Goal: Communication & Community: Answer question/provide support

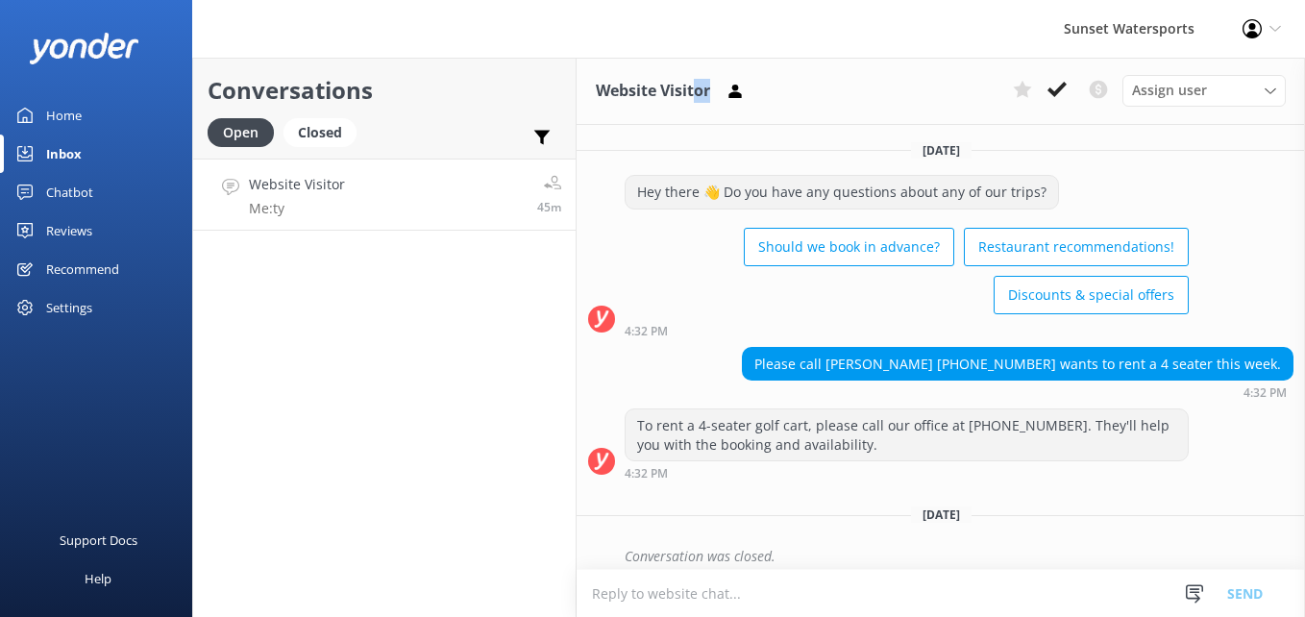
scroll to position [4691, 0]
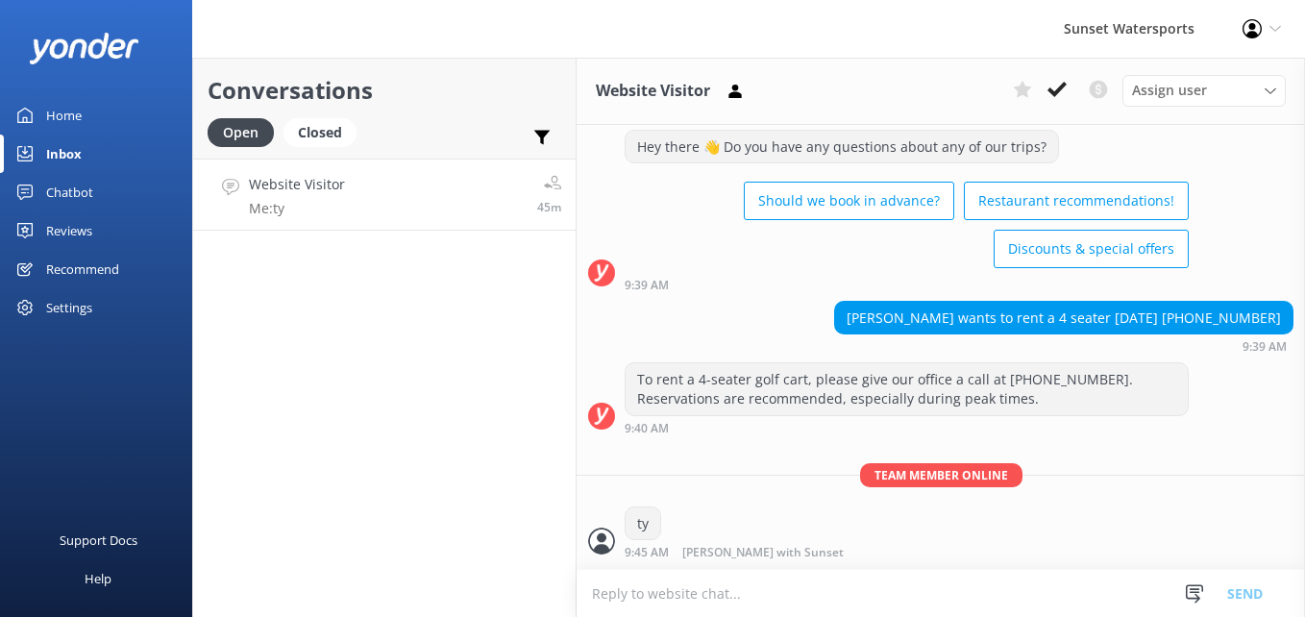
click at [340, 114] on div "Conversations Open Closed Important Converted Assigned to me Unassigned SMS" at bounding box center [384, 108] width 382 height 101
click at [318, 121] on div "Closed" at bounding box center [319, 132] width 73 height 29
click at [249, 132] on div "Open" at bounding box center [241, 132] width 66 height 29
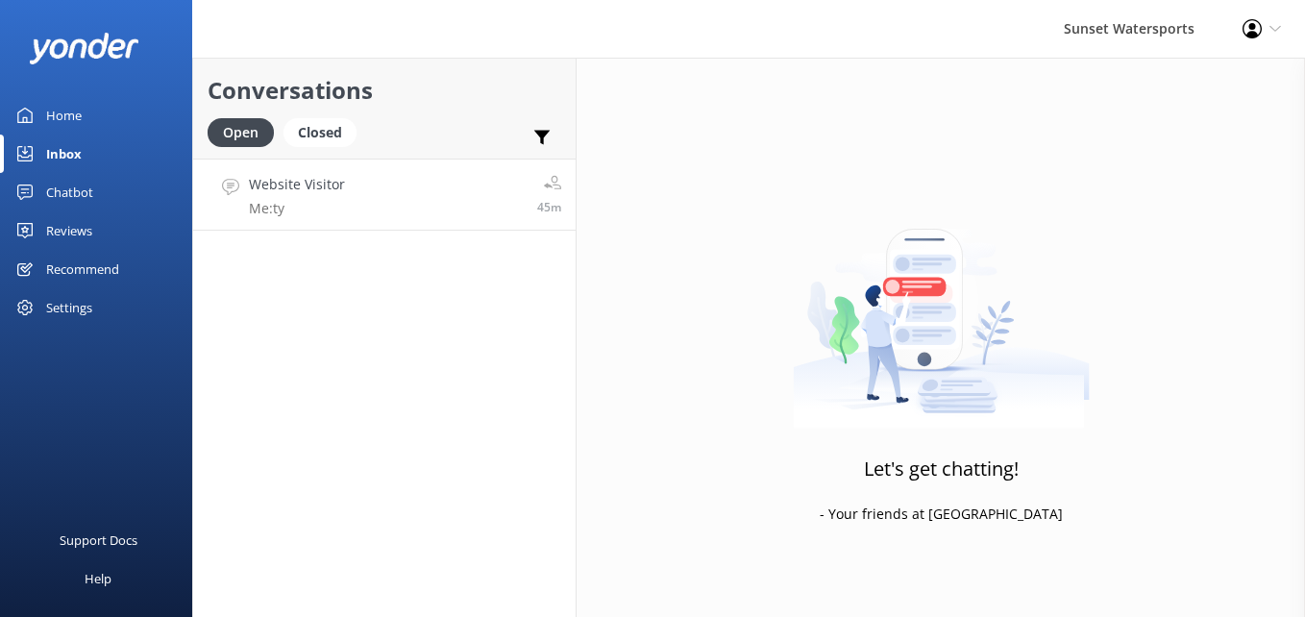
click at [308, 200] on p "Me: ty" at bounding box center [297, 208] width 96 height 17
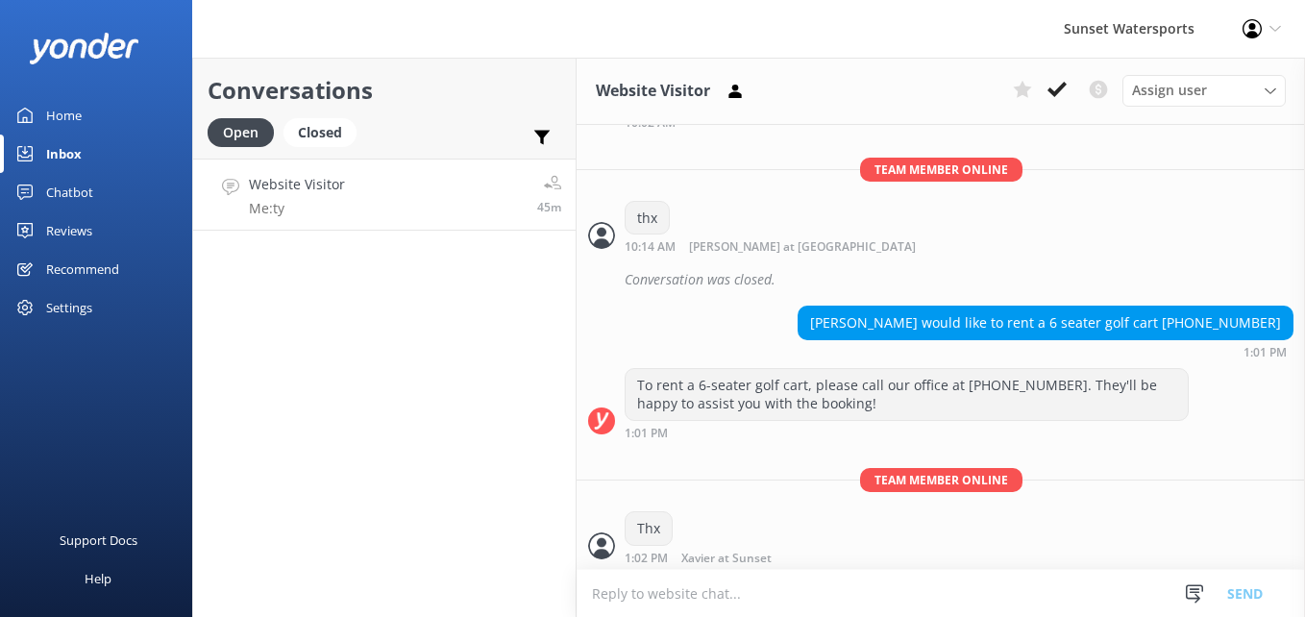
scroll to position [4691, 0]
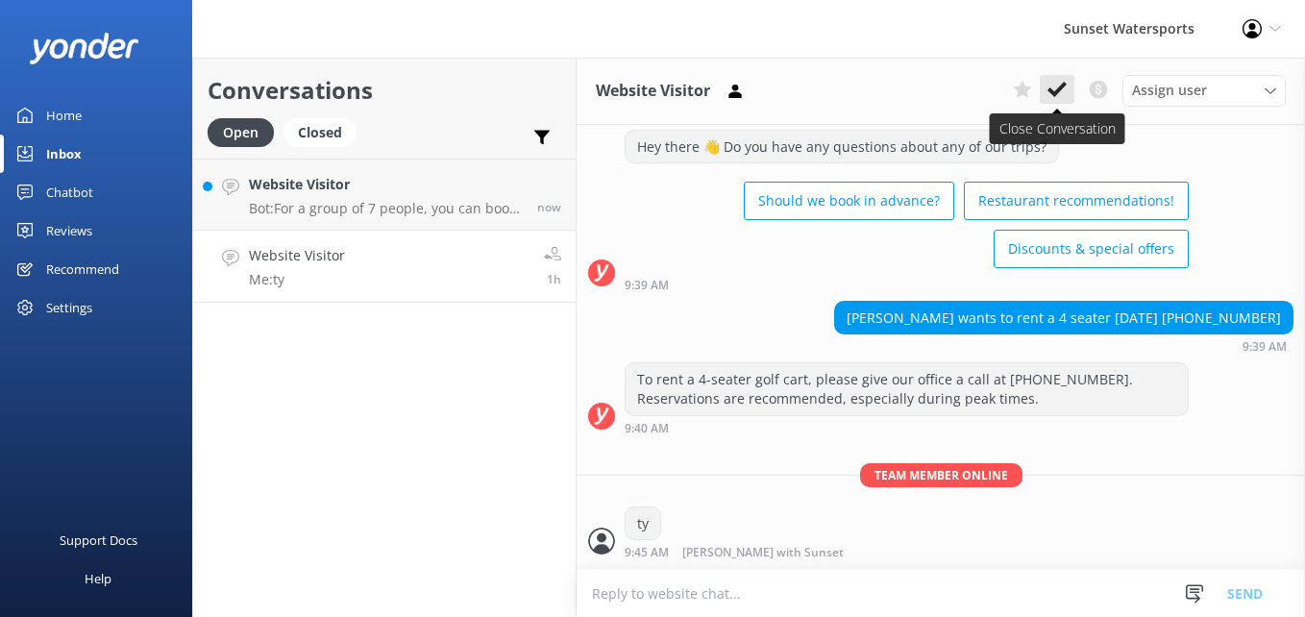
click at [1069, 93] on button at bounding box center [1057, 89] width 35 height 29
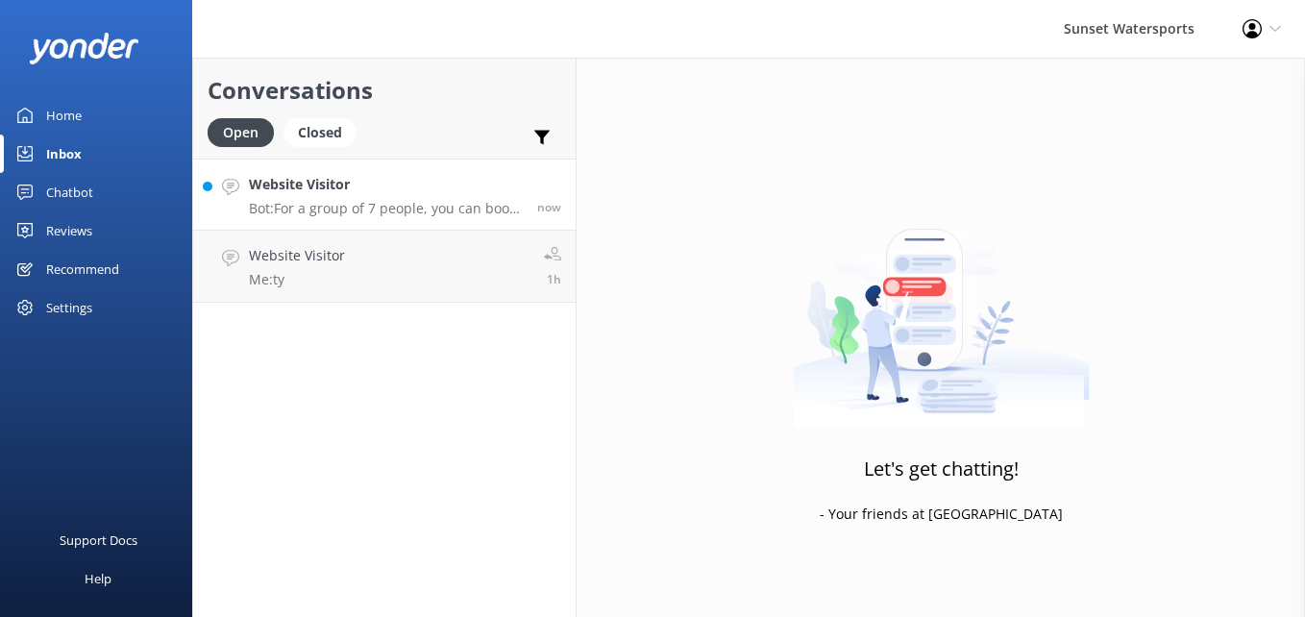
click at [356, 204] on p "Bot: For a group of 7 people, you can book two 4-person EZ-Go golf carts since …" at bounding box center [386, 208] width 274 height 17
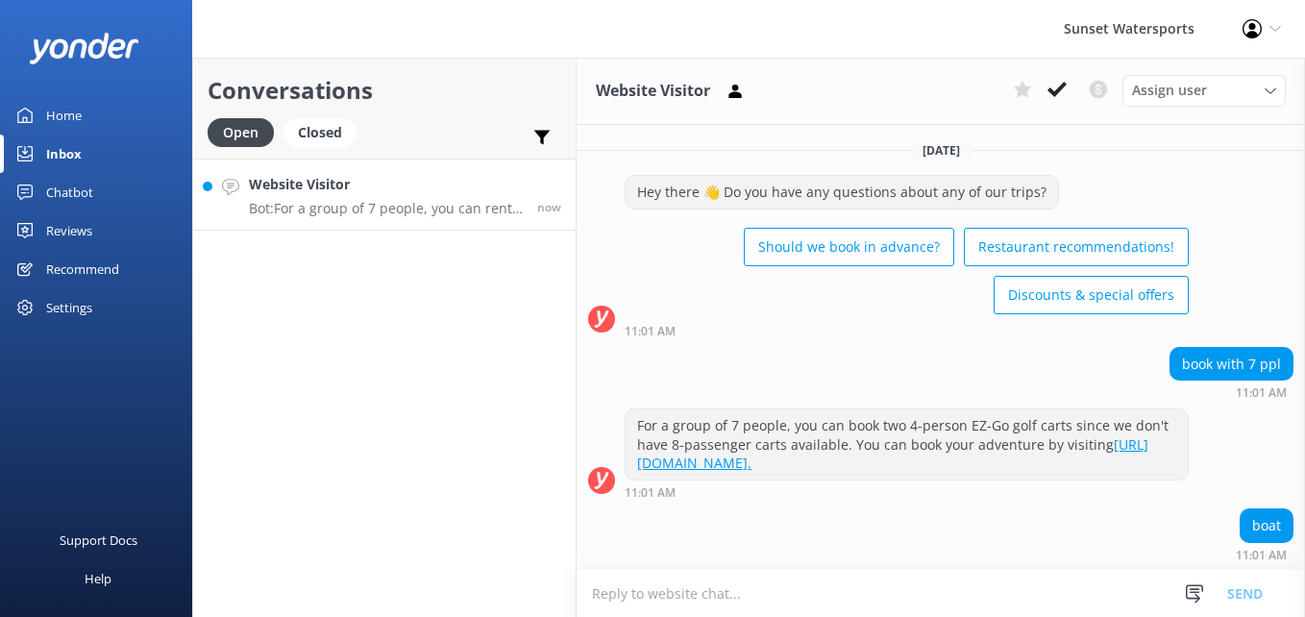
scroll to position [158, 0]
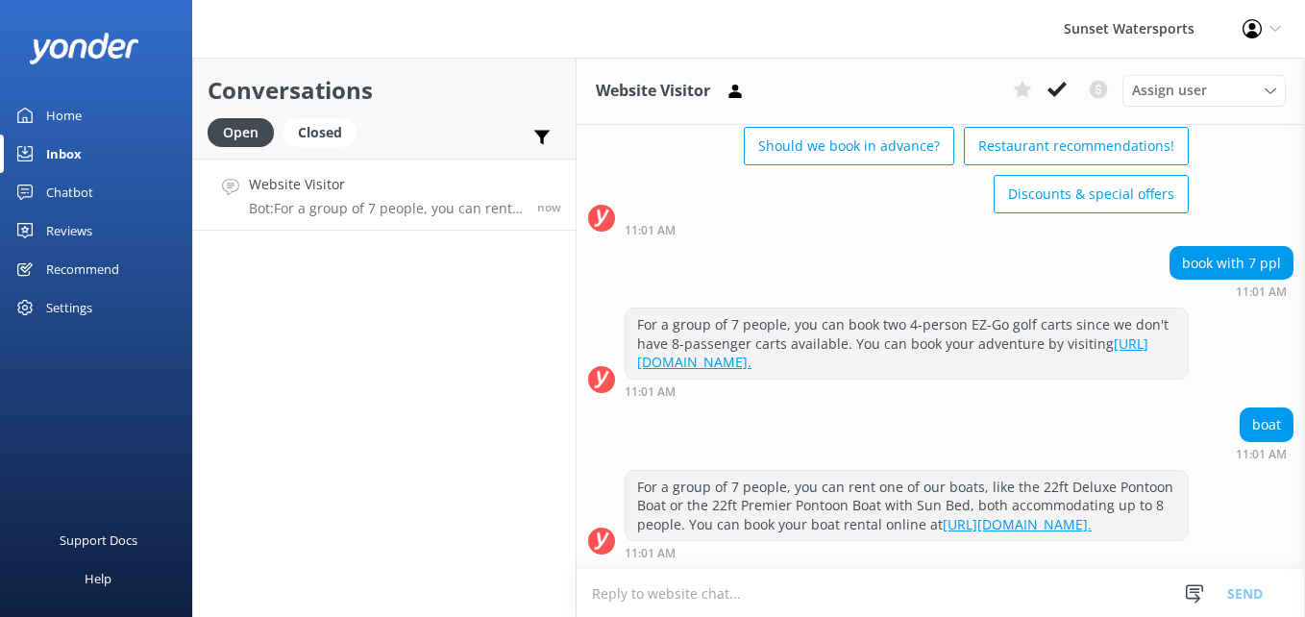
click at [632, 592] on textarea at bounding box center [941, 593] width 728 height 47
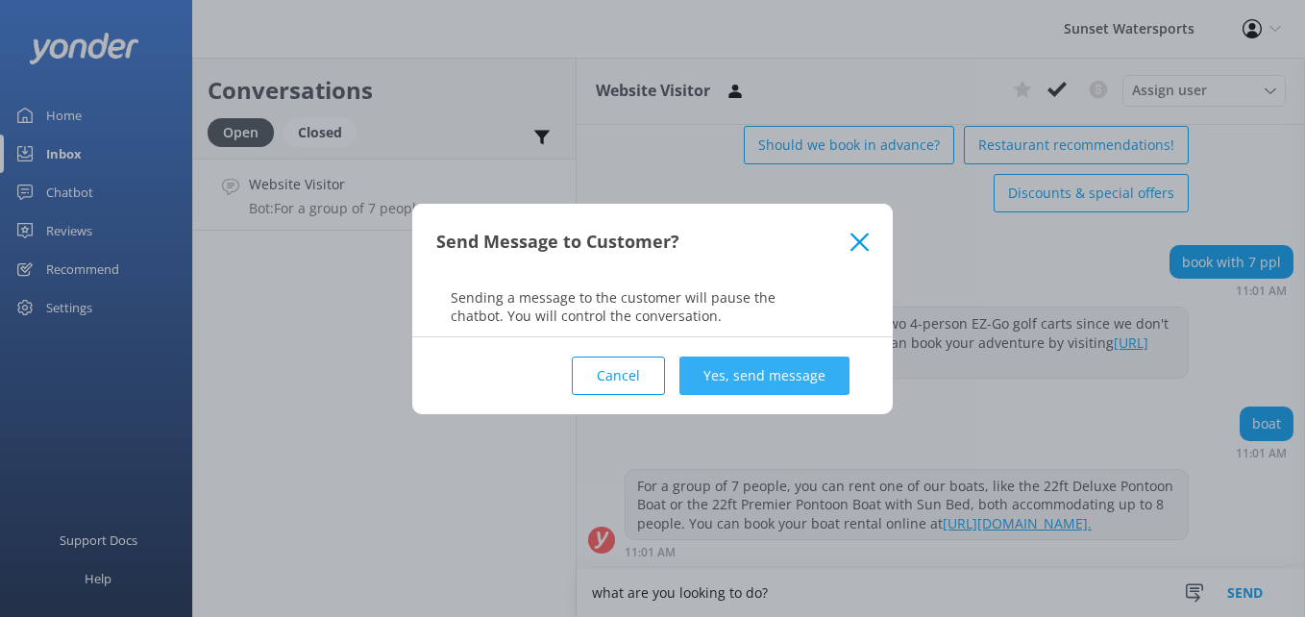
type textarea "what are you looking to do?"
click at [795, 365] on button "Yes, send message" at bounding box center [764, 375] width 170 height 38
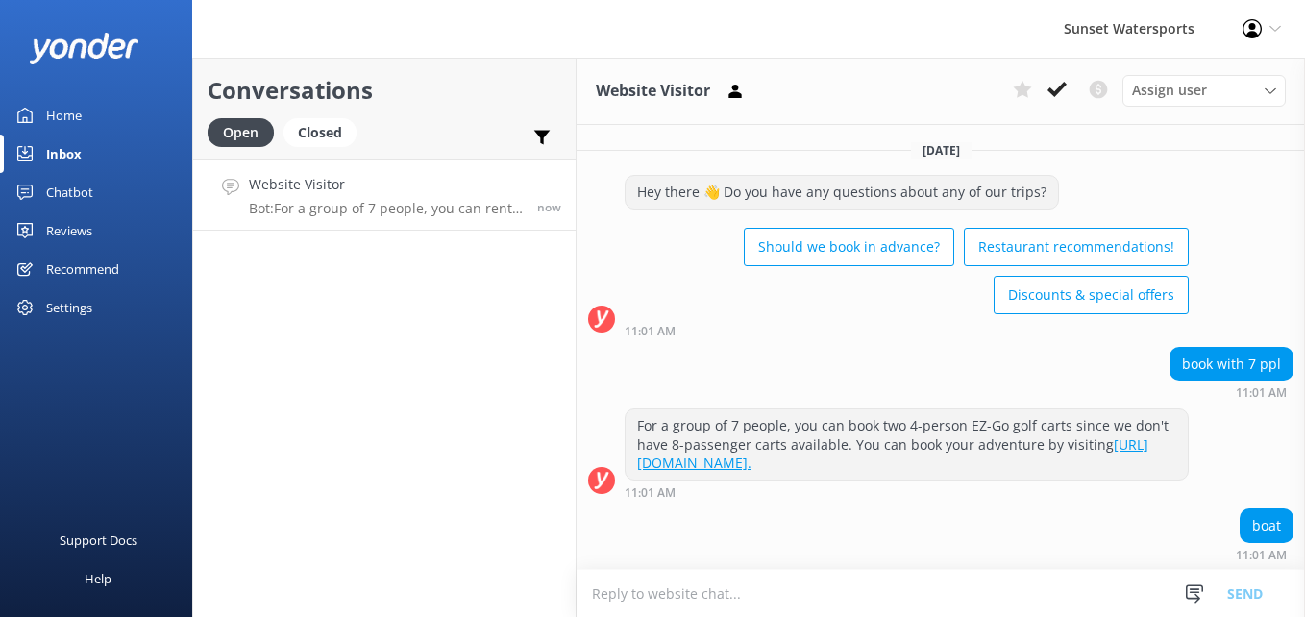
scroll to position [283, 0]
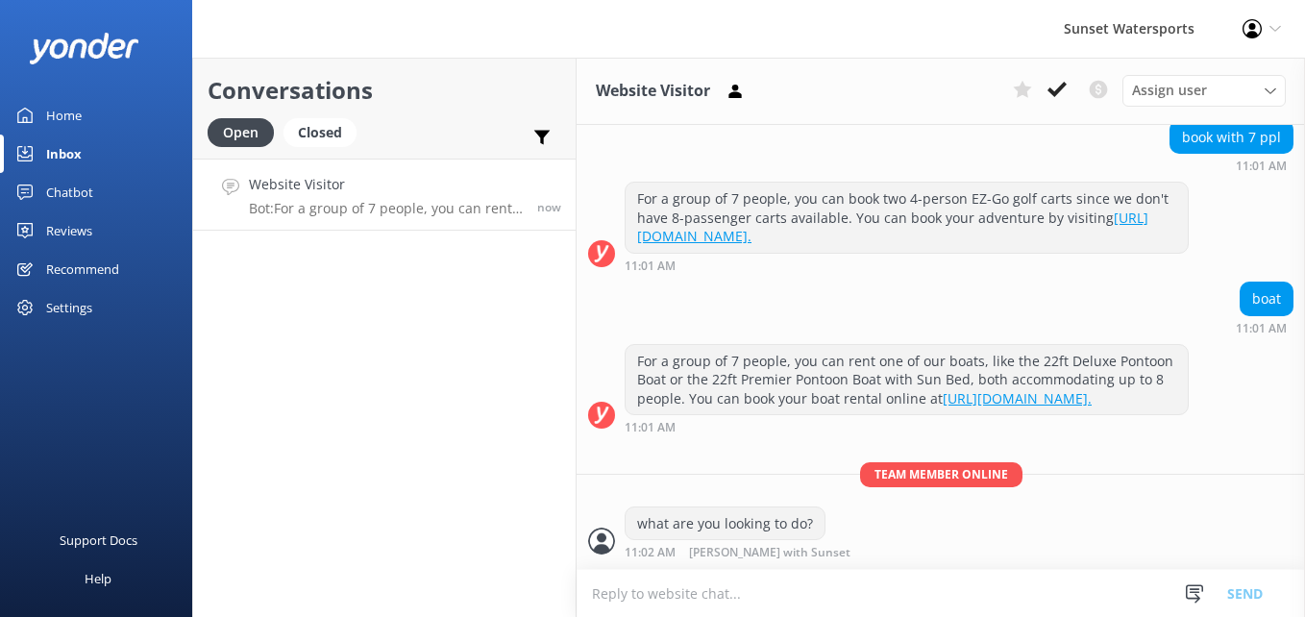
click at [752, 589] on textarea at bounding box center [941, 593] width 728 height 47
type textarea "one of our excursions? or rent a boat to go out on your own?"
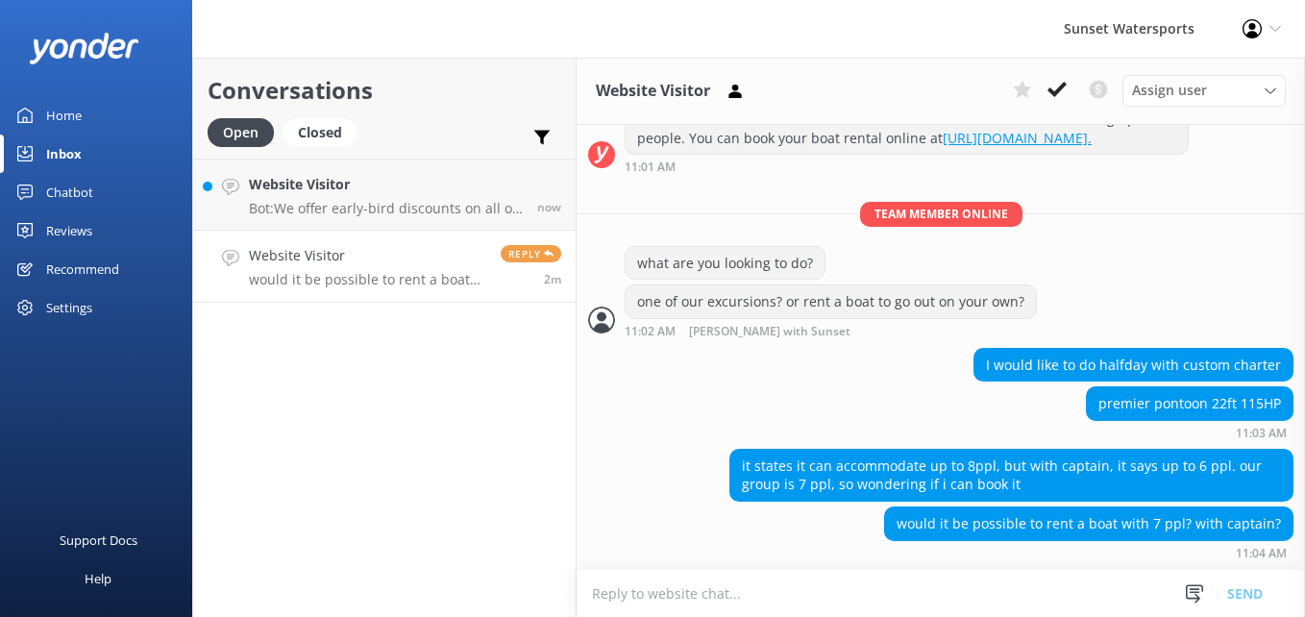
scroll to position [543, 0]
click at [602, 385] on div "I would like to do halfday with custom charter" at bounding box center [941, 367] width 728 height 39
click at [765, 589] on textarea at bounding box center [941, 593] width 728 height 47
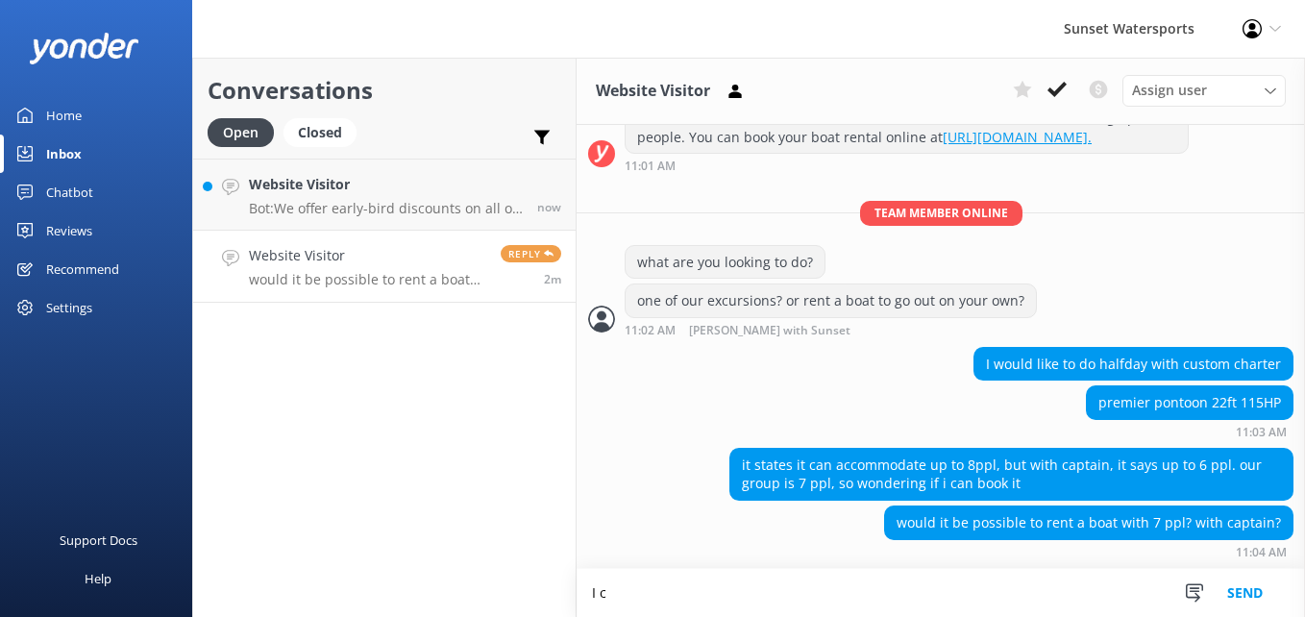
scroll to position [544, 0]
type textarea "I can look into that"
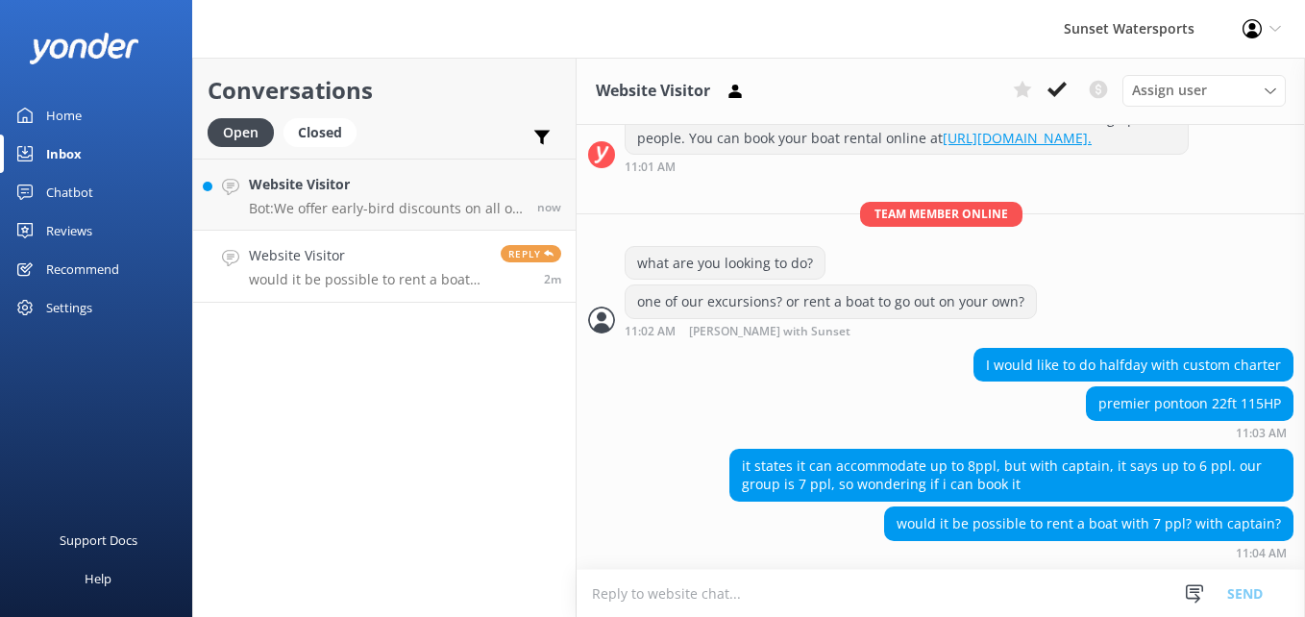
click at [794, 584] on textarea at bounding box center [941, 593] width 728 height 47
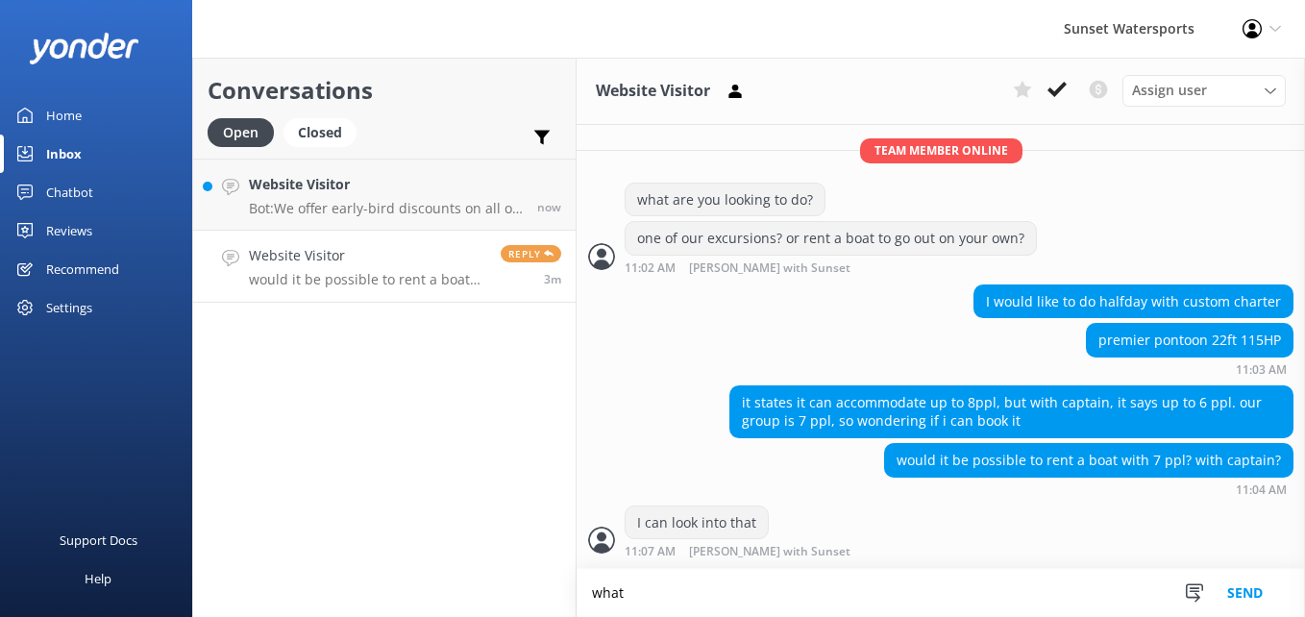
scroll to position [607, 0]
type textarea "what date?"
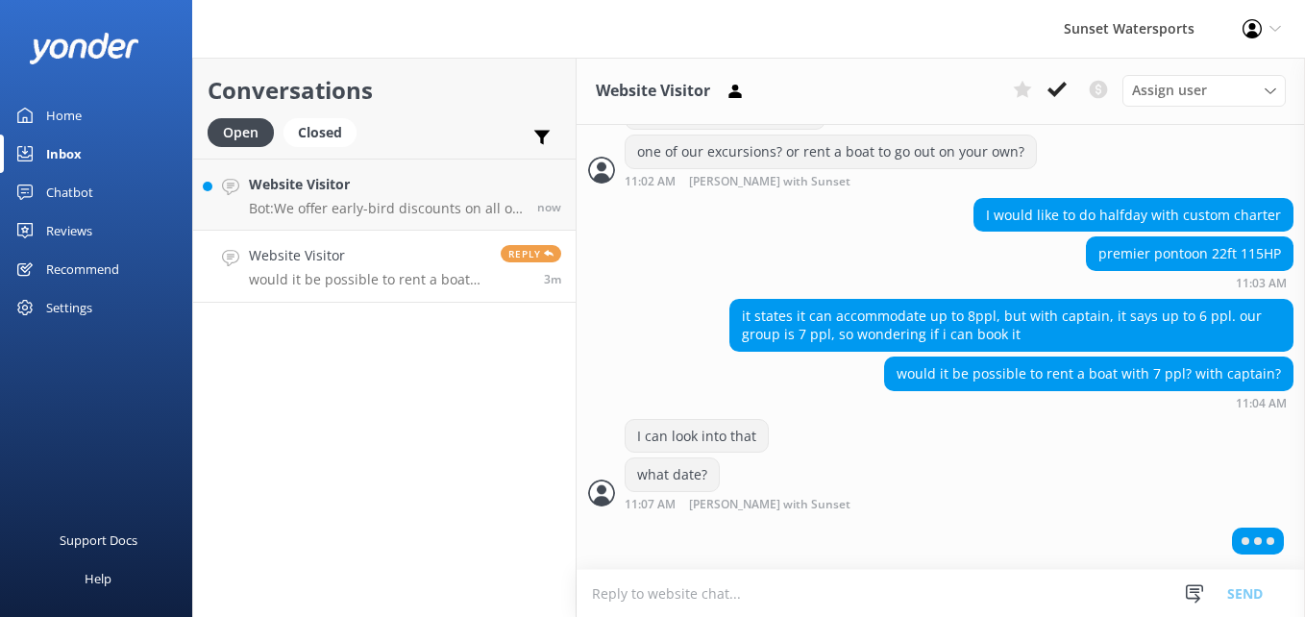
scroll to position [645, 0]
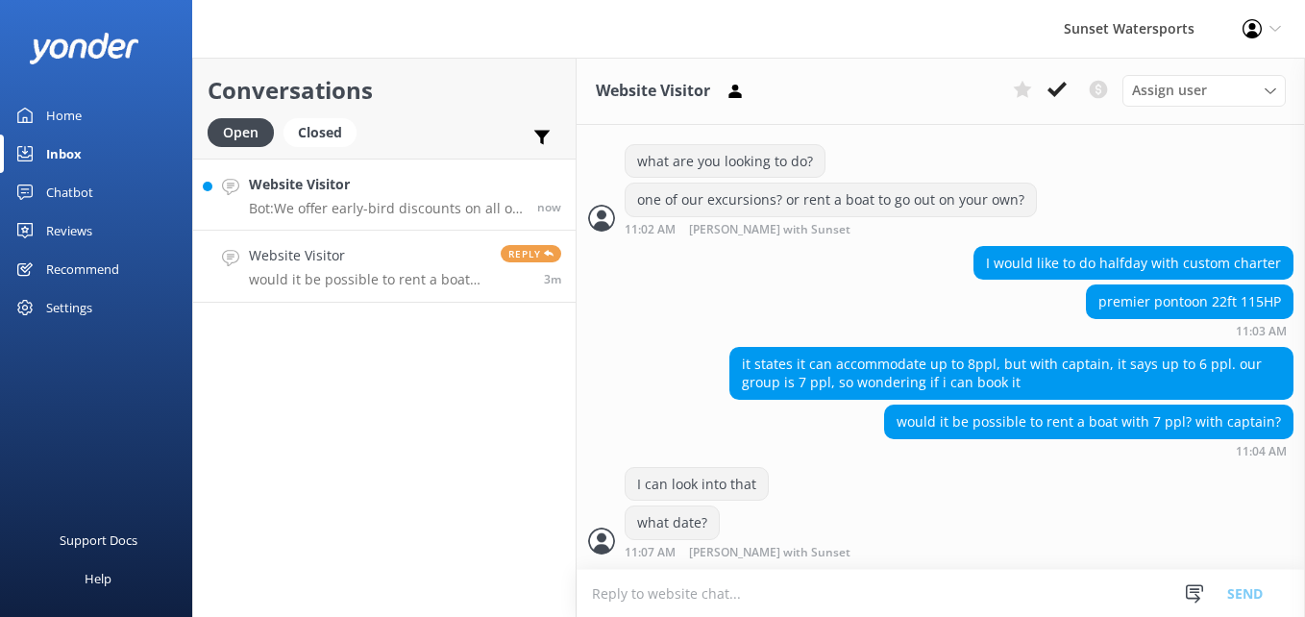
click at [342, 193] on h4 "Website Visitor" at bounding box center [386, 184] width 274 height 21
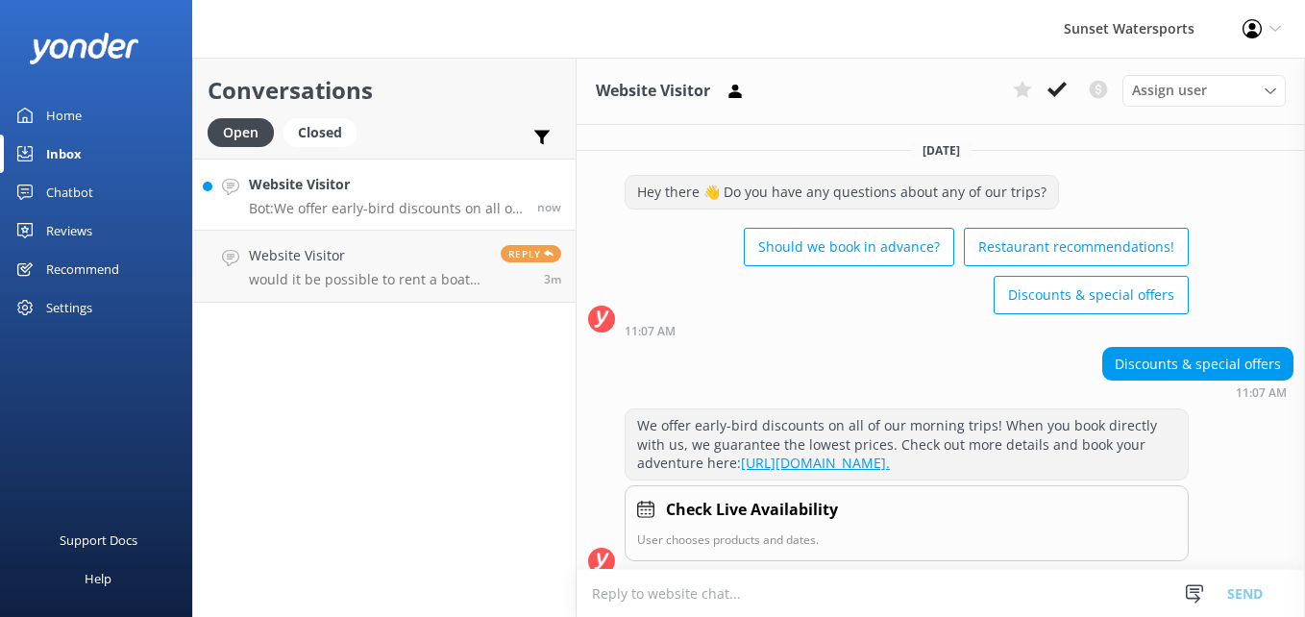
scroll to position [38, 0]
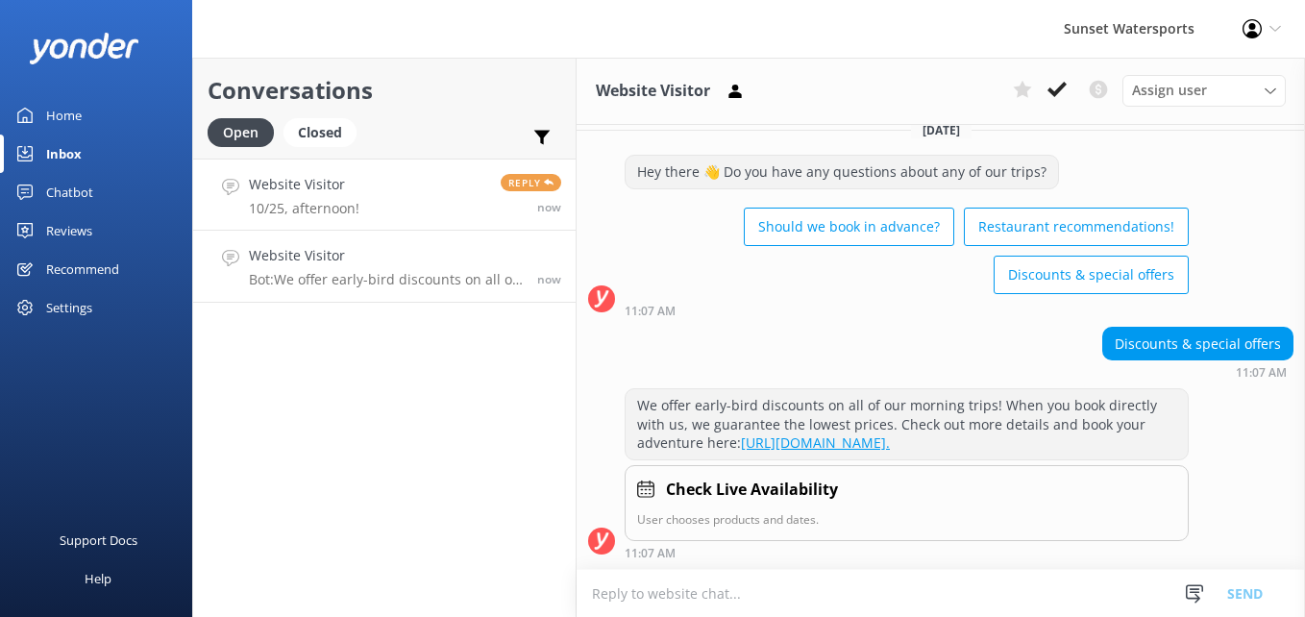
click at [322, 212] on p "10/25, afternoon!" at bounding box center [304, 208] width 111 height 17
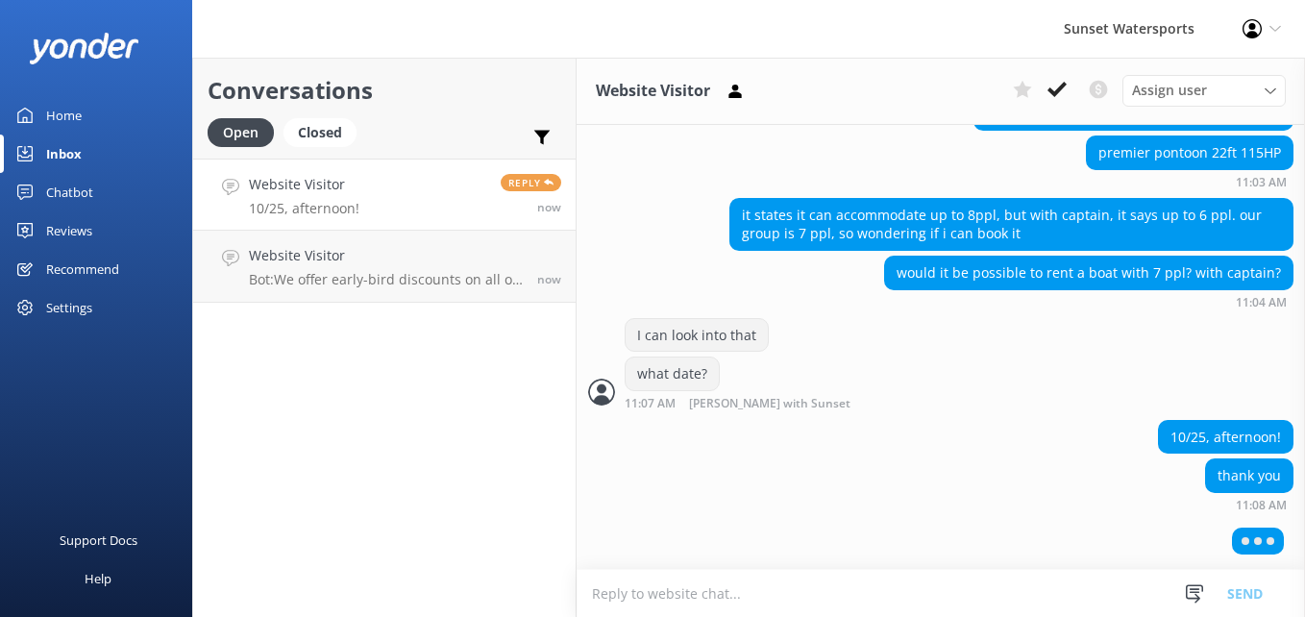
scroll to position [792, 0]
click at [705, 595] on textarea at bounding box center [941, 593] width 728 height 47
click at [705, 595] on textarea "l" at bounding box center [941, 593] width 728 height 47
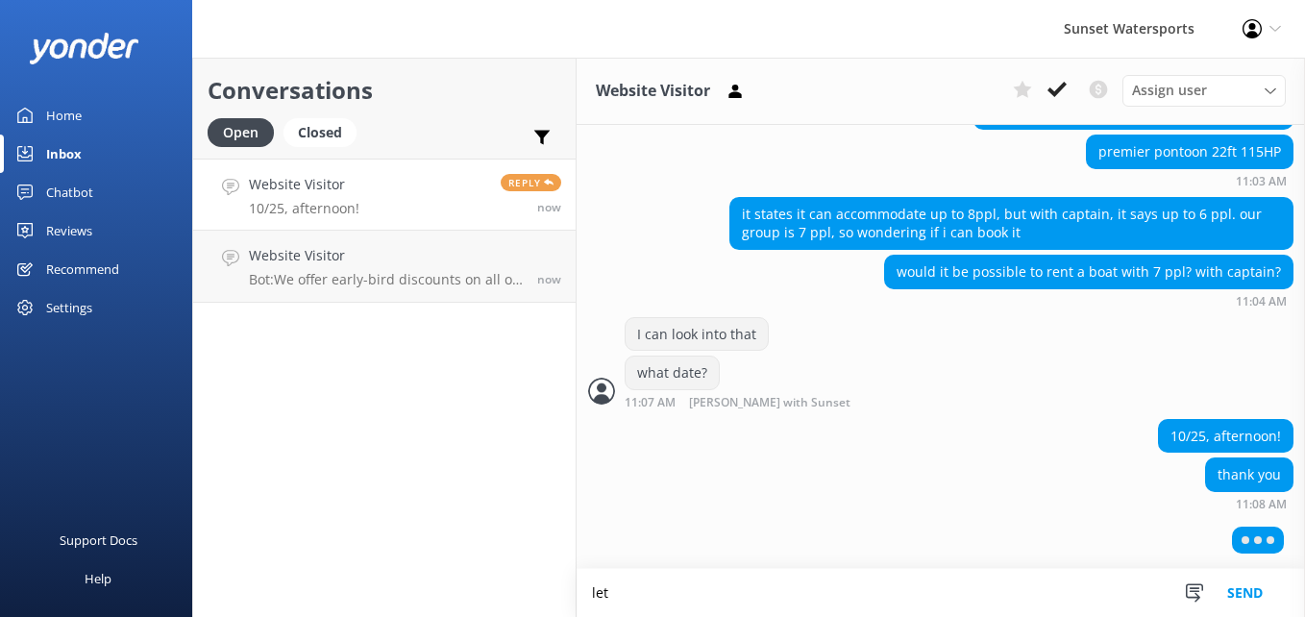
scroll to position [793, 0]
type textarea "let me look-- how long do you want to go out for?"
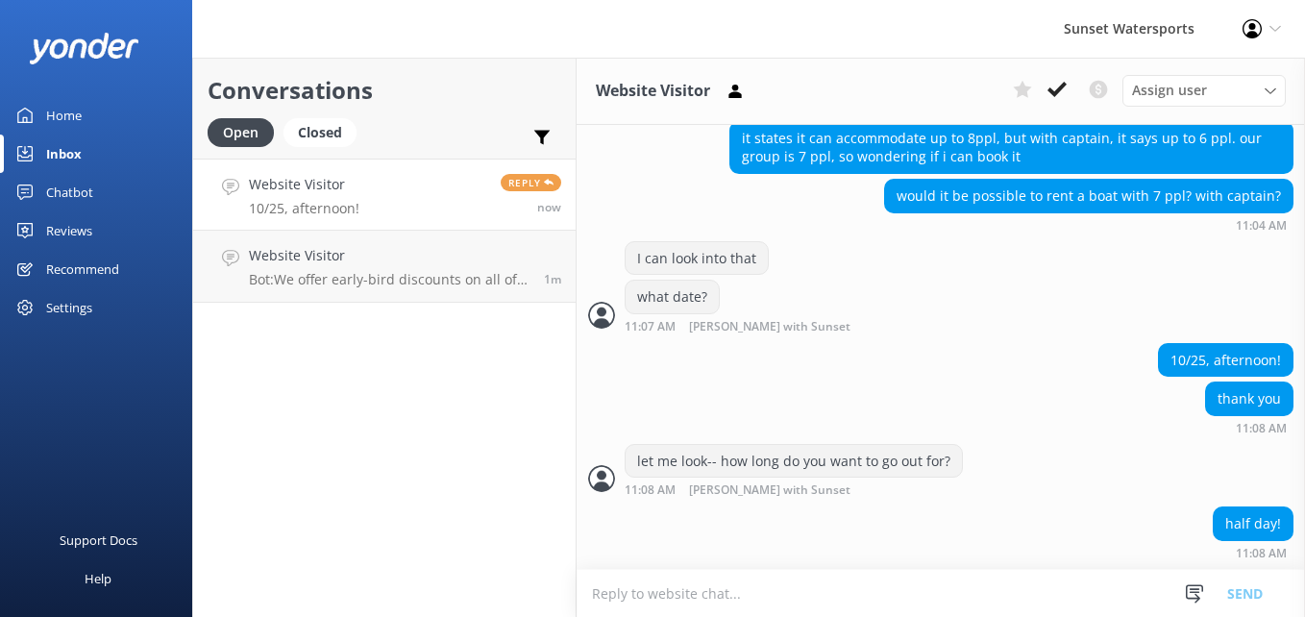
scroll to position [872, 0]
click at [456, 518] on div "Conversations Open Closed Important Converted Assigned to me Unassigned SMS Web…" at bounding box center [384, 337] width 384 height 559
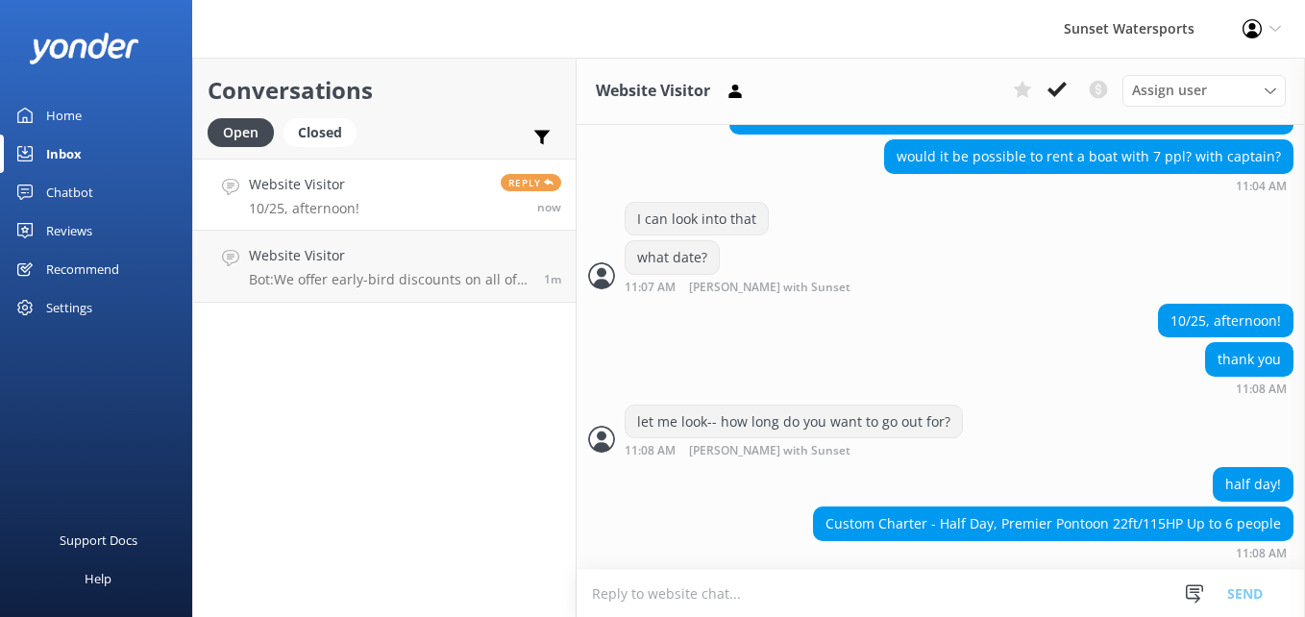
click at [729, 598] on textarea at bounding box center [941, 593] width 728 height 47
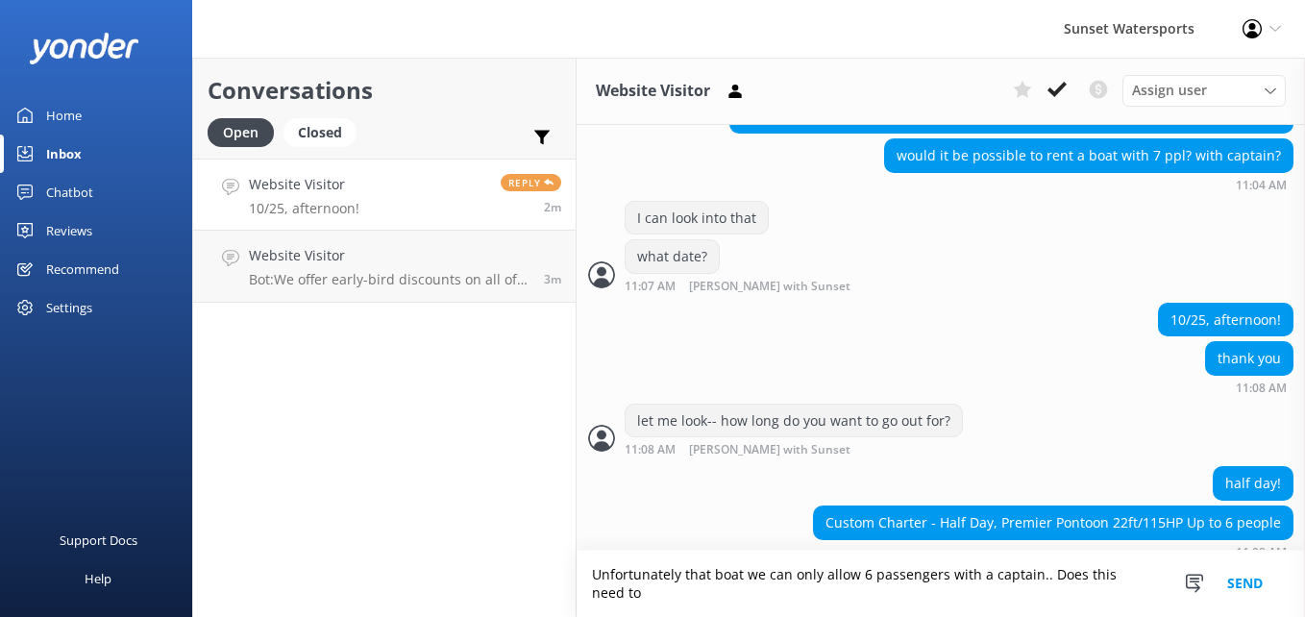
scroll to position [929, 0]
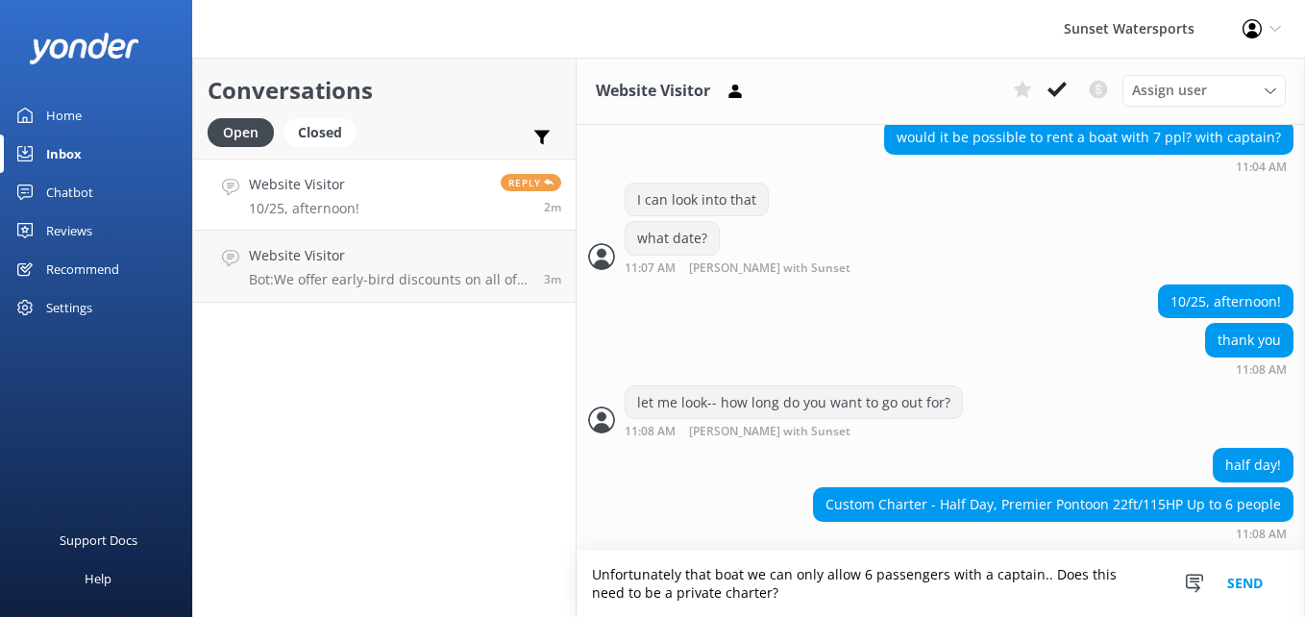
type textarea "Unfortunately that boat we can only allow 6 passengers with a captain.. Does th…"
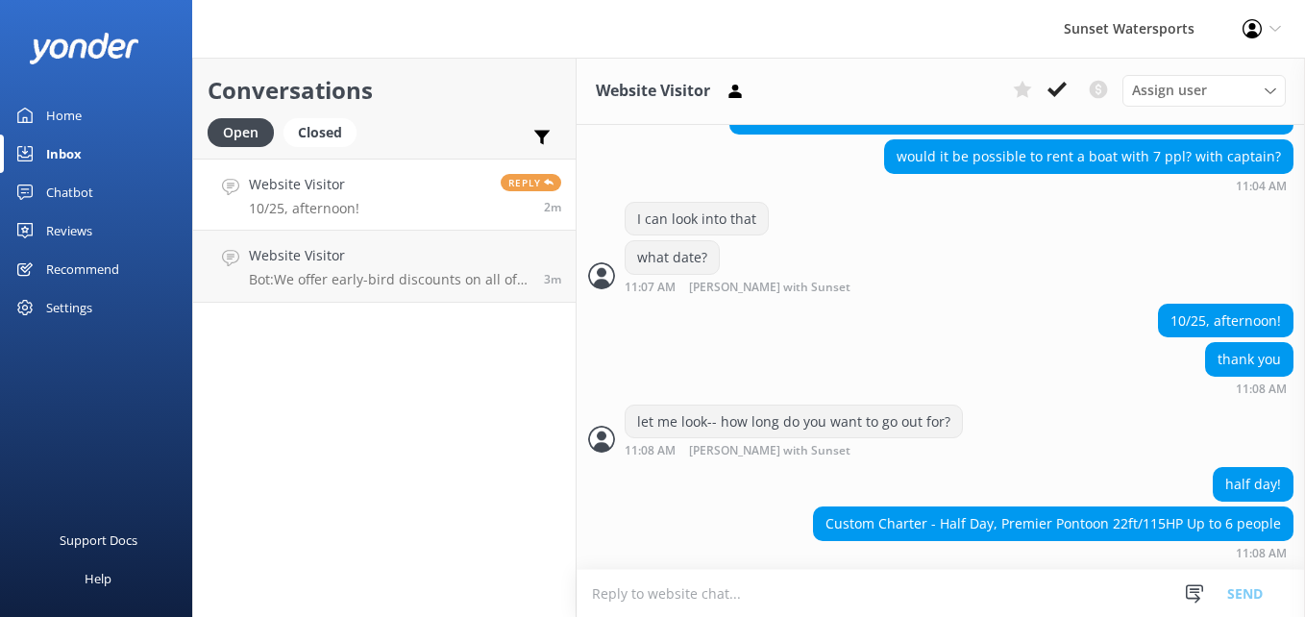
scroll to position [910, 0]
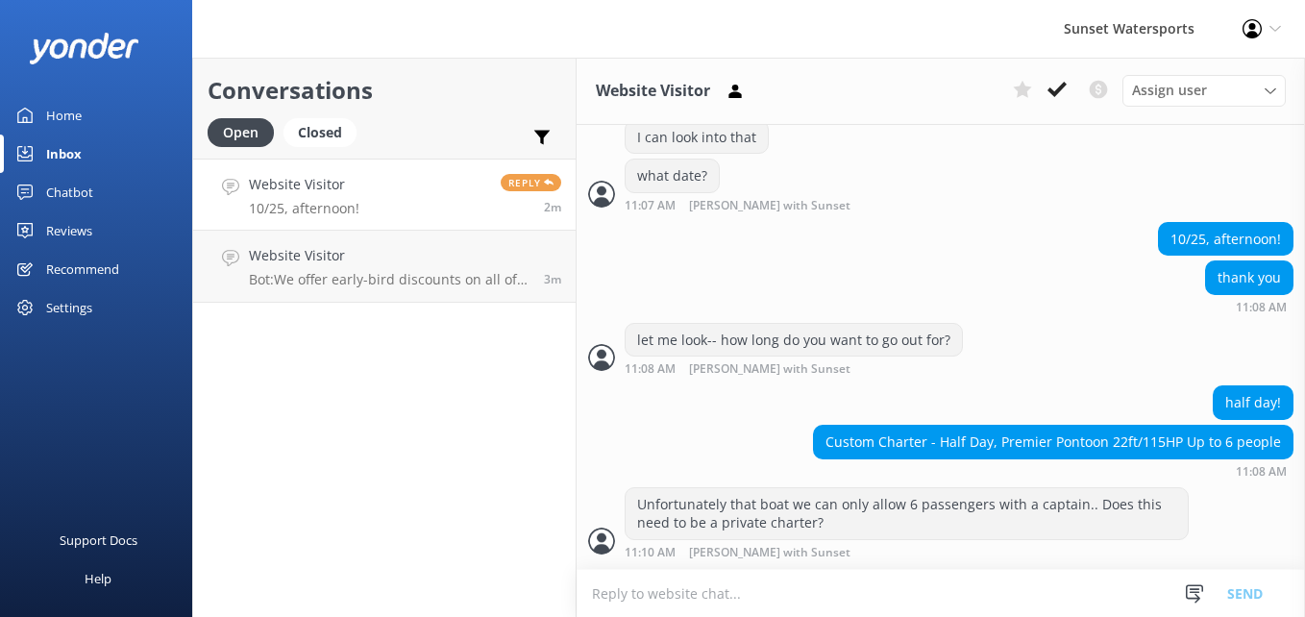
click at [630, 584] on textarea at bounding box center [941, 593] width 728 height 47
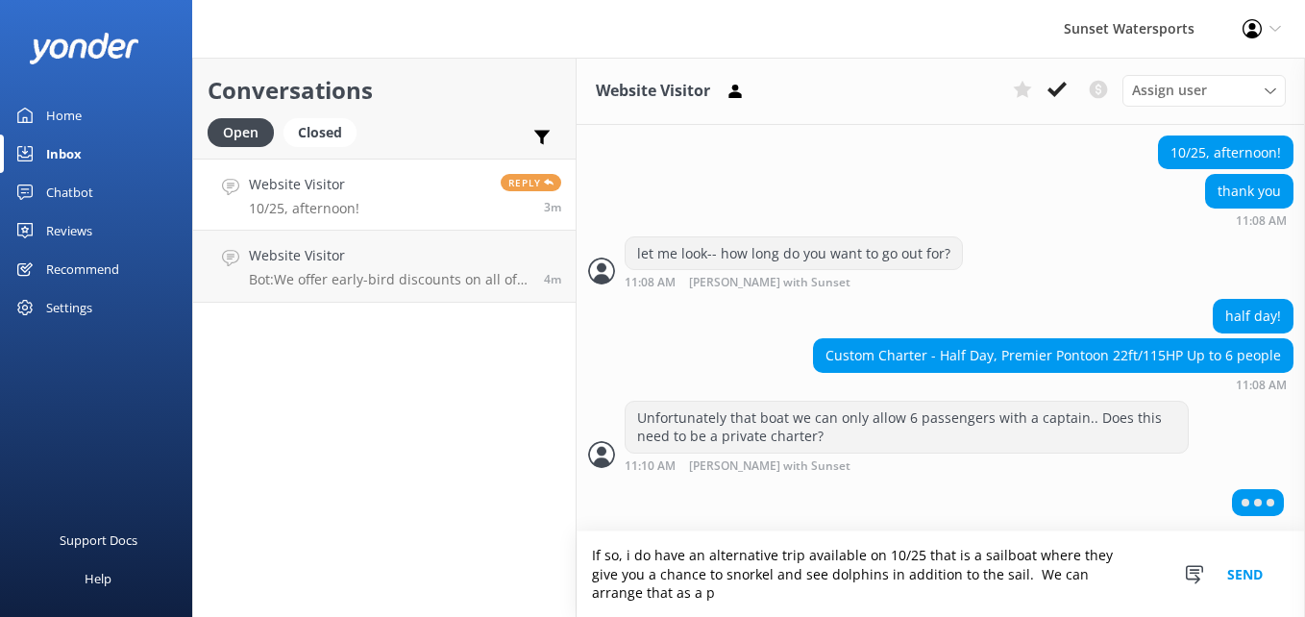
scroll to position [1075, 0]
type textarea "If so, i do have an alternative trip available on 10/25 that is a sailboat wher…"
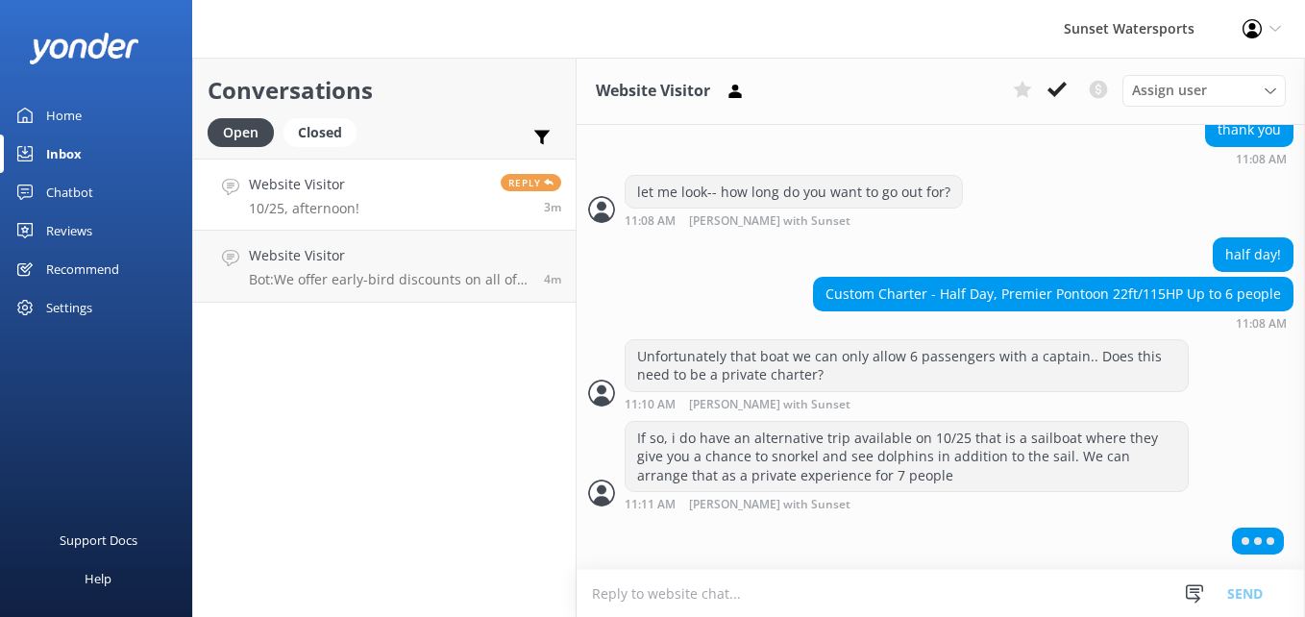
scroll to position [1093, 0]
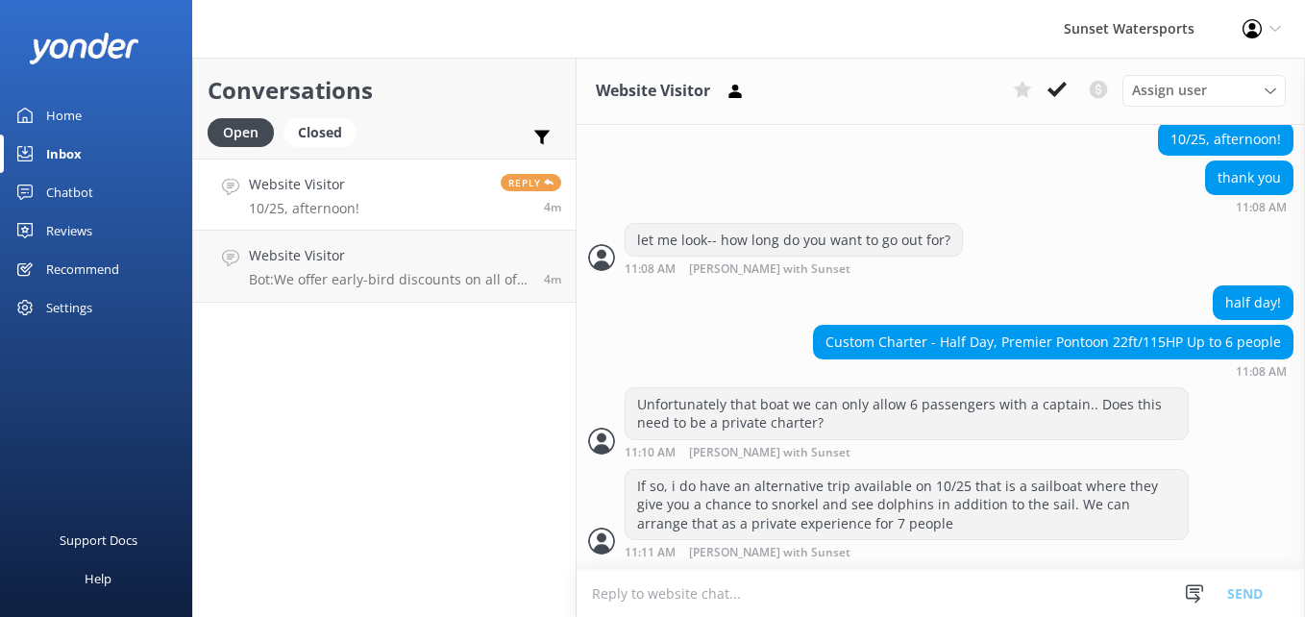
click at [644, 588] on textarea at bounding box center [941, 593] width 728 height 47
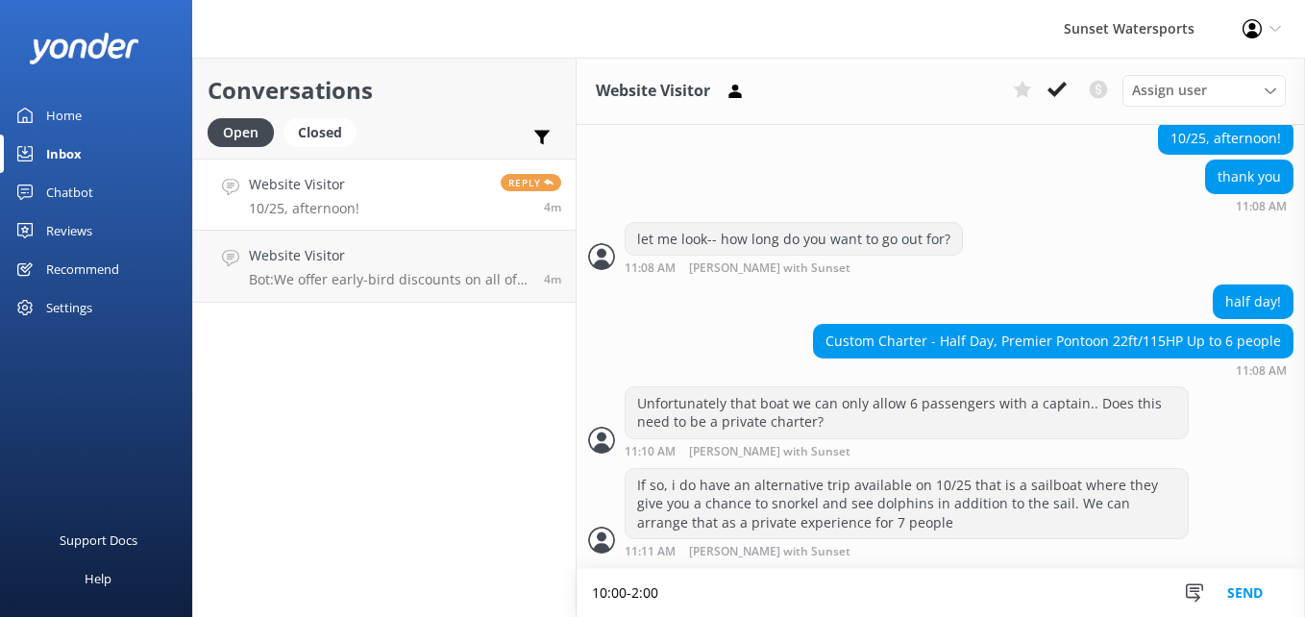
paste textarea "Subtotal $920.00 Taxes $69.00 Total $989.00"
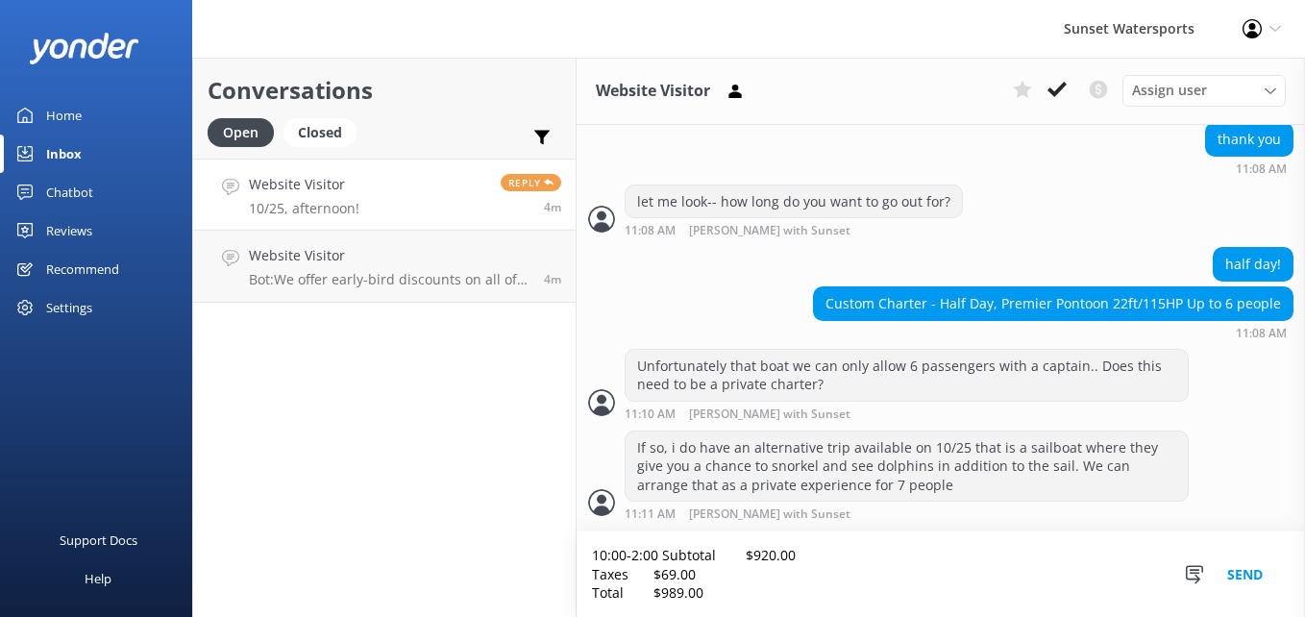
scroll to position [1131, 0]
type textarea "10:00-2:00 Subtotal $920.00 Taxes $69.00 Total $989.00"
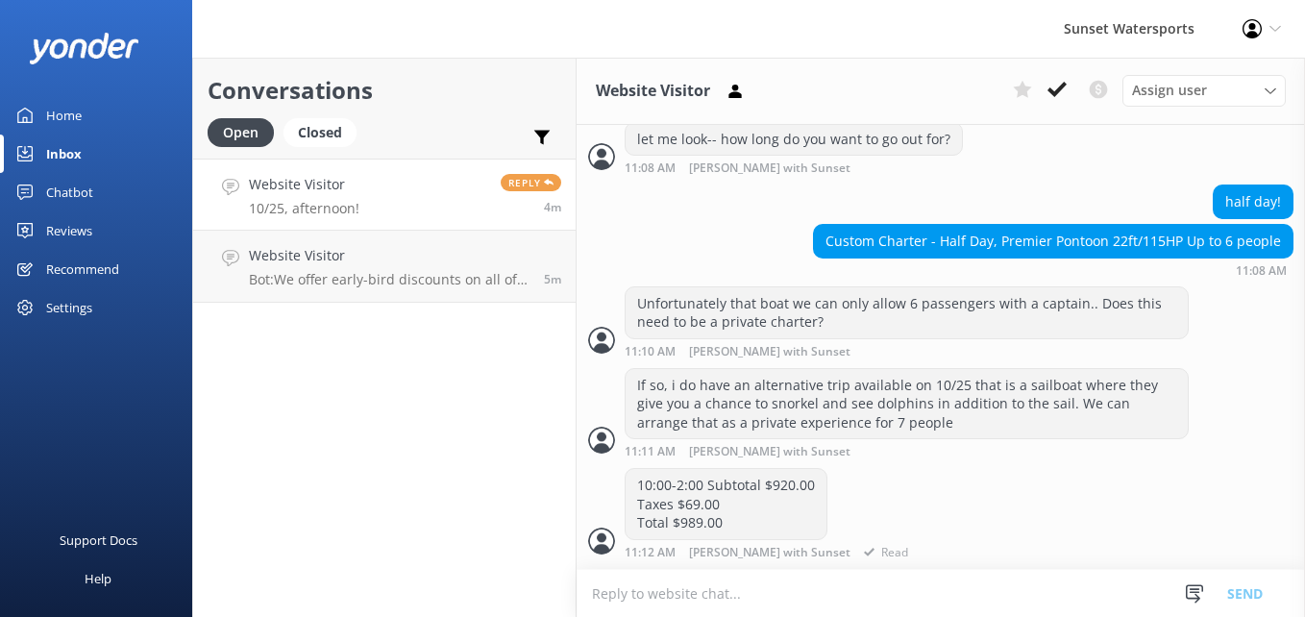
scroll to position [1193, 0]
drag, startPoint x: 644, startPoint y: 588, endPoint x: 598, endPoint y: 96, distance: 494.1
click at [598, 96] on div "Website Visitor Assign user [PERSON_NAME] at [GEOGRAPHIC_DATA][PERSON_NAME] wit…" at bounding box center [941, 337] width 728 height 559
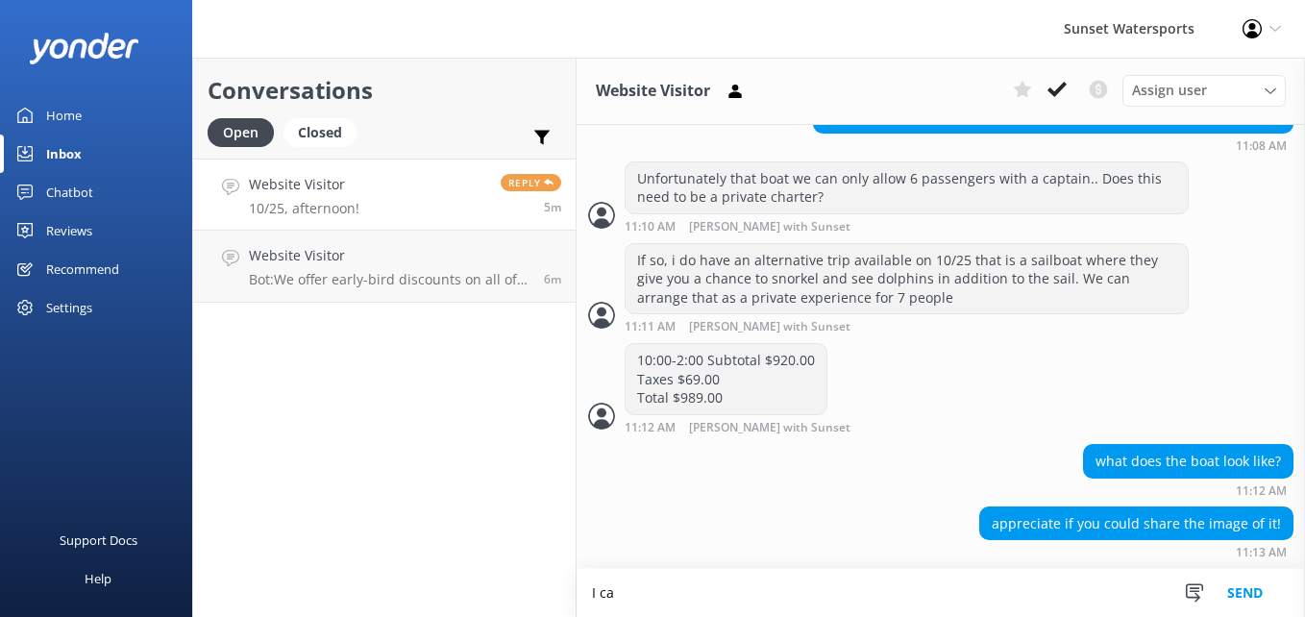
scroll to position [1318, 0]
type textarea "I can text one to you"
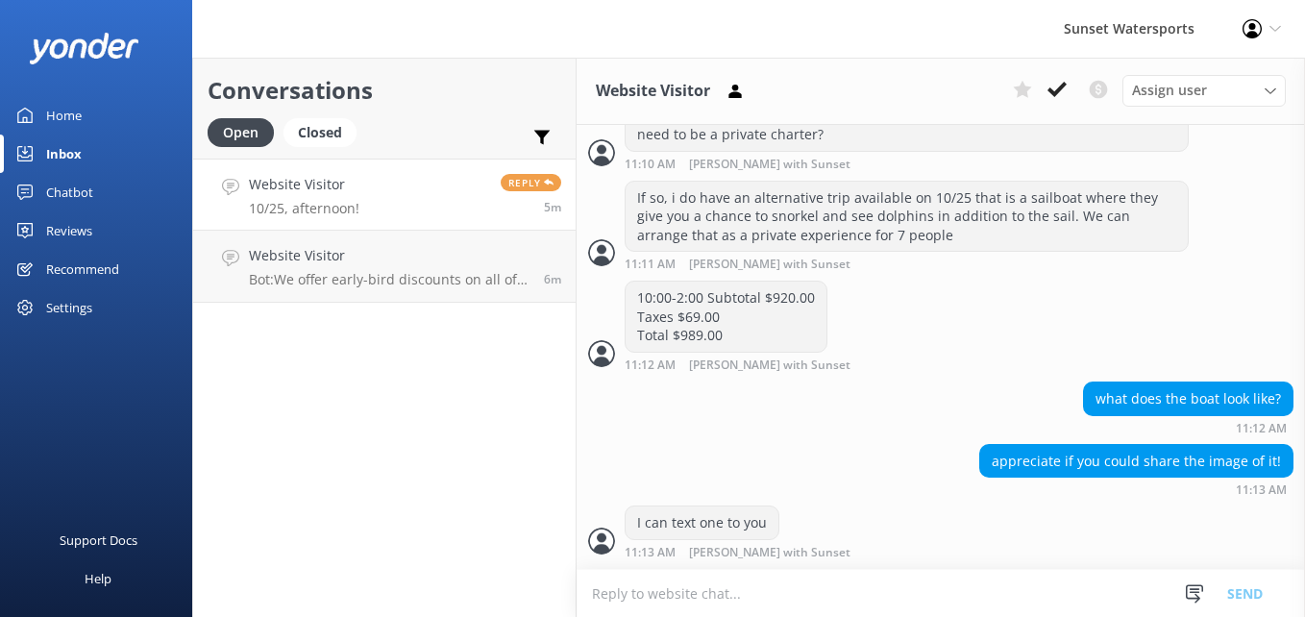
scroll to position [1380, 0]
click at [629, 588] on textarea at bounding box center [941, 593] width 728 height 47
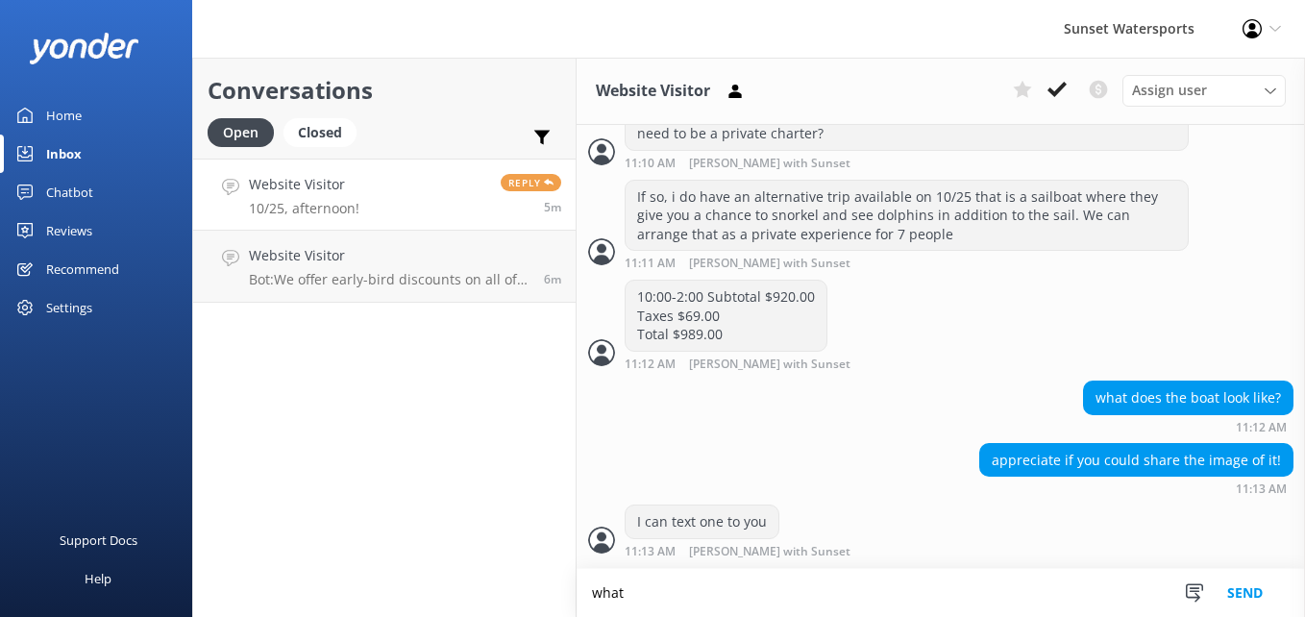
scroll to position [1381, 0]
type textarea "what is a good number?"
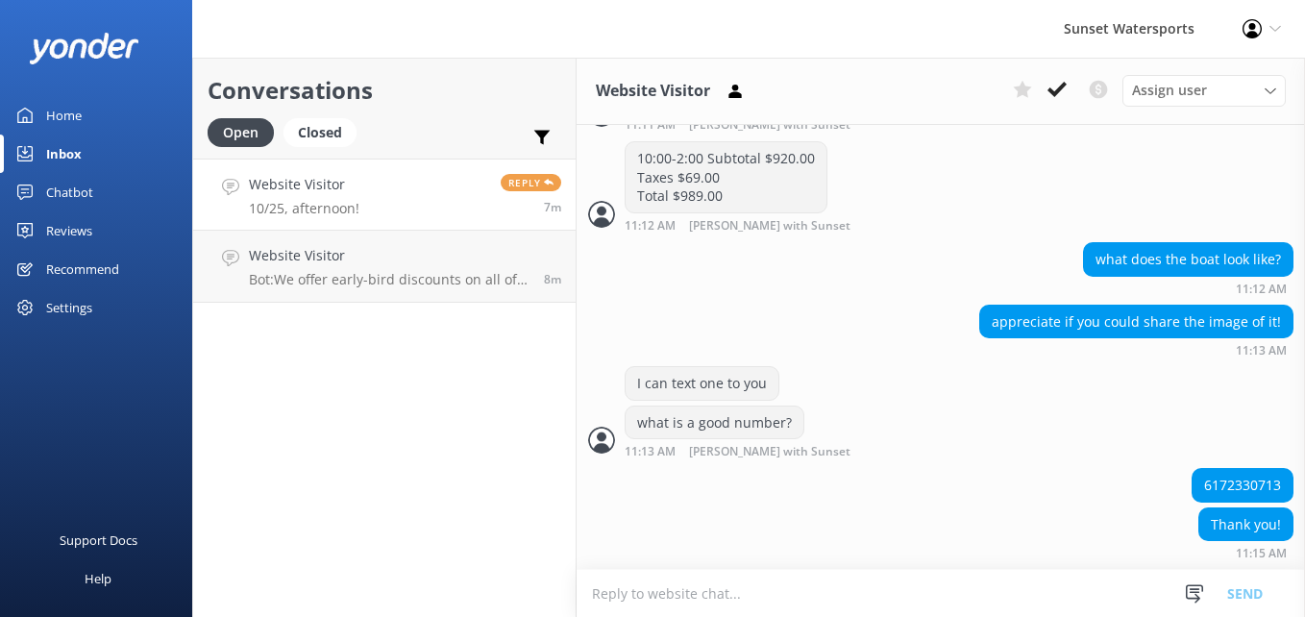
scroll to position [1520, 0]
click at [618, 581] on textarea at bounding box center [941, 593] width 728 height 47
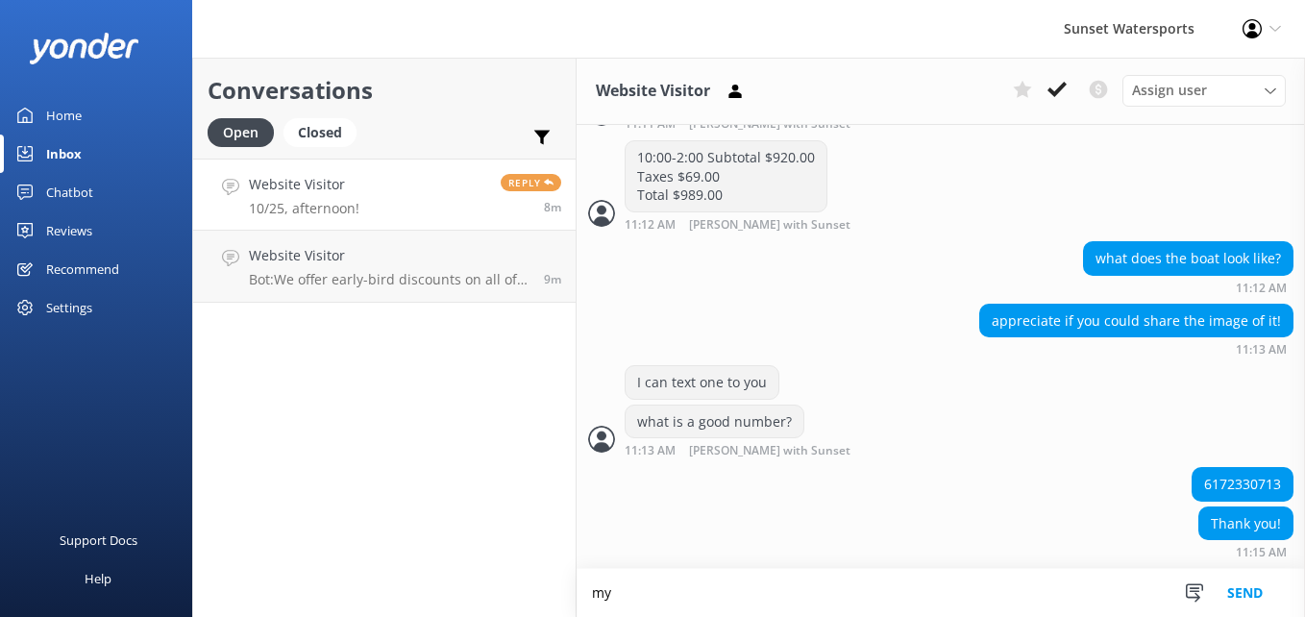
scroll to position [1521, 0]
click at [909, 605] on textarea "my pleasure- you can also respond to that 772-" at bounding box center [941, 593] width 728 height 48
type textarea "my pleasure- you can also respond to that 772 #"
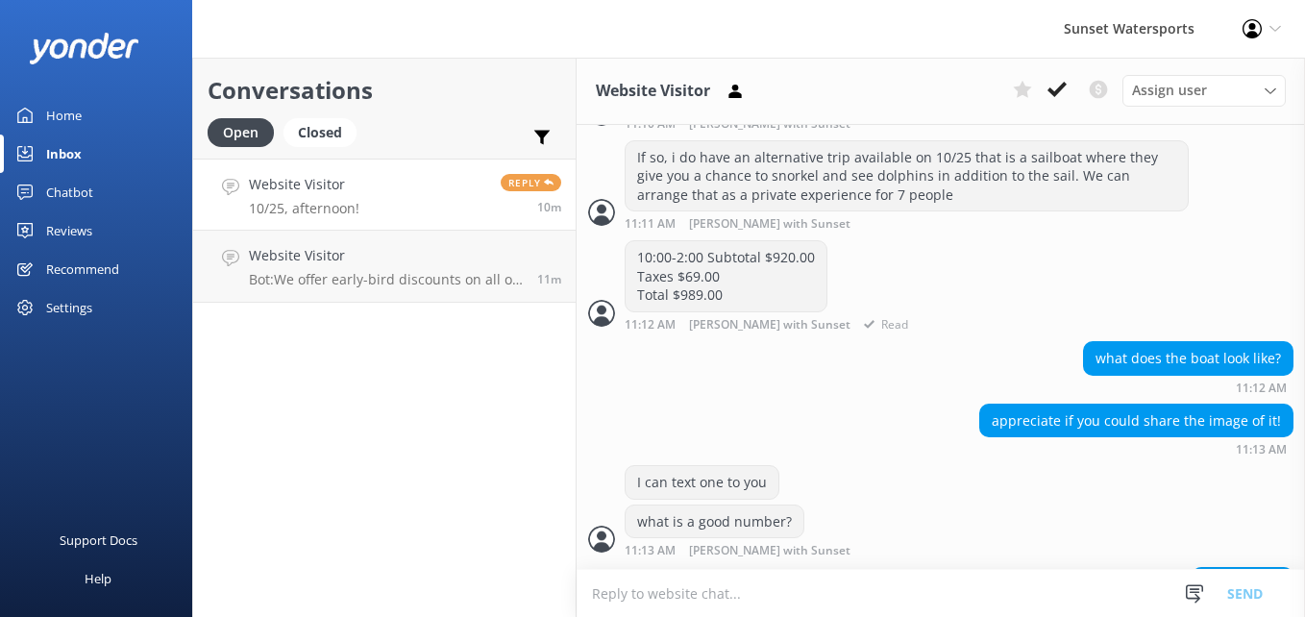
scroll to position [1362, 0]
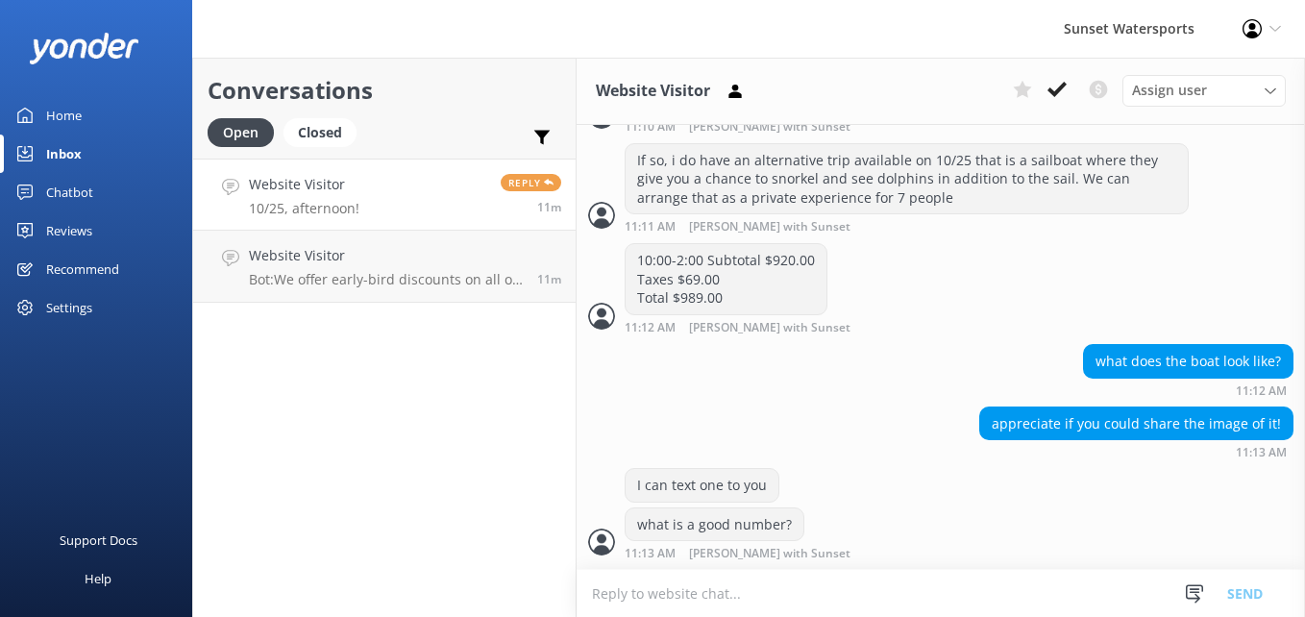
click at [371, 401] on div "Conversations Open Closed Important Converted Assigned to me Unassigned SMS Web…" at bounding box center [384, 337] width 384 height 559
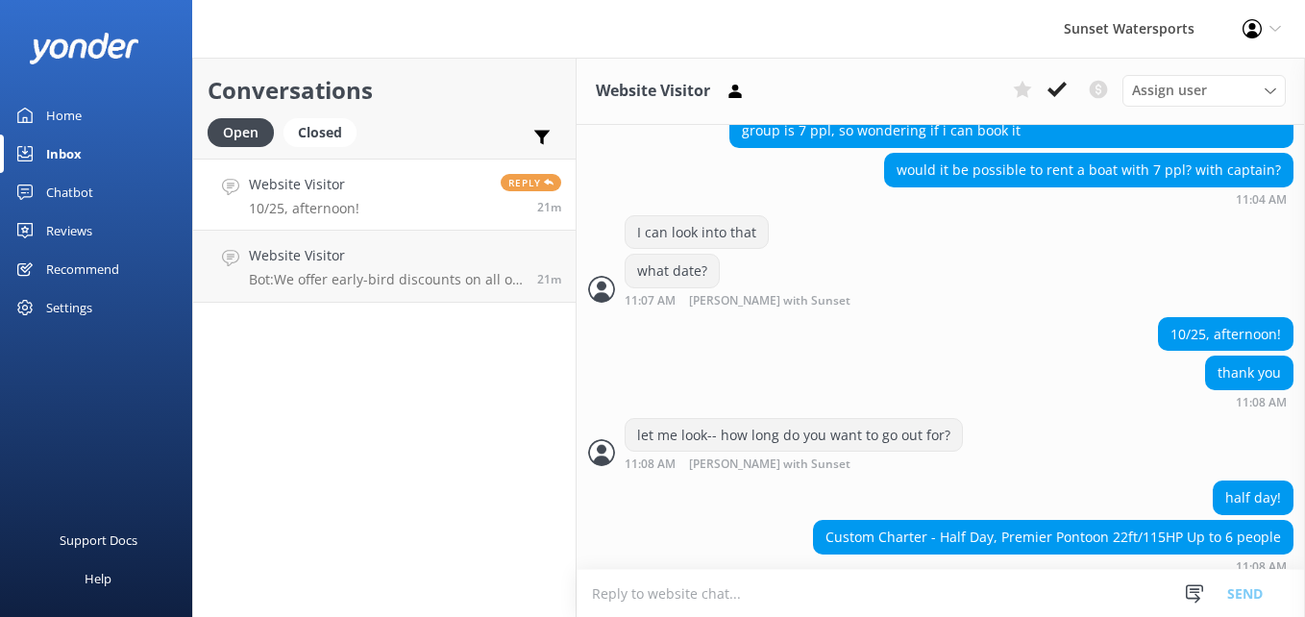
scroll to position [1583, 0]
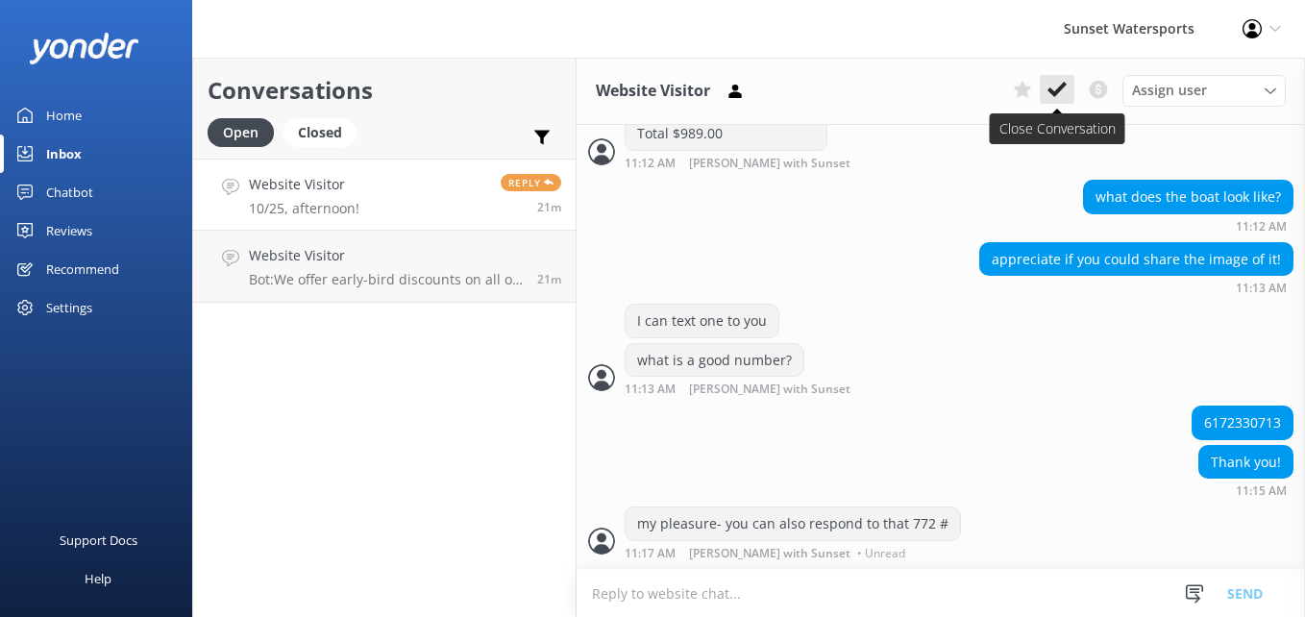
click at [1070, 79] on button at bounding box center [1057, 89] width 35 height 29
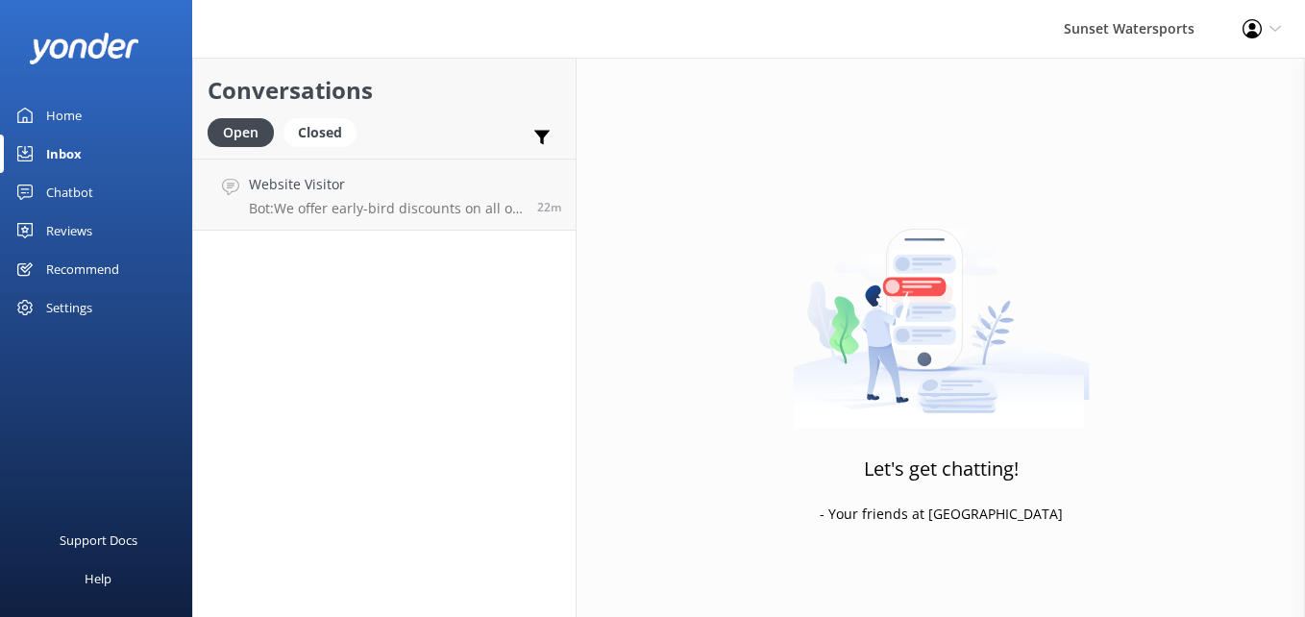
click at [442, 231] on div "Conversations Open Closed Important Converted Assigned to me Unassigned SMS Web…" at bounding box center [384, 337] width 384 height 559
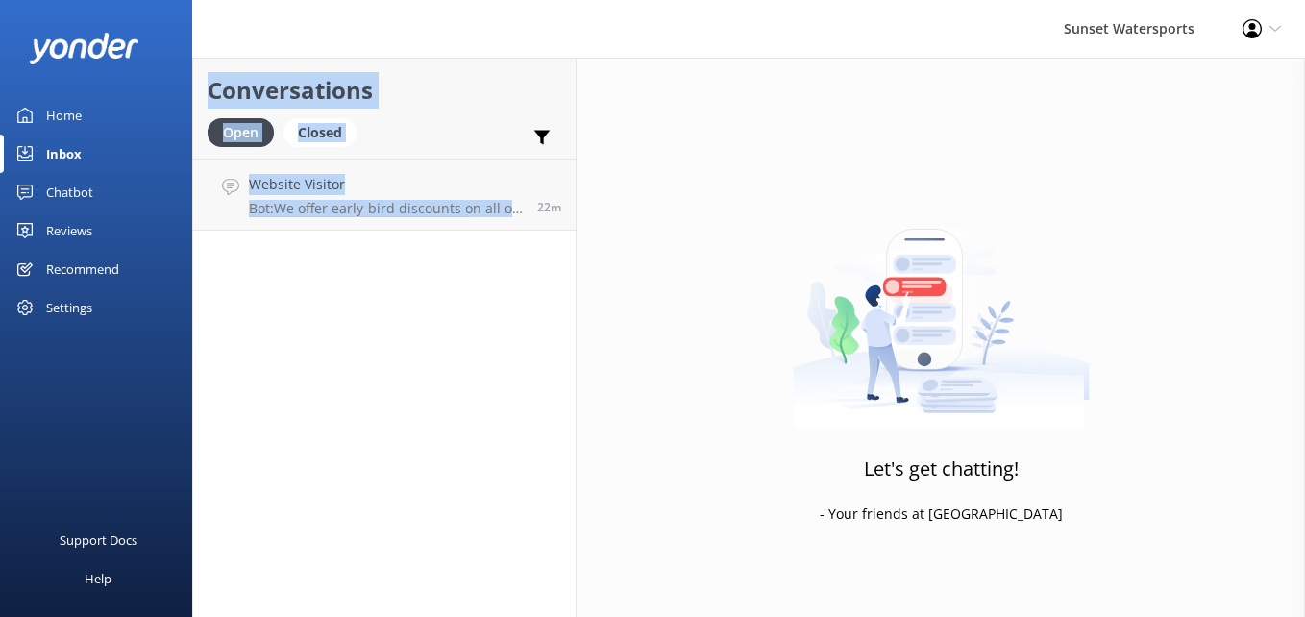
drag, startPoint x: 442, startPoint y: 231, endPoint x: 239, endPoint y: -71, distance: 363.5
click at [239, 0] on html "Sunset Watersports Profile Settings Logout Home Inbox Chatbot Content Products …" at bounding box center [652, 308] width 1305 height 617
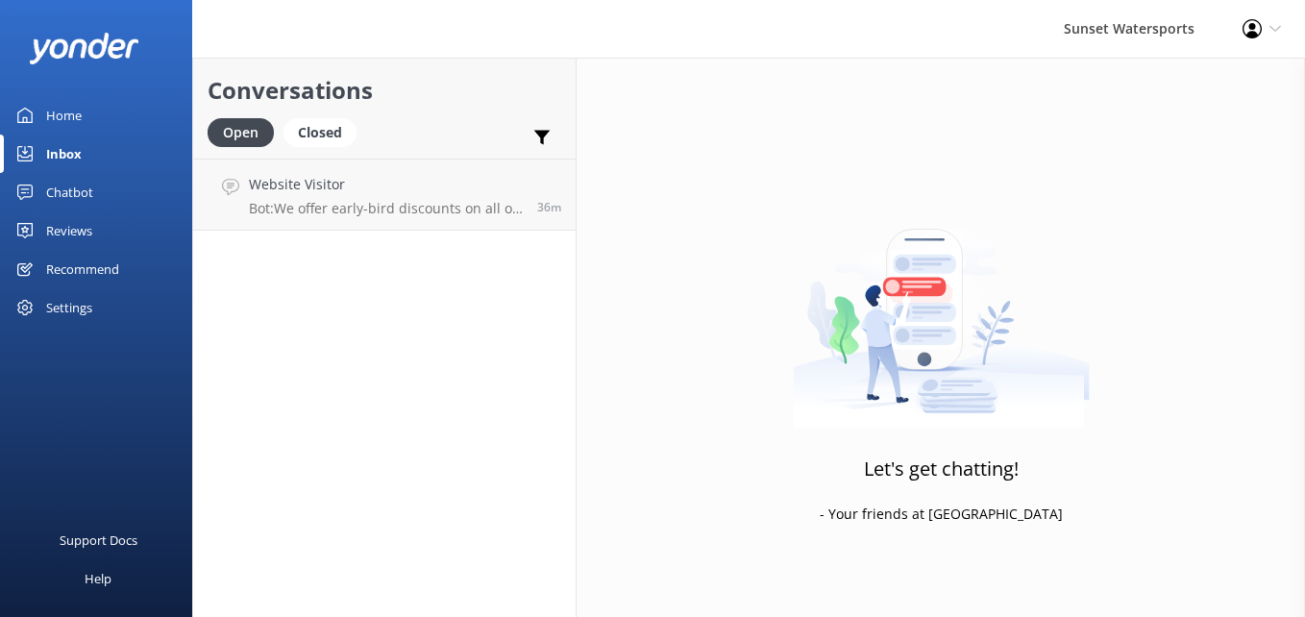
click at [426, 272] on div "Conversations Open Closed Important Converted Assigned to me Unassigned SMS Web…" at bounding box center [384, 337] width 384 height 559
click at [422, 205] on p "Bot: We offer early-bird discounts on all of our morning trips! When you book d…" at bounding box center [386, 208] width 274 height 17
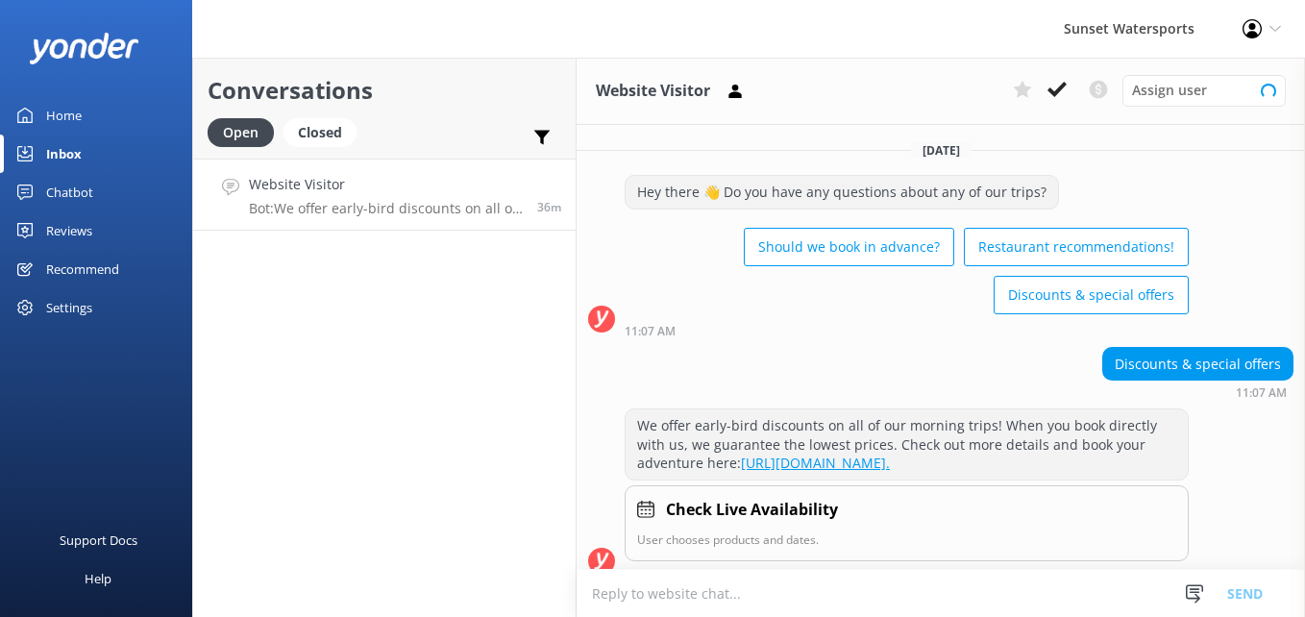
scroll to position [38, 0]
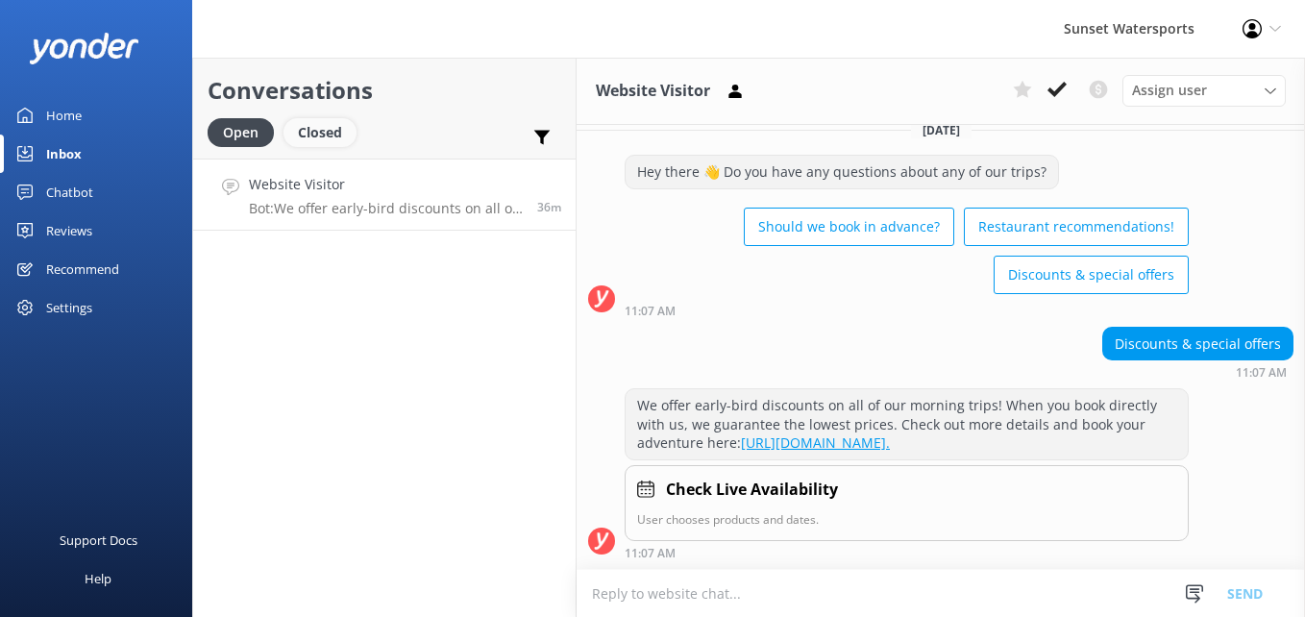
click at [307, 125] on div "Closed" at bounding box center [319, 132] width 73 height 29
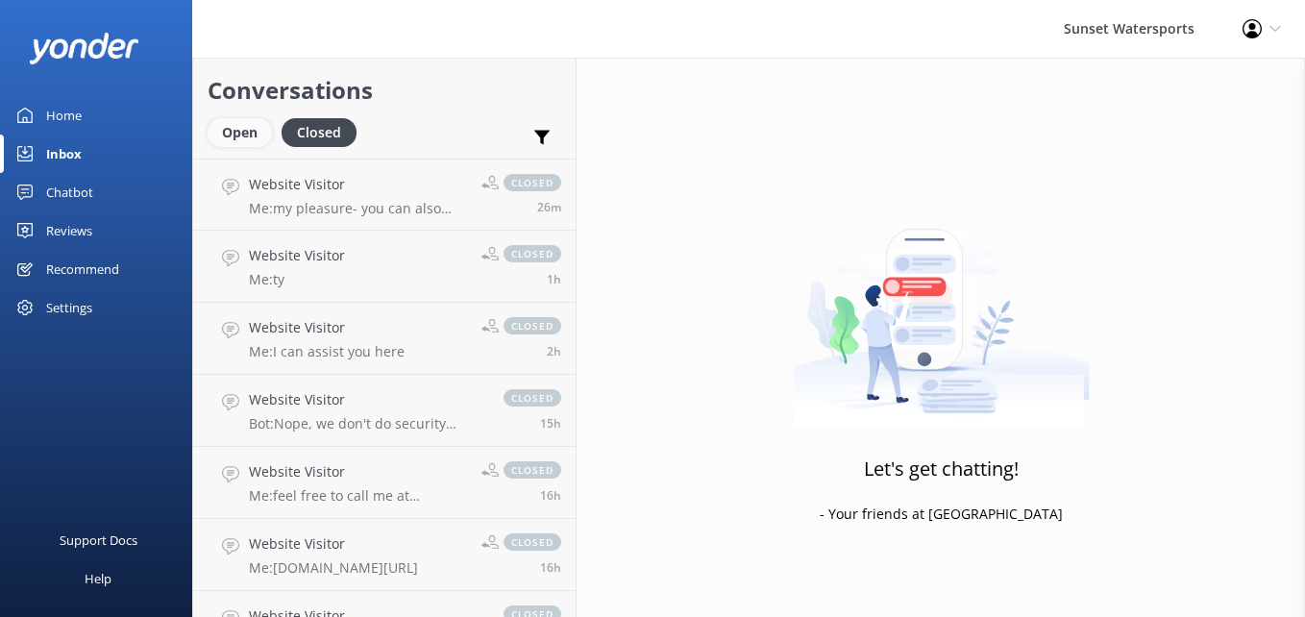
click at [238, 137] on div "Open" at bounding box center [240, 132] width 64 height 29
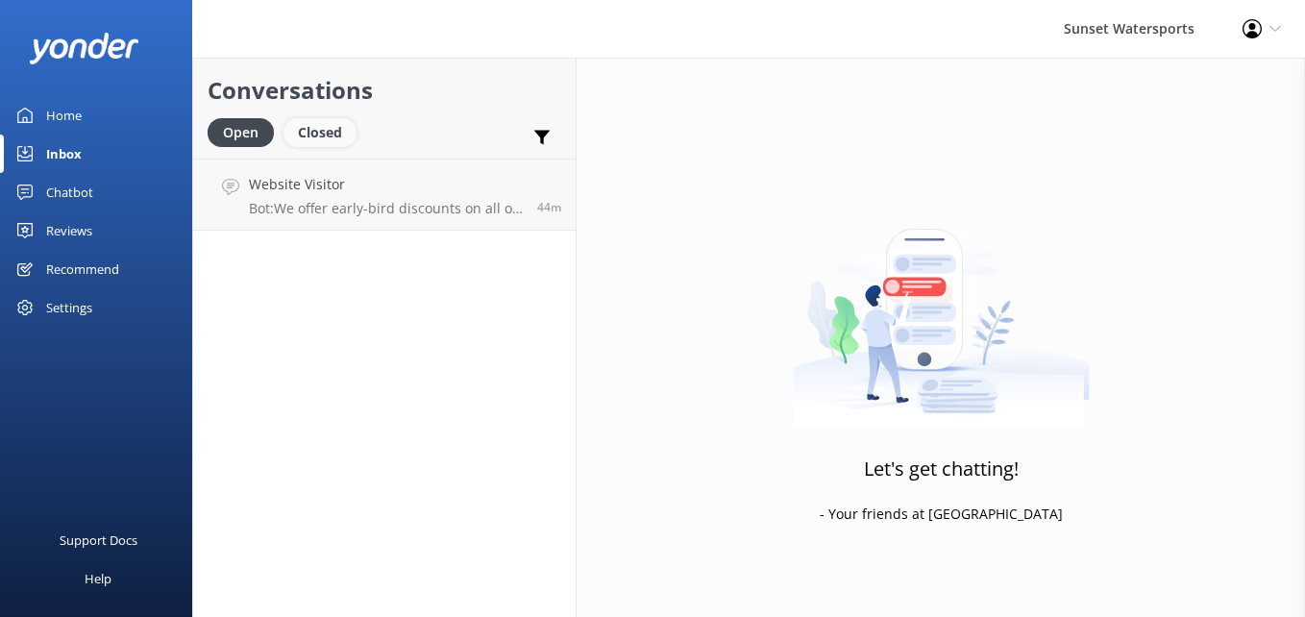
click at [315, 136] on div "Closed" at bounding box center [319, 132] width 73 height 29
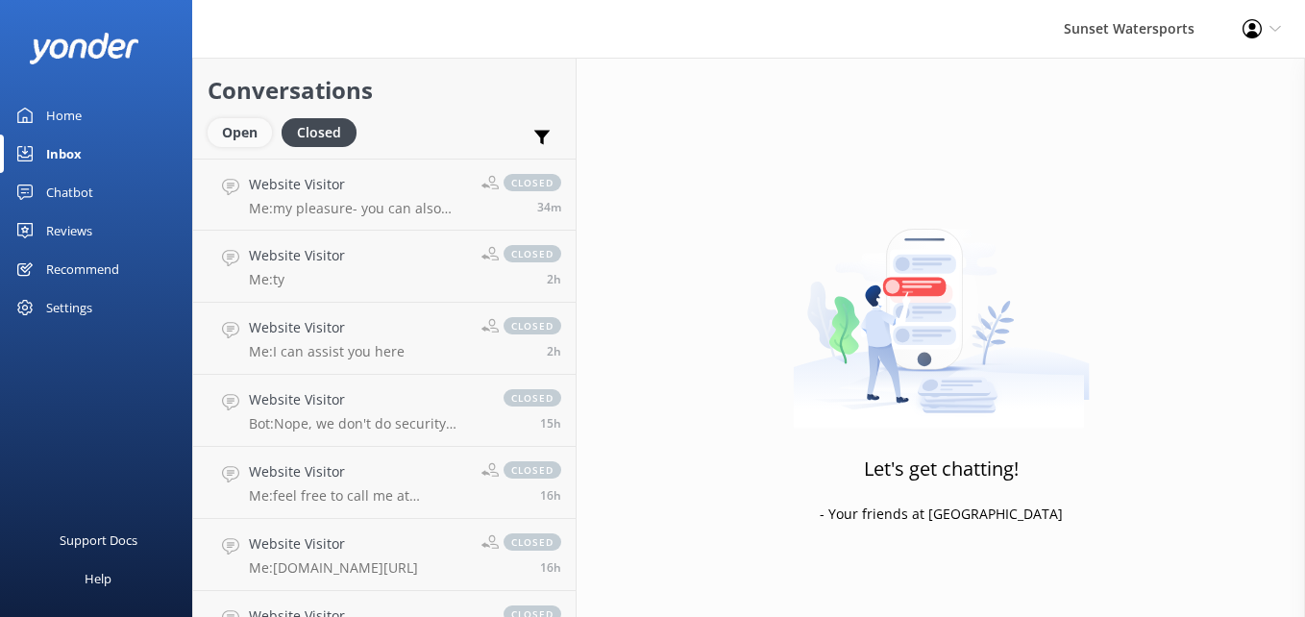
click at [232, 136] on div "Open" at bounding box center [240, 132] width 64 height 29
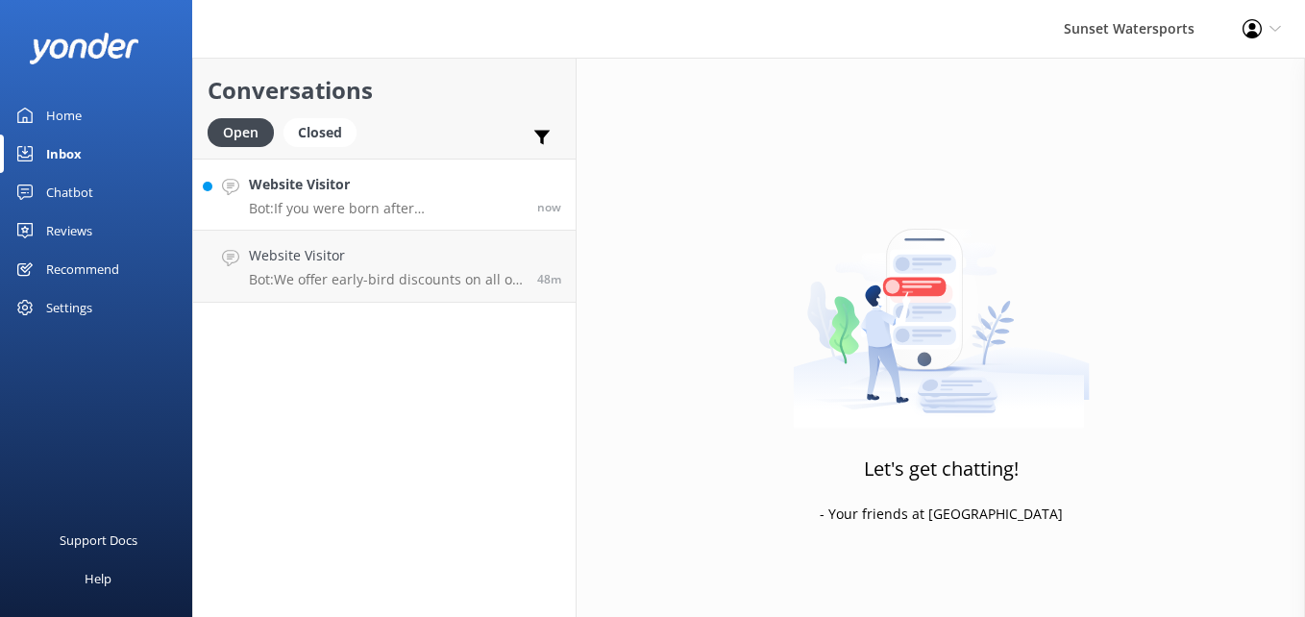
click at [372, 178] on h4 "Website Visitor" at bounding box center [386, 184] width 274 height 21
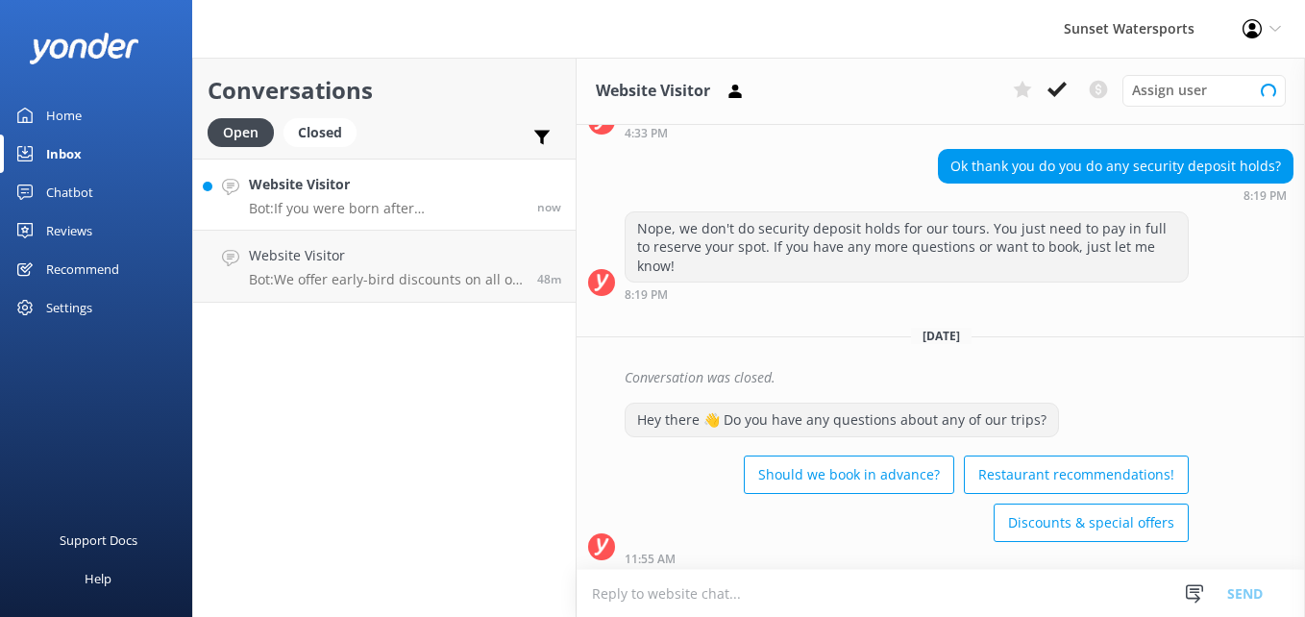
scroll to position [583, 0]
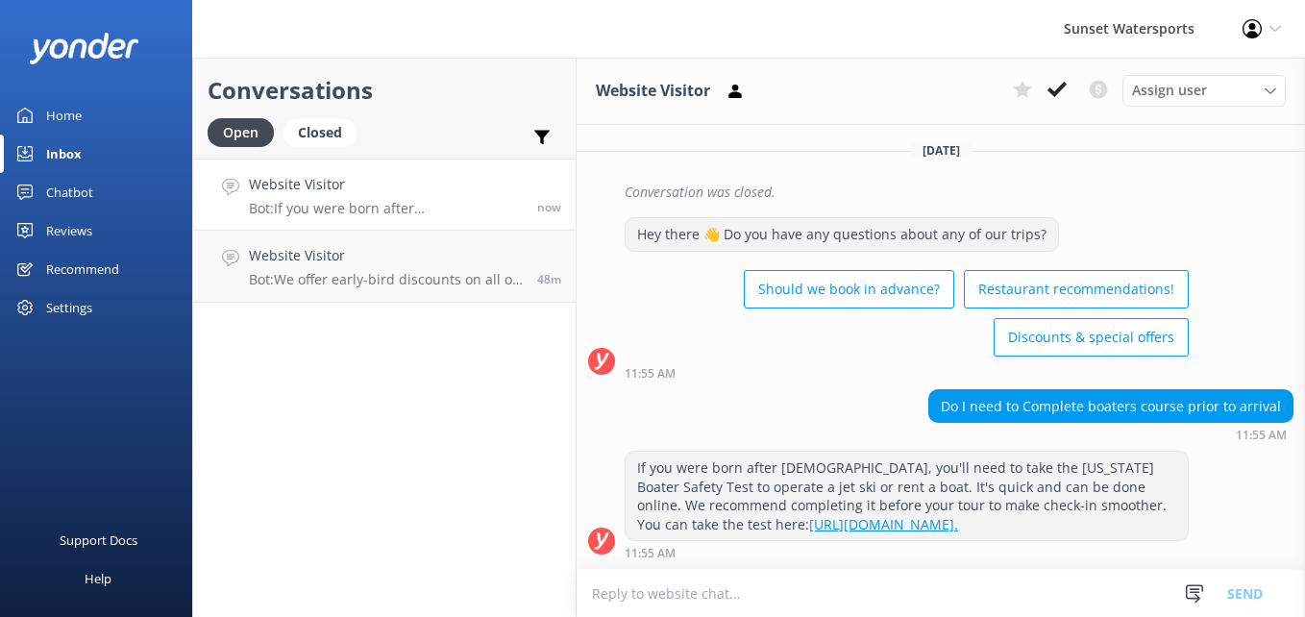
click at [710, 582] on textarea at bounding box center [941, 593] width 728 height 47
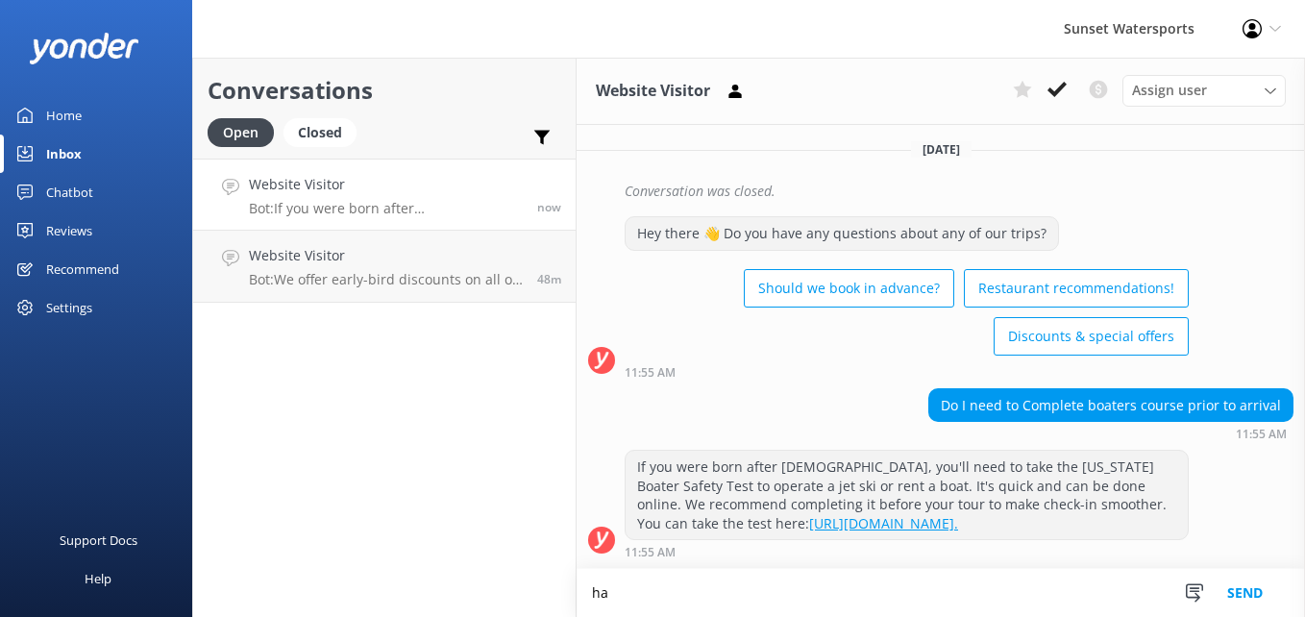
type textarea "h"
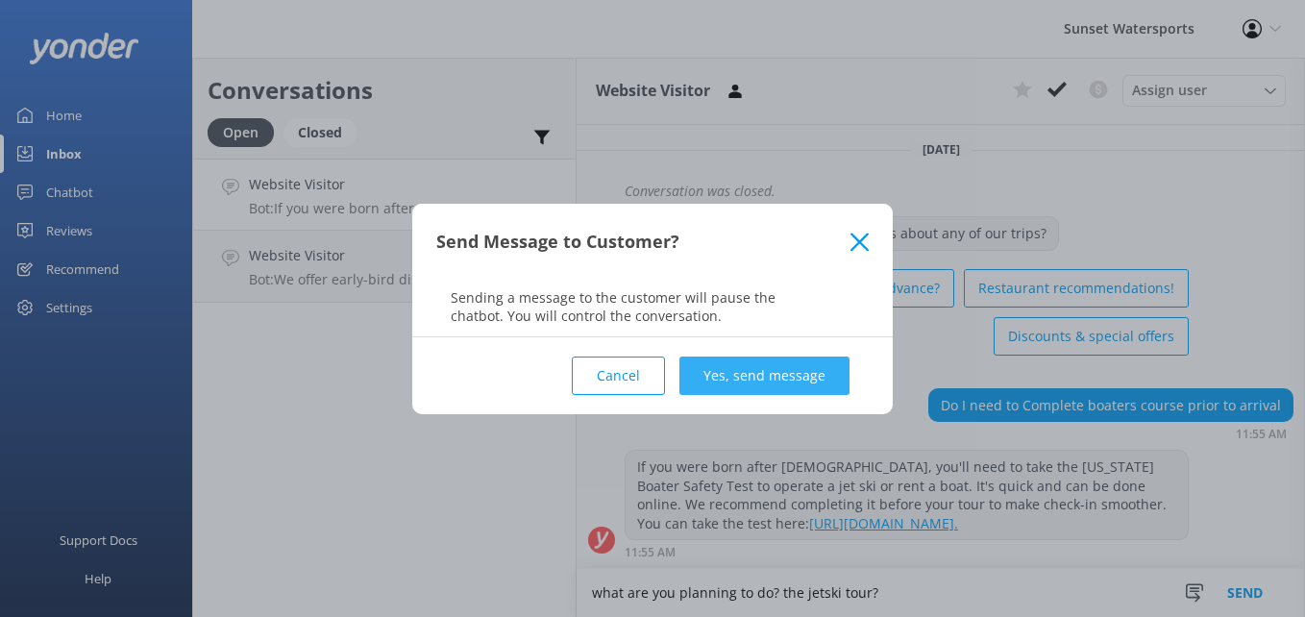
type textarea "what are you planning to do? the jetski tour?"
click at [740, 362] on button "Yes, send message" at bounding box center [764, 375] width 170 height 38
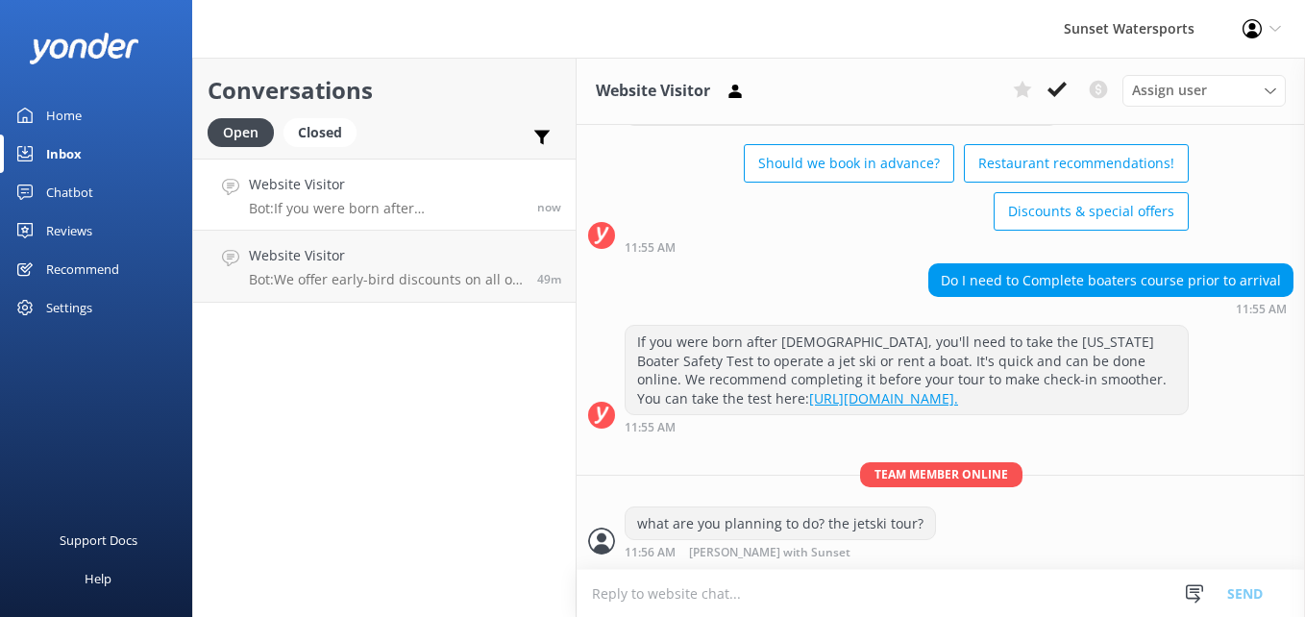
scroll to position [708, 0]
click at [743, 100] on icon at bounding box center [734, 91] width 19 height 19
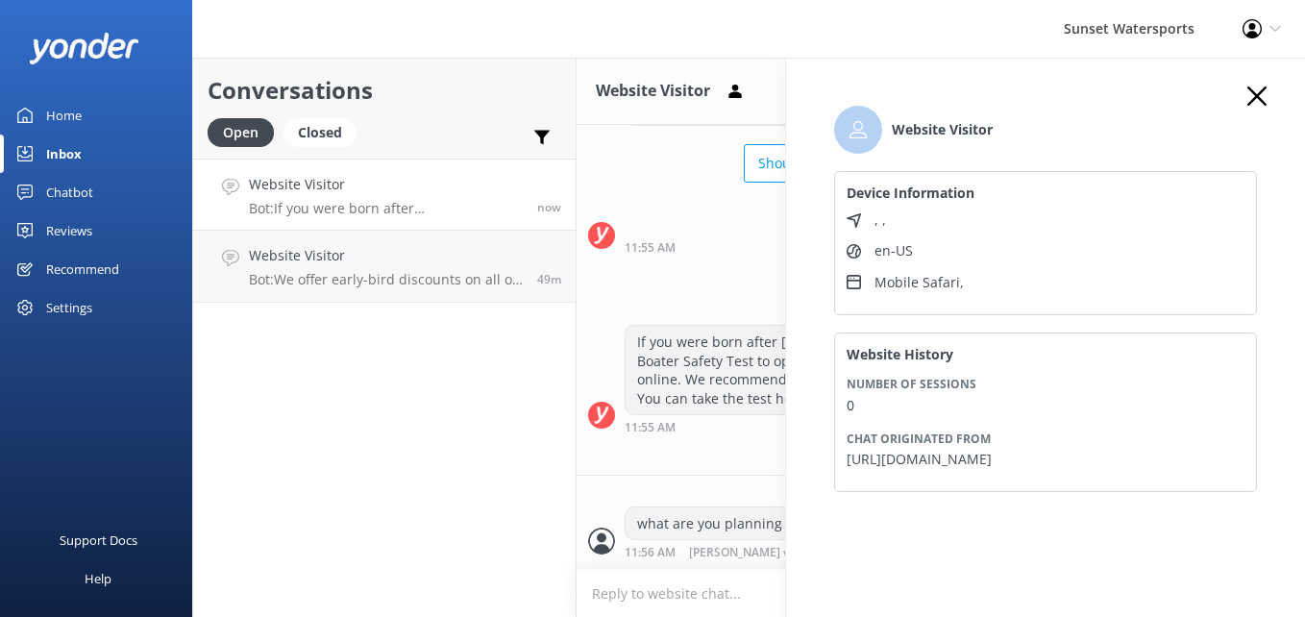
click at [504, 333] on div "Conversations Open Closed Important Converted Assigned to me Unassigned SMS Web…" at bounding box center [384, 337] width 384 height 559
click at [1247, 102] on icon "button" at bounding box center [1256, 95] width 19 height 19
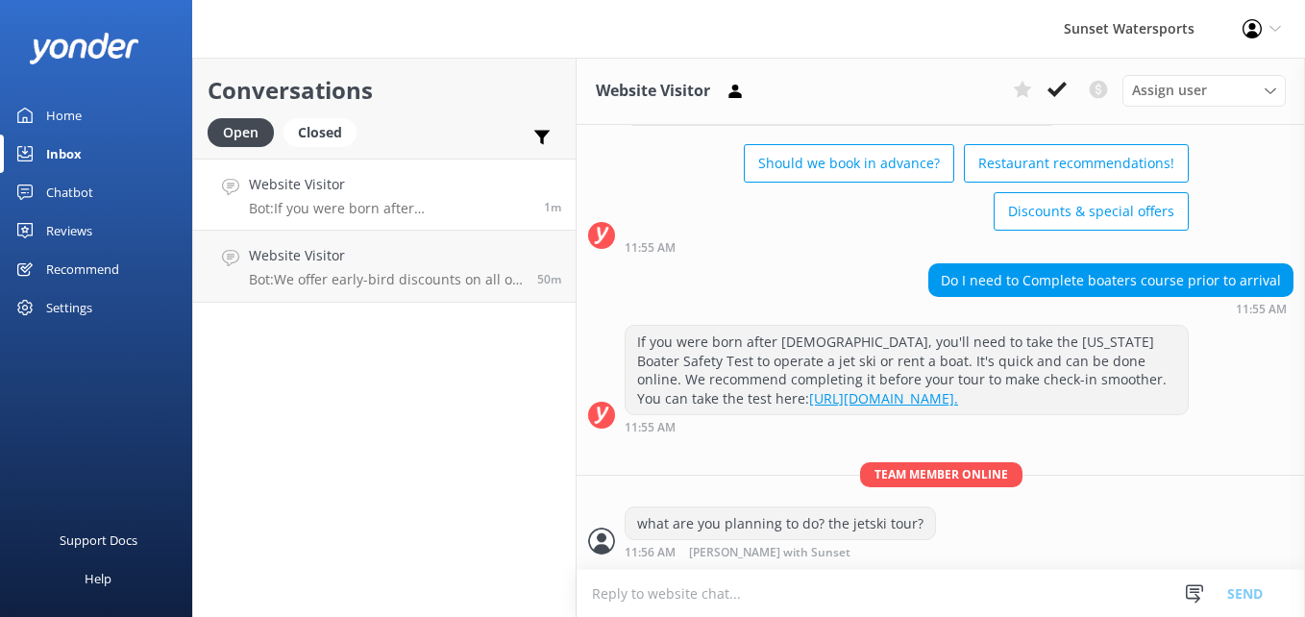
click at [658, 601] on textarea at bounding box center [941, 593] width 728 height 47
type textarea "j"
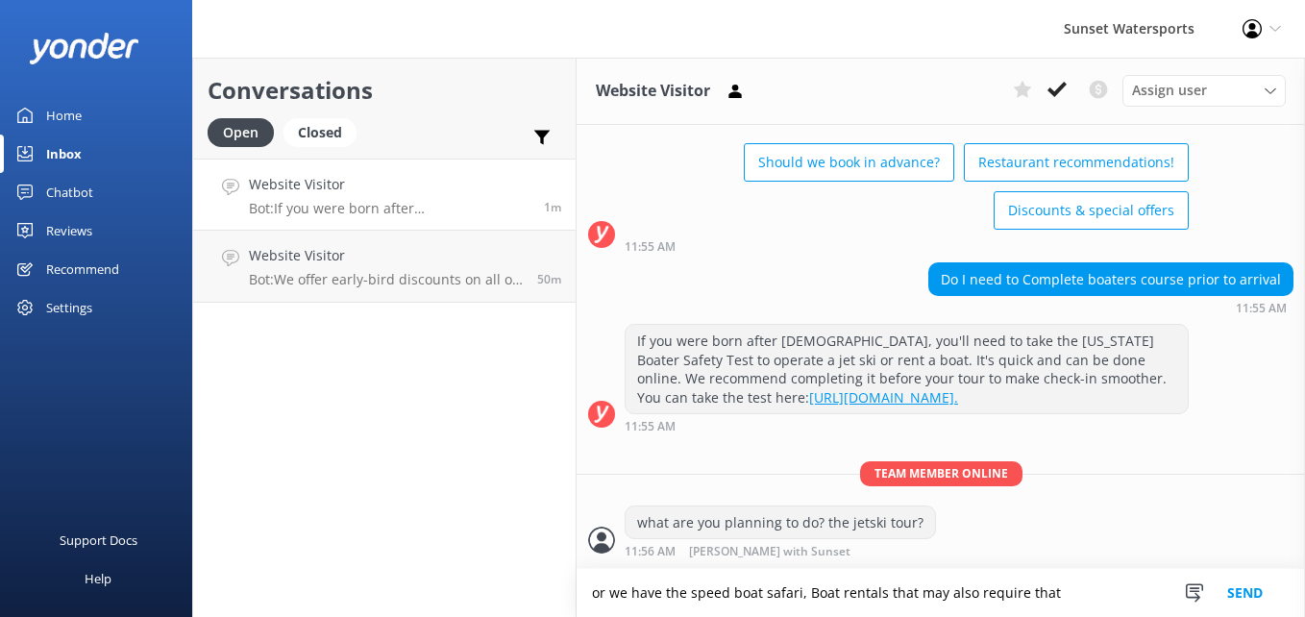
type textarea "or we have the speed boat safari, Boat rentals that may also require that"
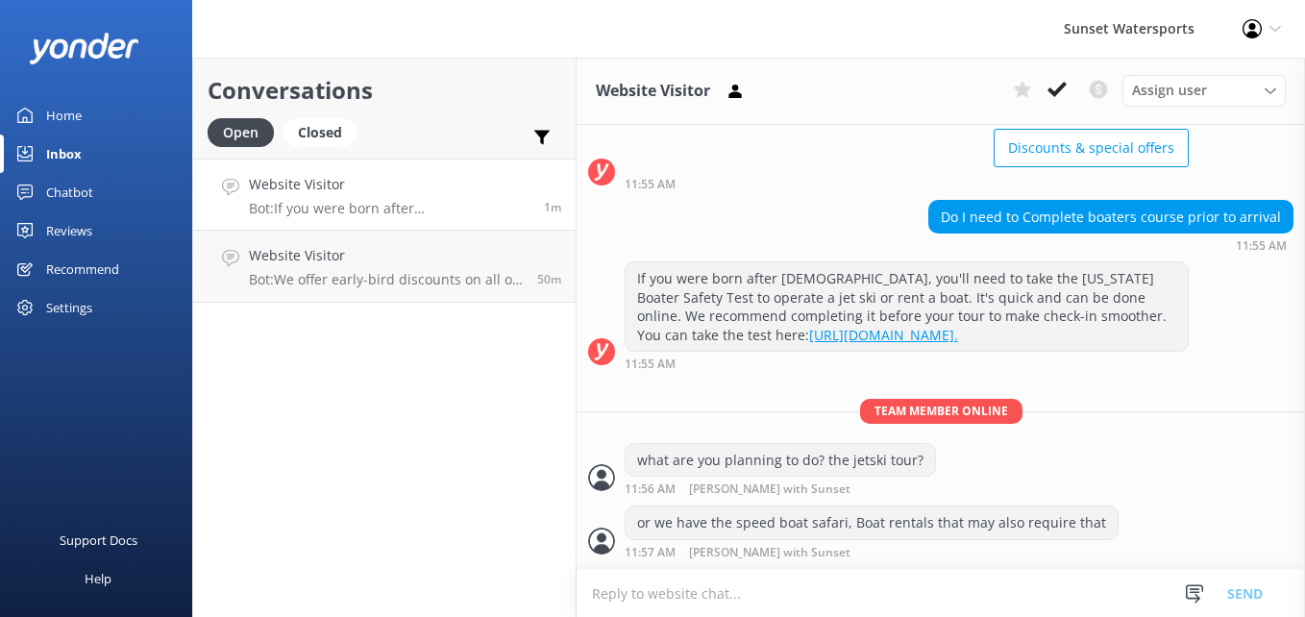
scroll to position [772, 0]
click at [628, 582] on textarea at bounding box center [941, 593] width 728 height 47
type textarea "promo SUNSETJETSKI"
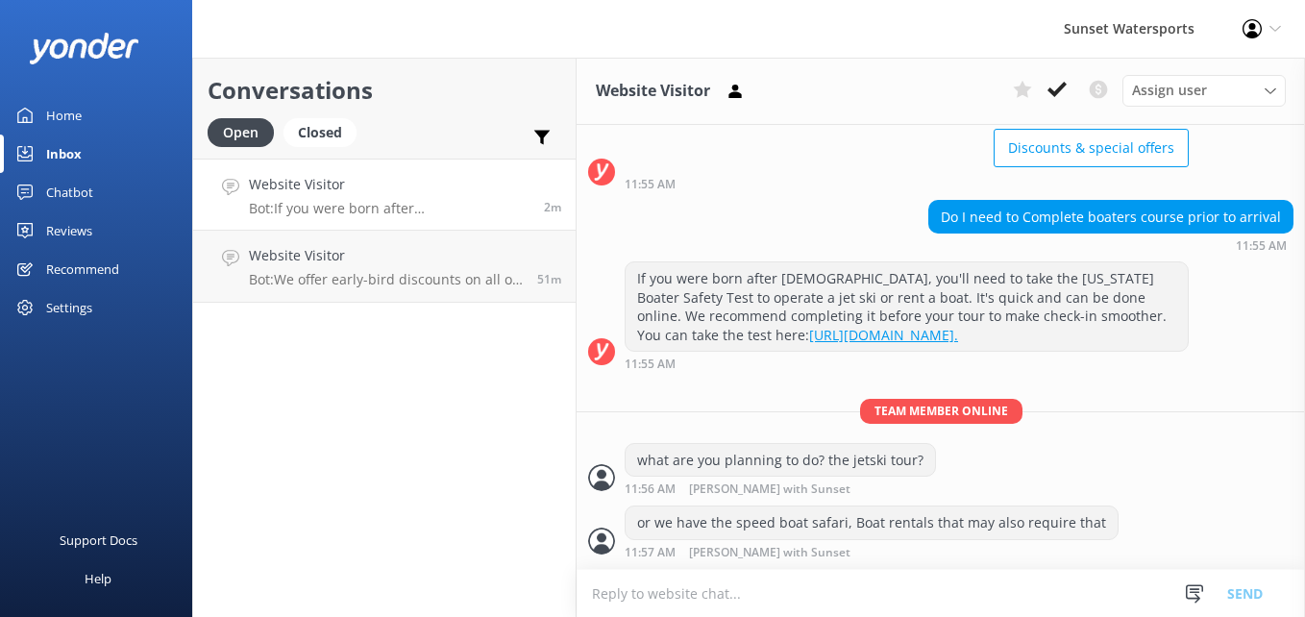
click at [628, 582] on textarea at bounding box center [941, 593] width 728 height 47
paste textarea "[URL][DOMAIN_NAME]"
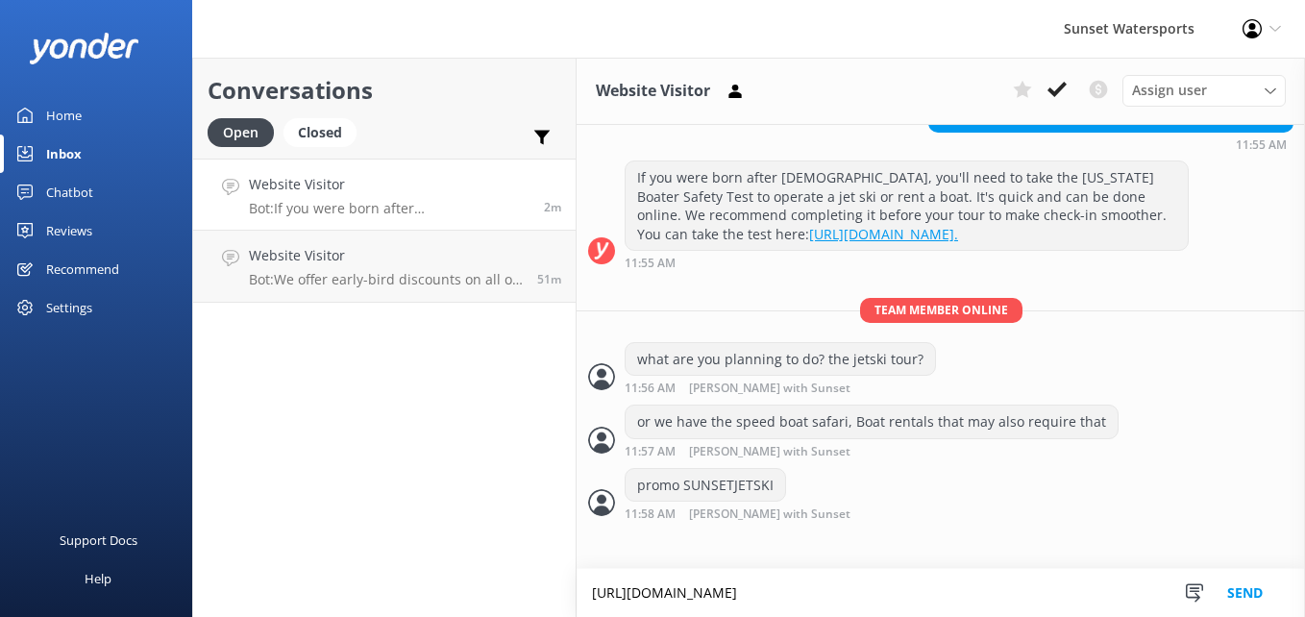
type textarea "[URL][DOMAIN_NAME]"
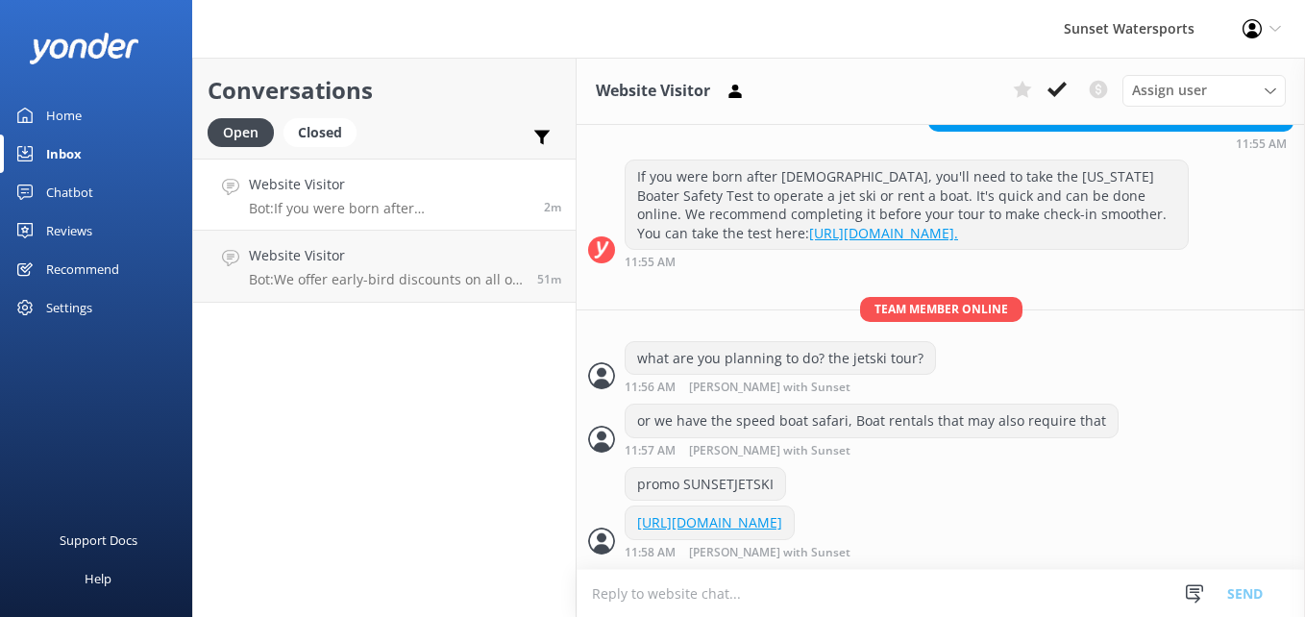
scroll to position [911, 0]
click at [1057, 75] on button at bounding box center [1057, 89] width 35 height 29
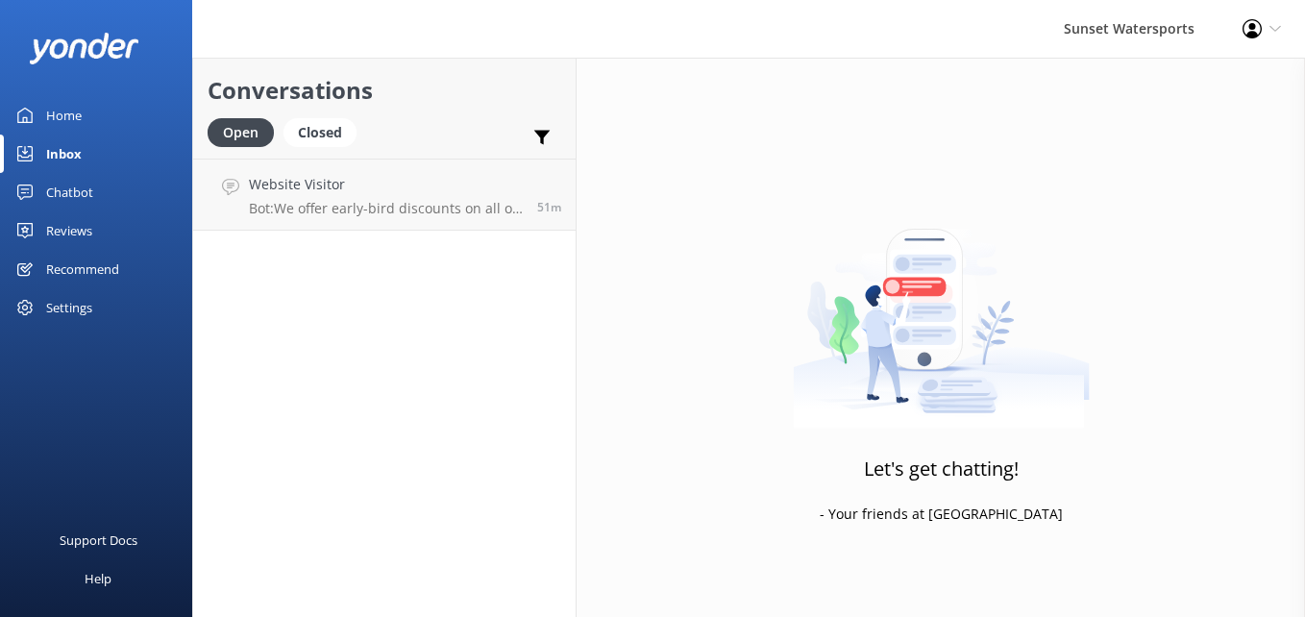
click at [1057, 75] on div "Let's get chatting! - Your friends at [GEOGRAPHIC_DATA]" at bounding box center [941, 366] width 728 height 617
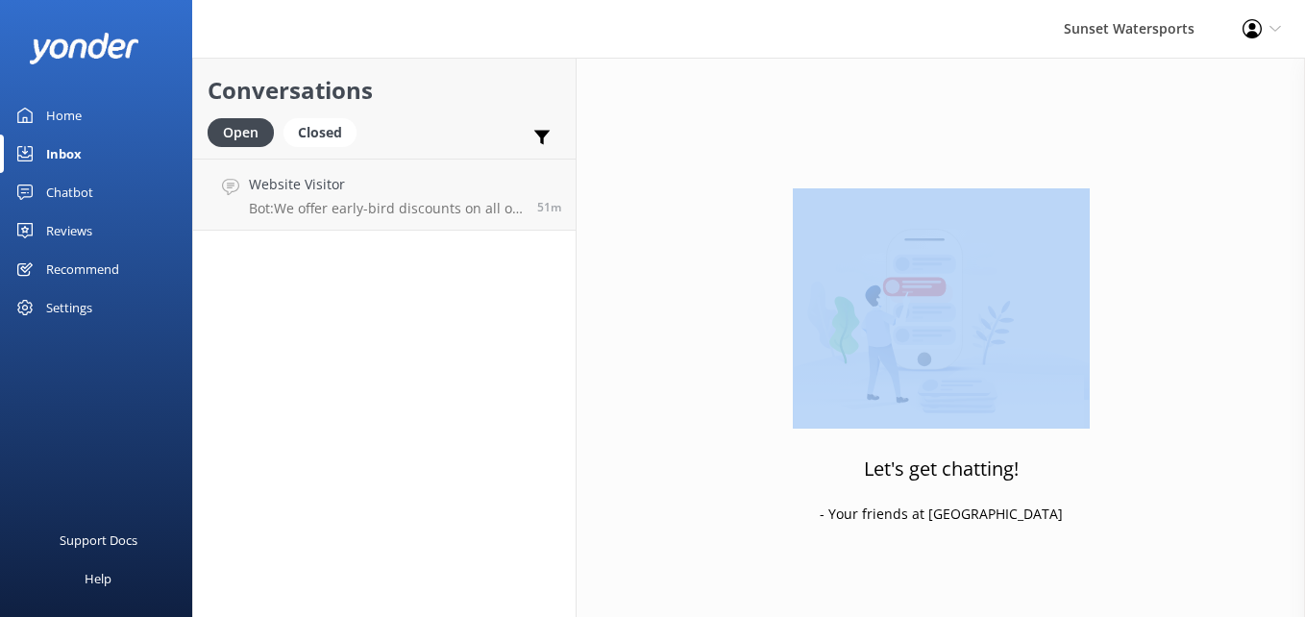
click at [1052, 74] on div "Let's get chatting! - Your friends at [GEOGRAPHIC_DATA]" at bounding box center [941, 366] width 728 height 617
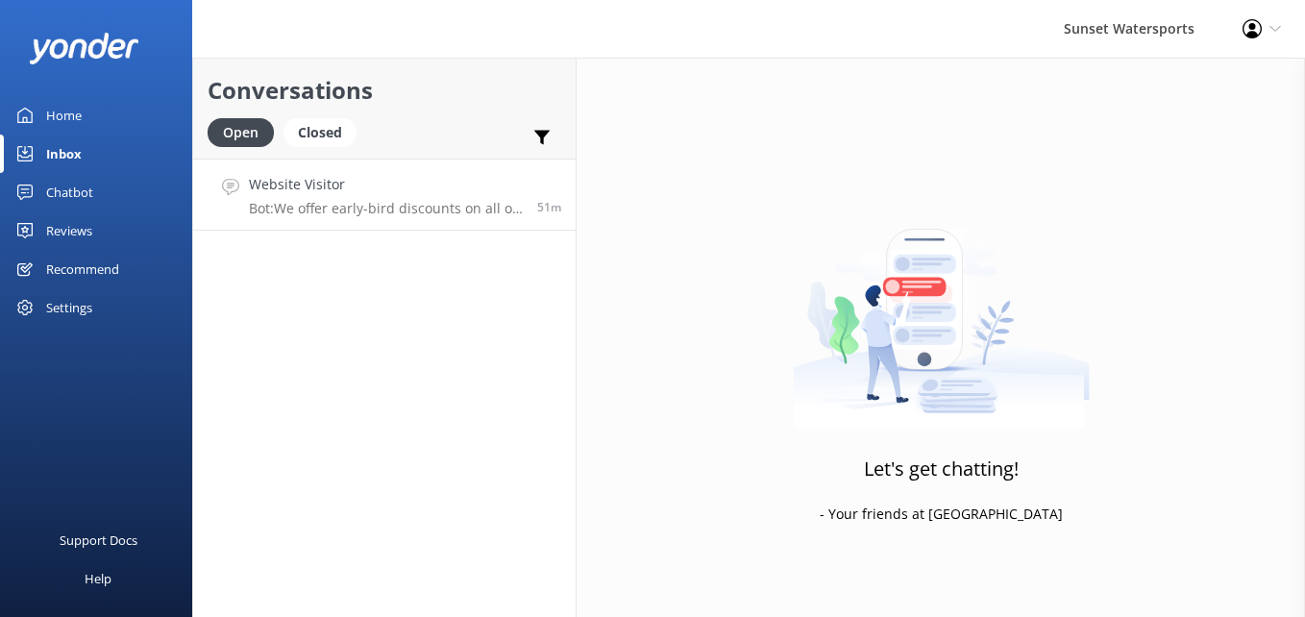
click at [449, 199] on div "Website Visitor Bot: We offer early-bird discounts on all of our morning trips!…" at bounding box center [386, 194] width 274 height 41
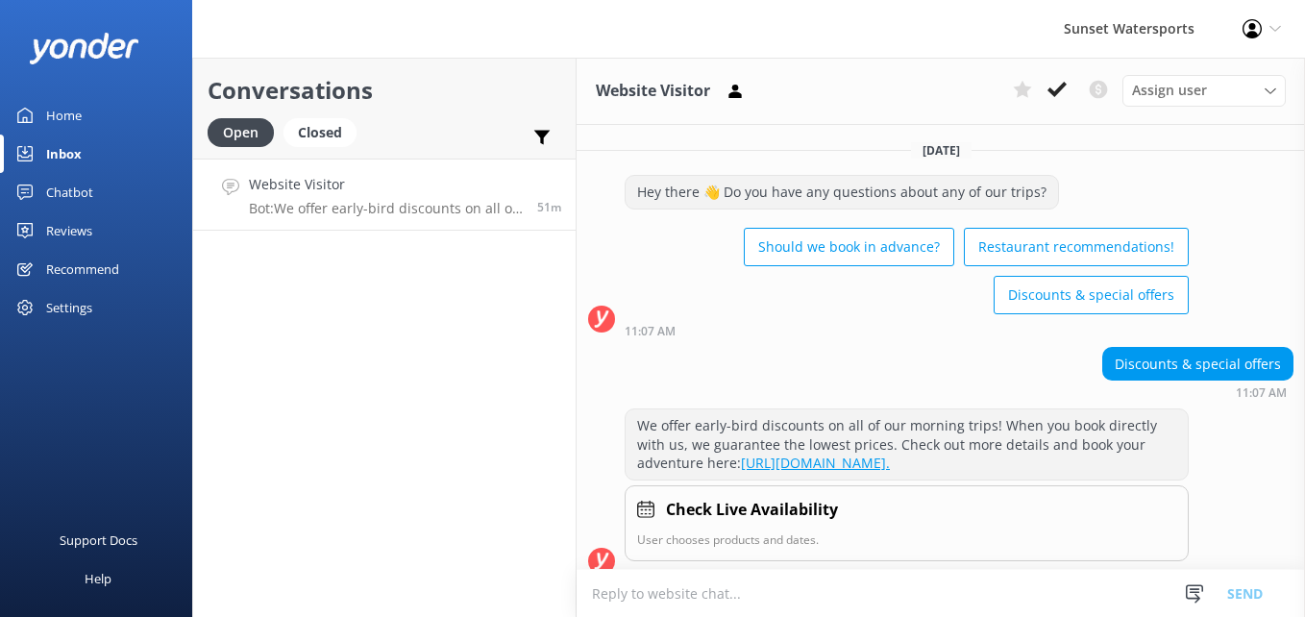
scroll to position [38, 0]
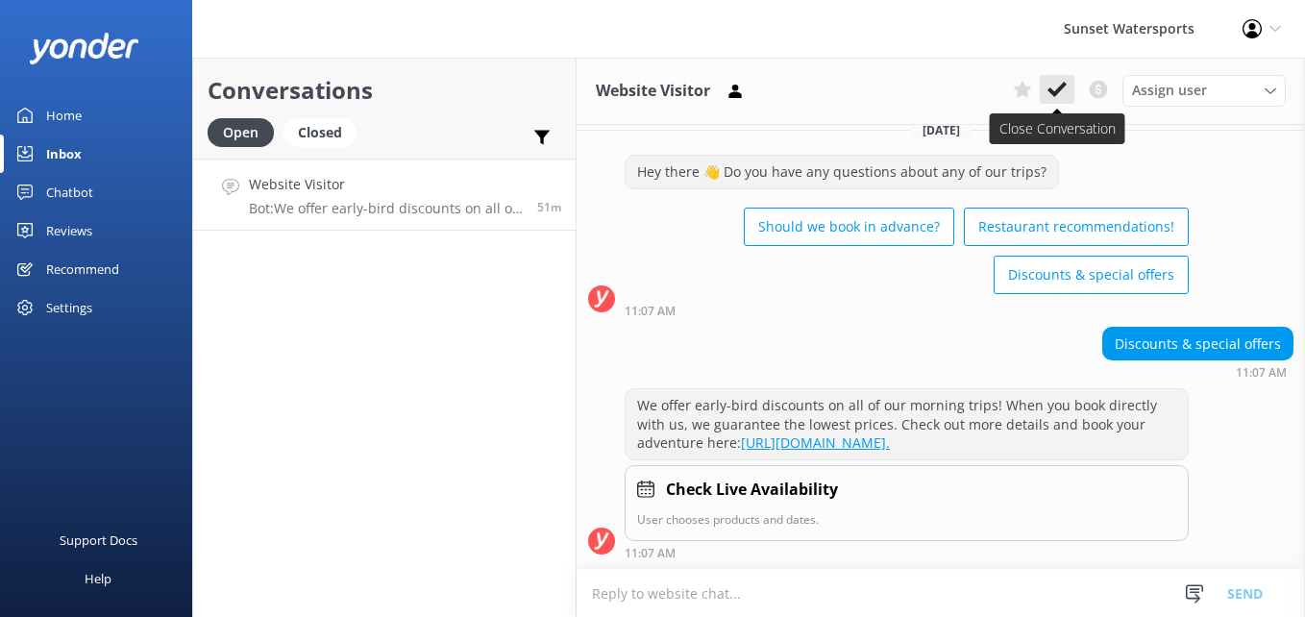
click at [1062, 91] on icon at bounding box center [1056, 89] width 19 height 19
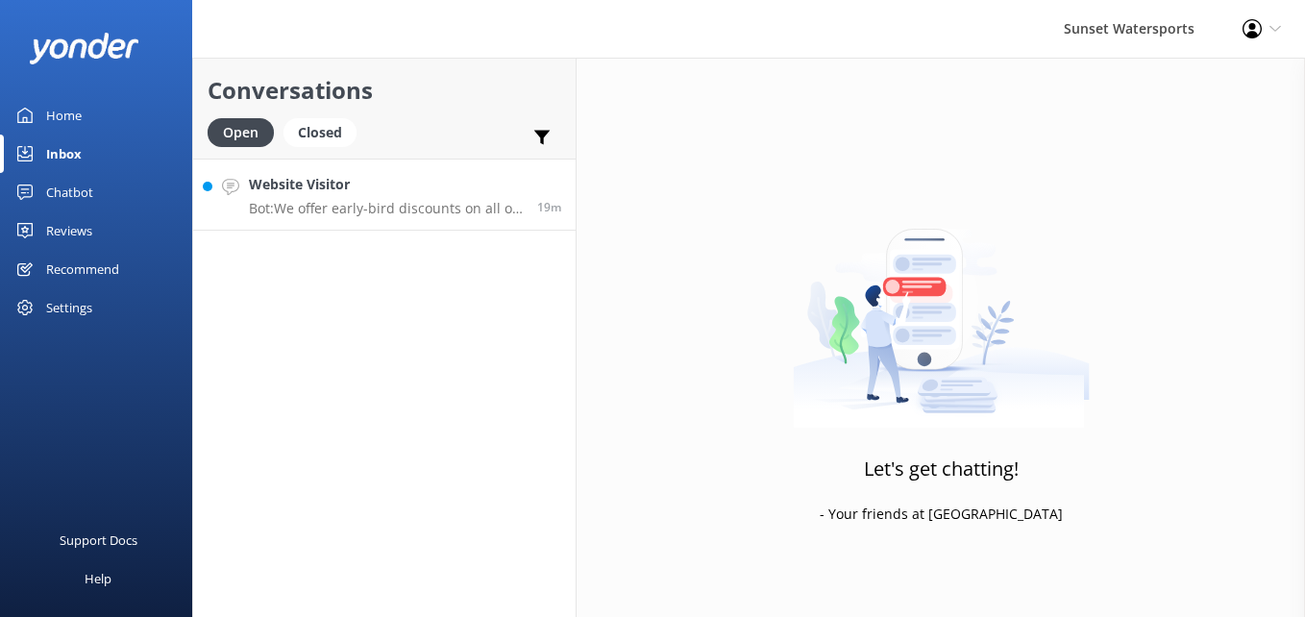
click at [388, 183] on h4 "Website Visitor" at bounding box center [386, 184] width 274 height 21
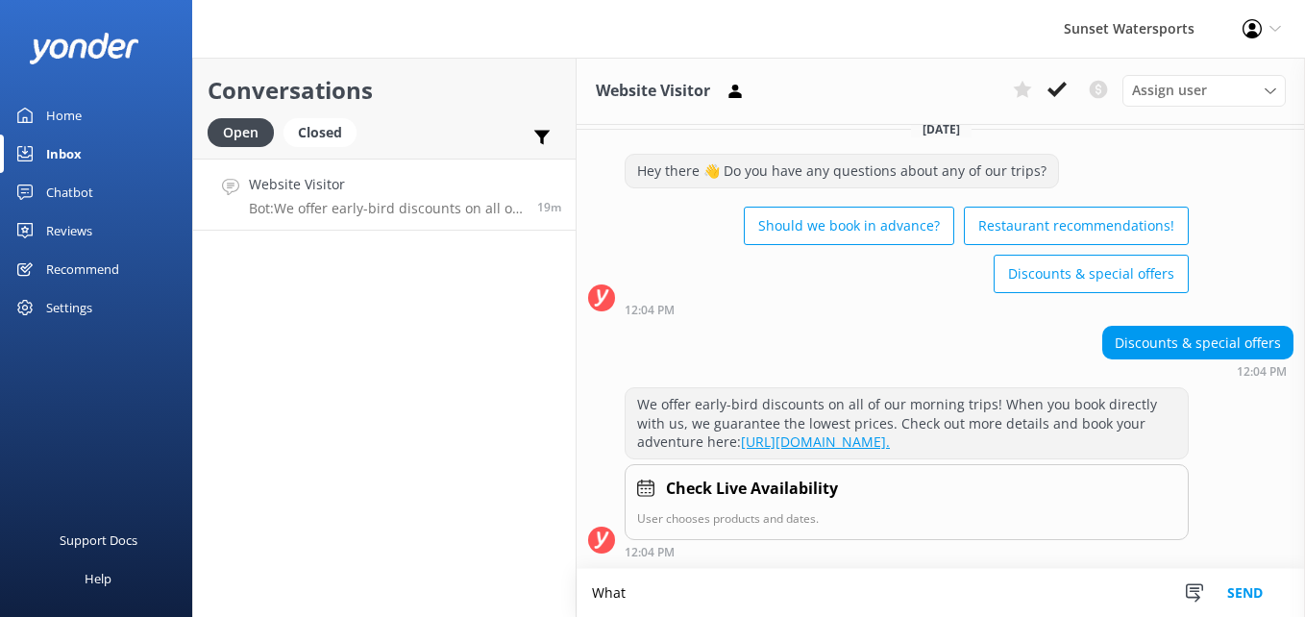
scroll to position [39, 0]
type textarea "W"
click at [491, 336] on div "Conversations Open Closed Important Converted Assigned to me Unassigned SMS Web…" at bounding box center [384, 337] width 384 height 559
click at [492, 336] on div "Conversations Open Closed Important Converted Assigned to me Unassigned SMS Web…" at bounding box center [384, 337] width 384 height 559
click at [1099, 596] on textarea "Hi there- If you're still checking things out, I'm happy to assist with any ava…" at bounding box center [941, 593] width 728 height 48
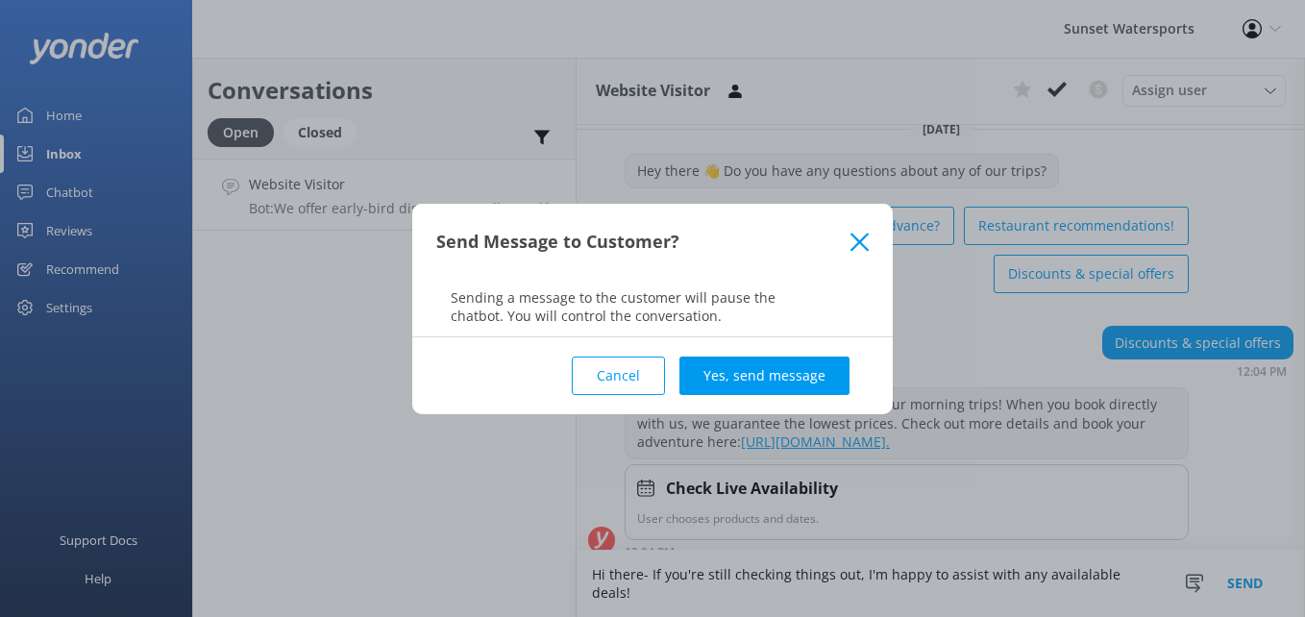
type textarea "Hi there- If you're still checking things out, I'm happy to assist with any ava…"
click at [1099, 596] on div "Send Message to Customer? Sending a message to the customer will pause the chat…" at bounding box center [652, 308] width 1305 height 617
click at [799, 369] on button "Yes, send message" at bounding box center [764, 375] width 170 height 38
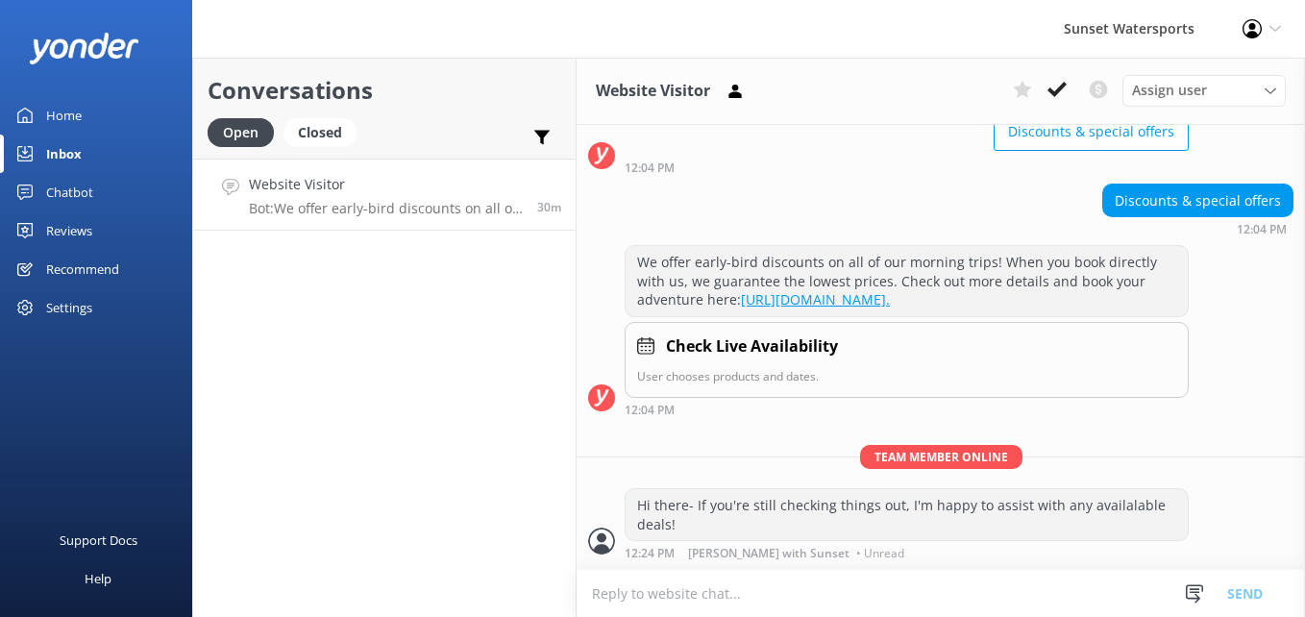
scroll to position [183, 0]
click at [1055, 85] on icon at bounding box center [1056, 89] width 19 height 19
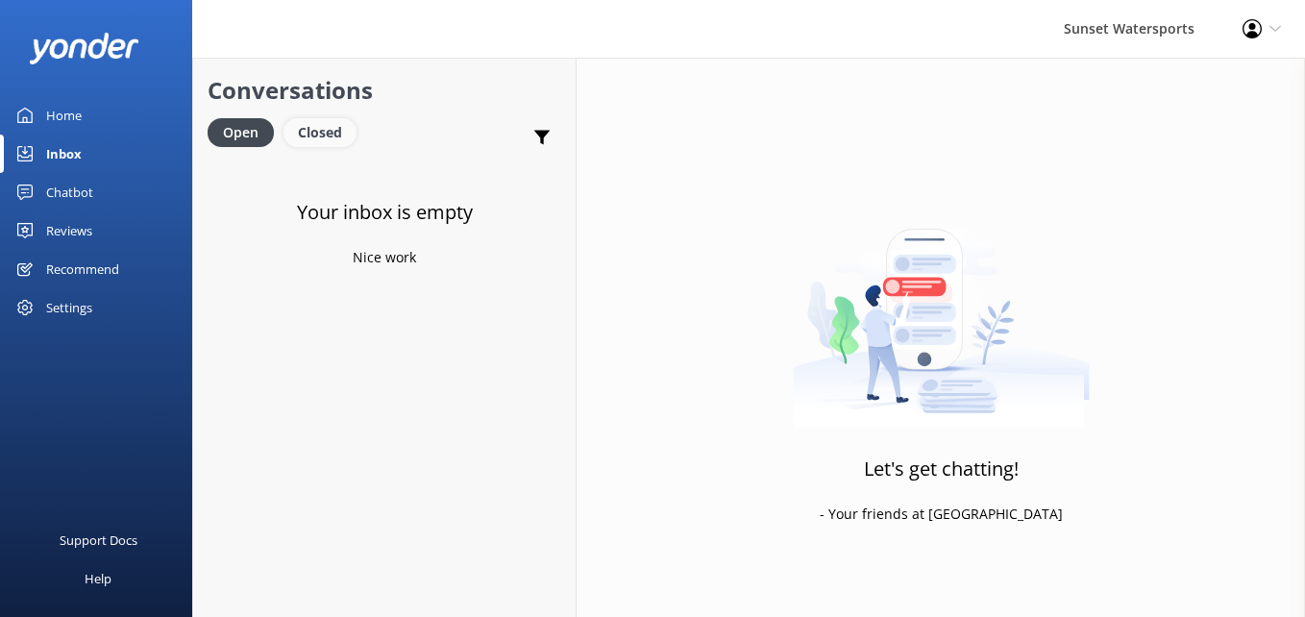
click at [340, 128] on div "Closed" at bounding box center [319, 132] width 73 height 29
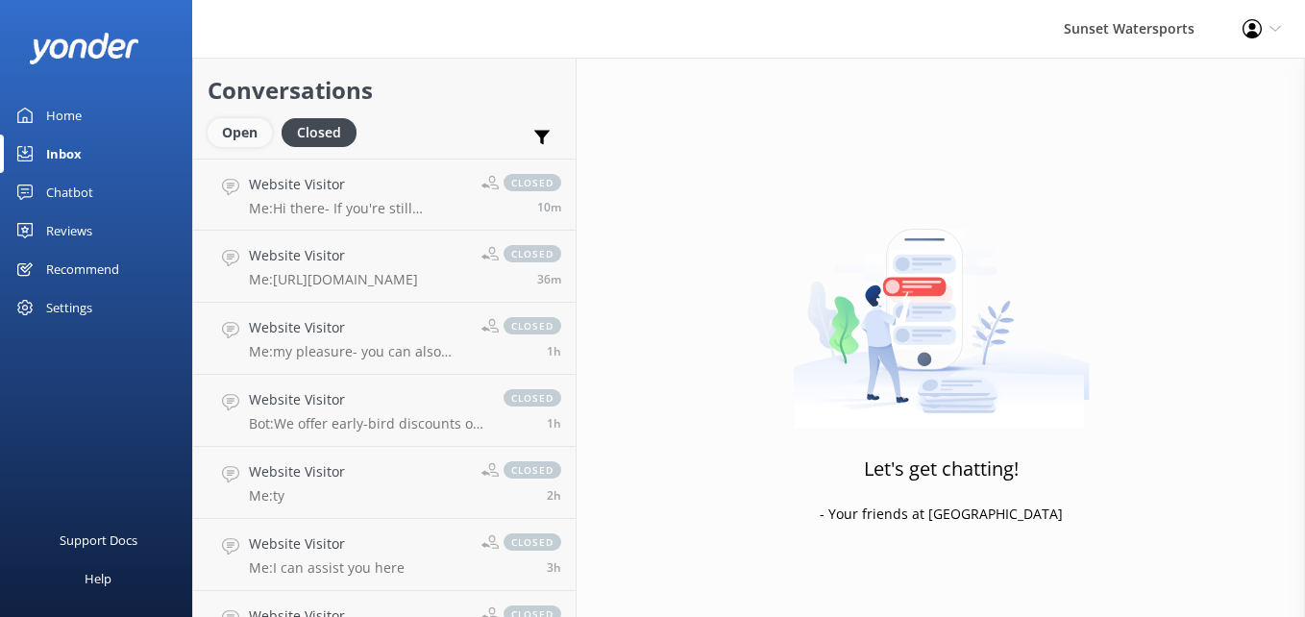
click at [255, 127] on div "Open" at bounding box center [240, 132] width 64 height 29
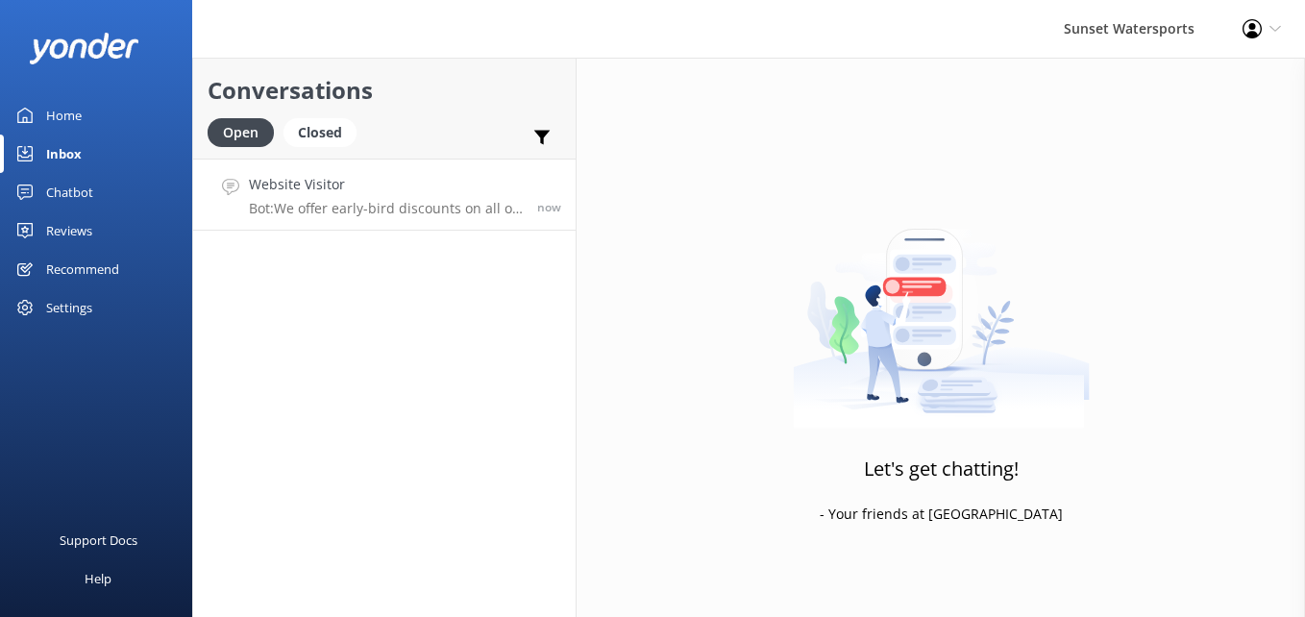
click at [284, 203] on p "Bot: We offer early-bird discounts on all of our morning trips. When you book d…" at bounding box center [386, 208] width 274 height 17
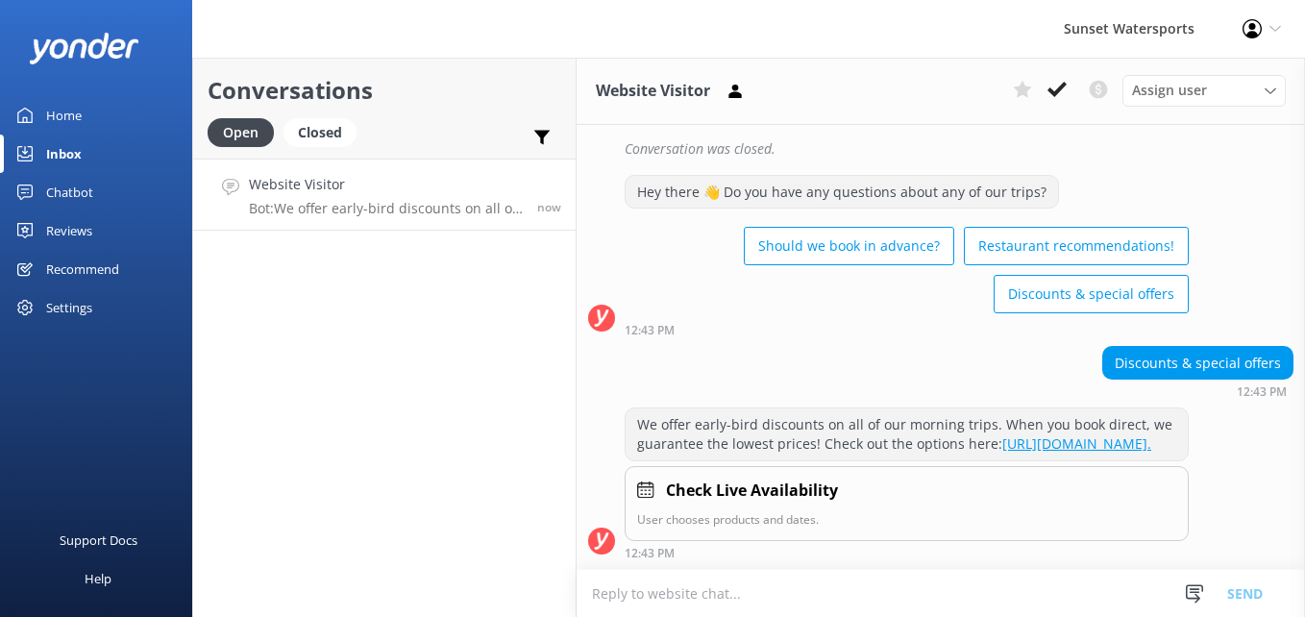
scroll to position [657, 0]
click at [773, 592] on textarea at bounding box center [941, 593] width 728 height 47
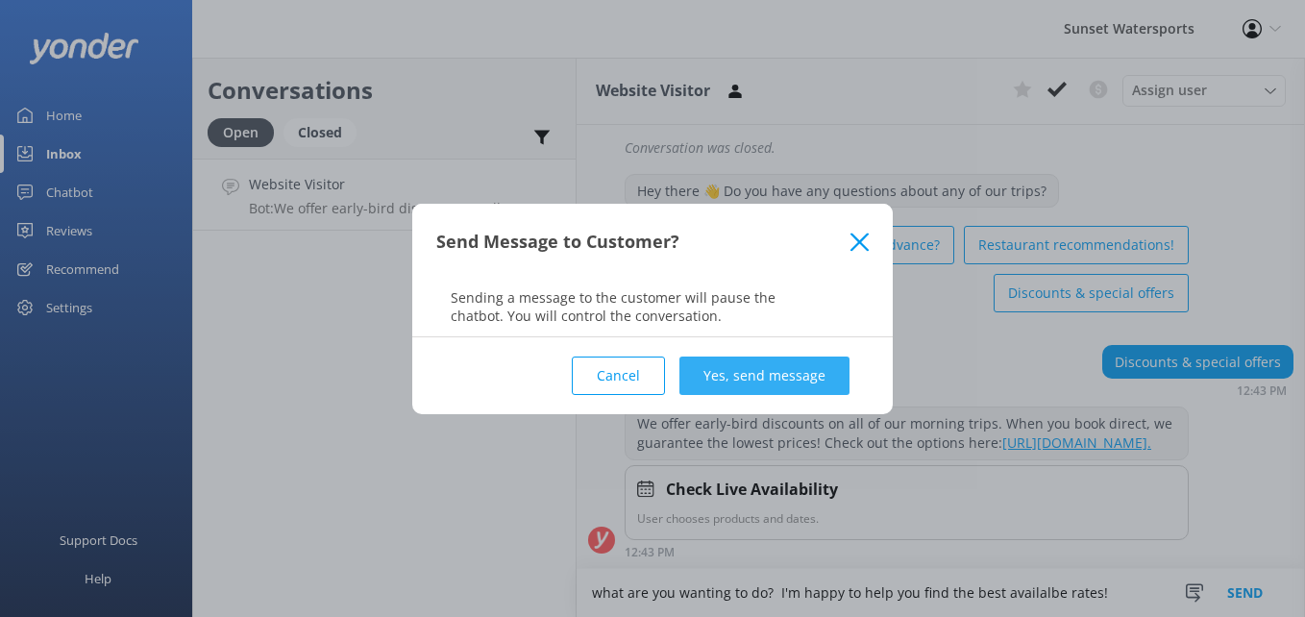
type textarea "what are you wanting to do? I'm happy to help you find the best availalbe rates!"
click at [810, 376] on button "Yes, send message" at bounding box center [764, 375] width 170 height 38
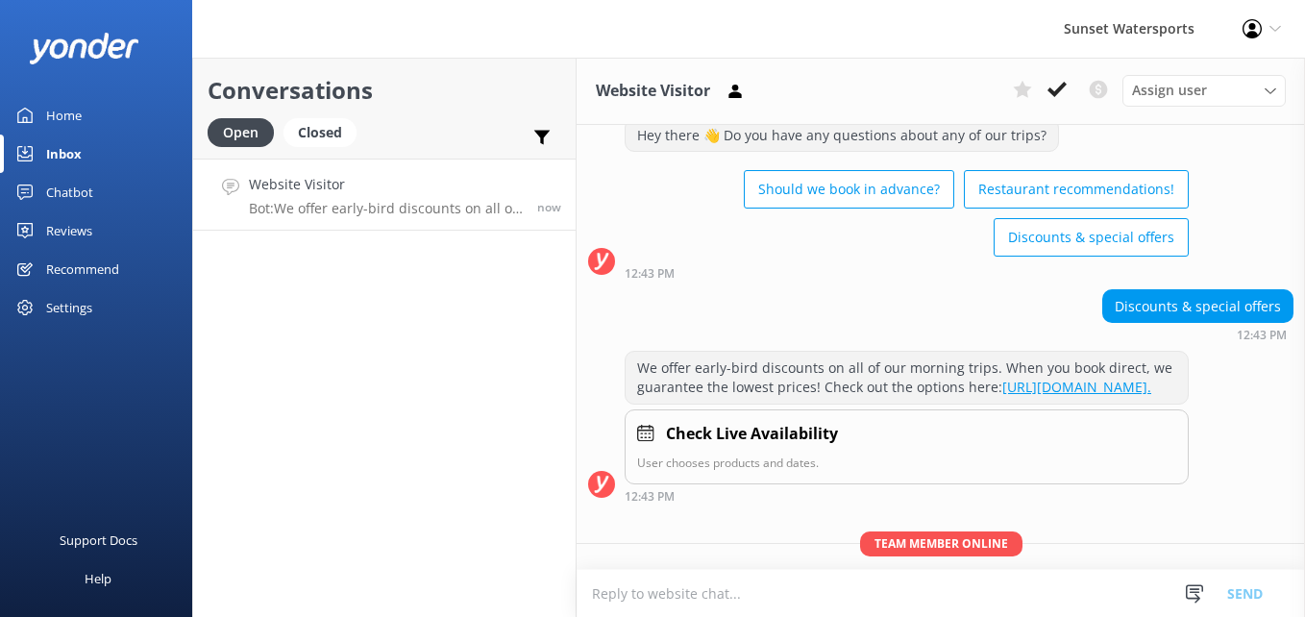
scroll to position [783, 0]
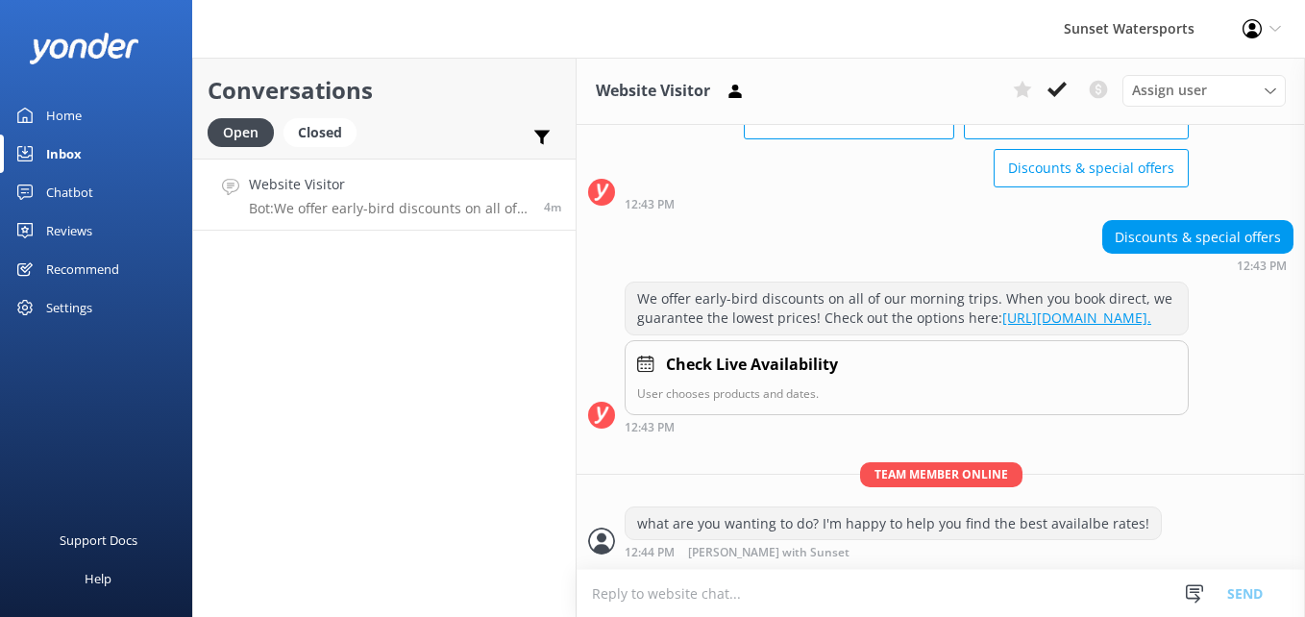
click at [708, 590] on textarea at bounding box center [941, 593] width 728 height 47
type textarea "[DOMAIN_NAME][URL]"
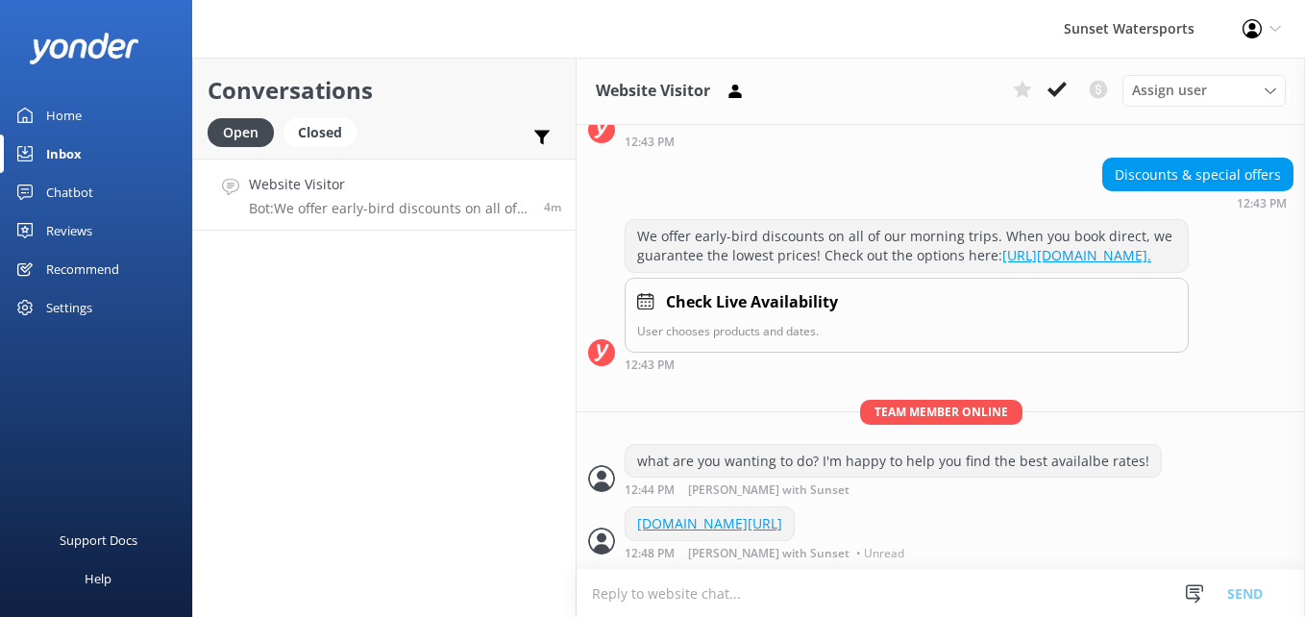
scroll to position [845, 0]
click at [1050, 76] on button at bounding box center [1057, 89] width 35 height 29
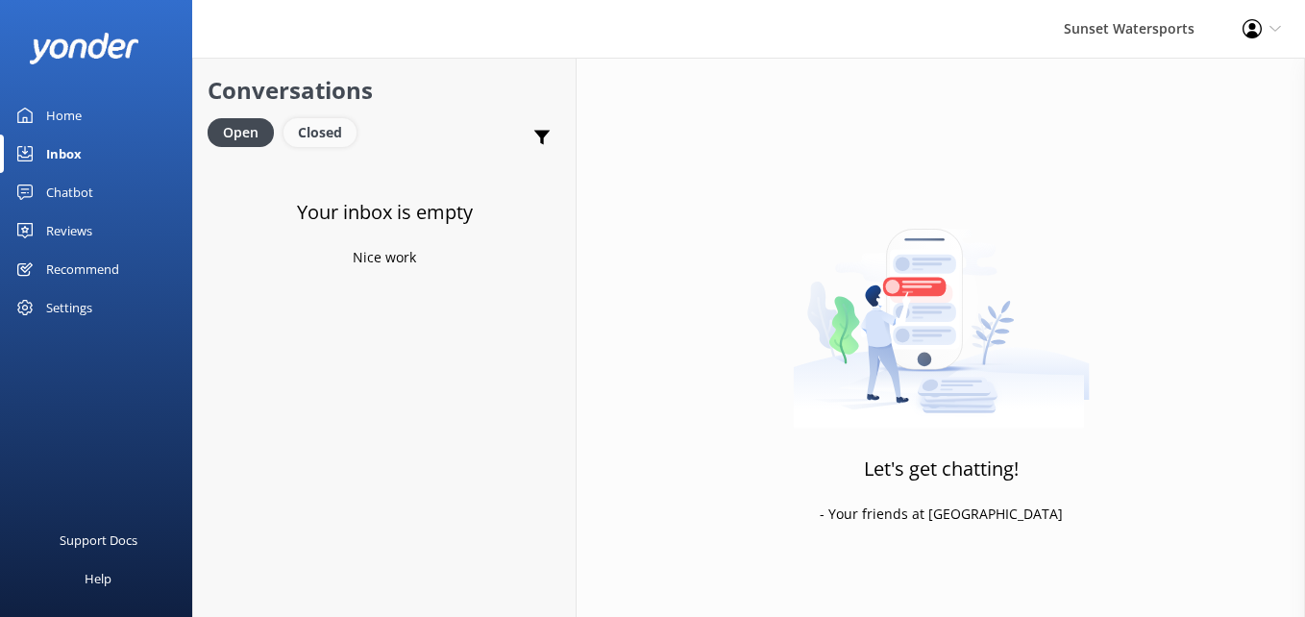
click at [312, 138] on div "Closed" at bounding box center [319, 132] width 73 height 29
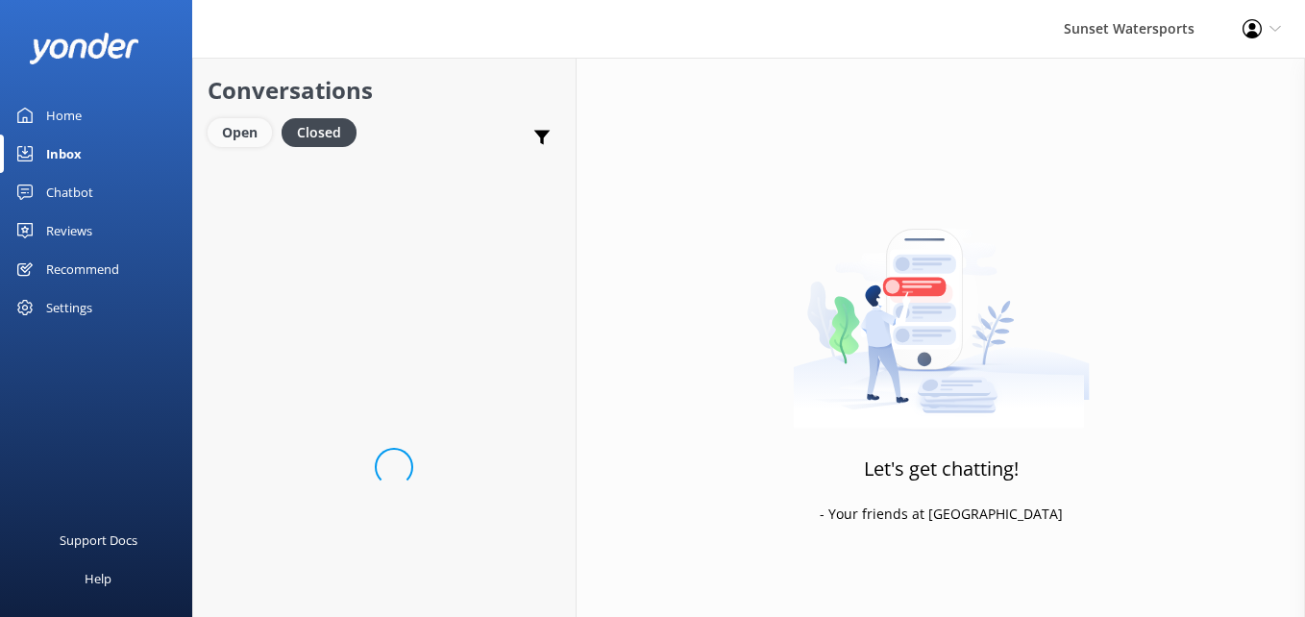
click at [254, 147] on div "Open" at bounding box center [240, 132] width 64 height 29
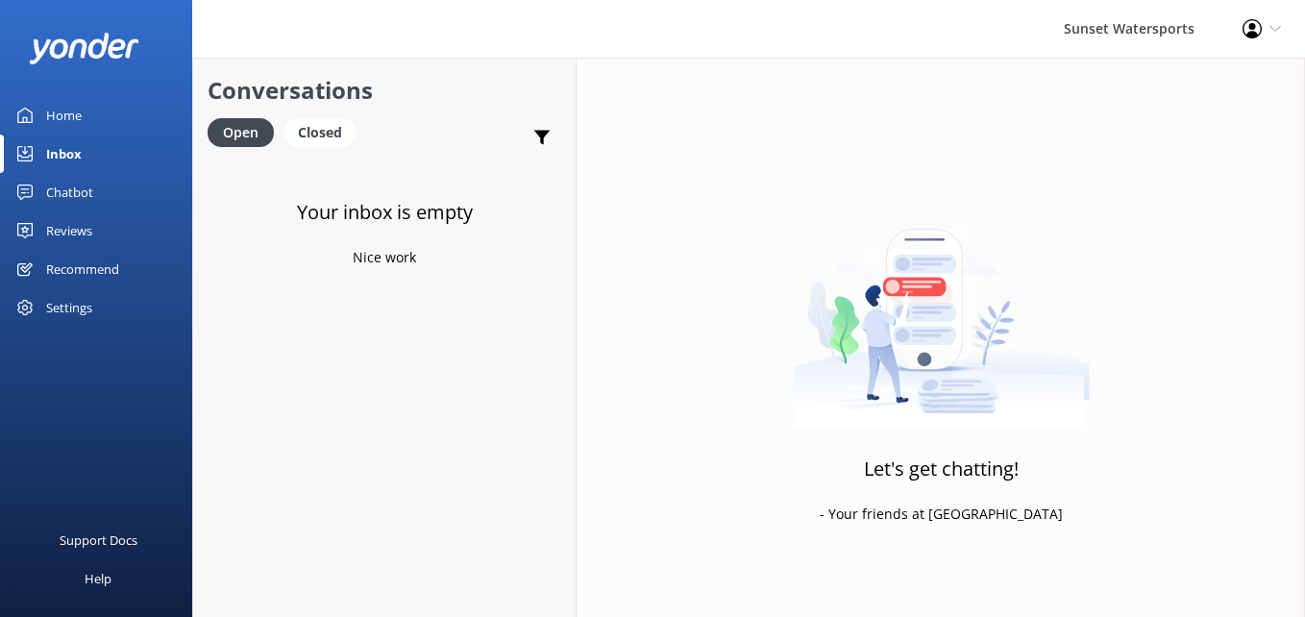
click at [105, 367] on div "Support Docs Help" at bounding box center [96, 481] width 192 height 271
click at [315, 124] on div "Closed" at bounding box center [319, 132] width 73 height 29
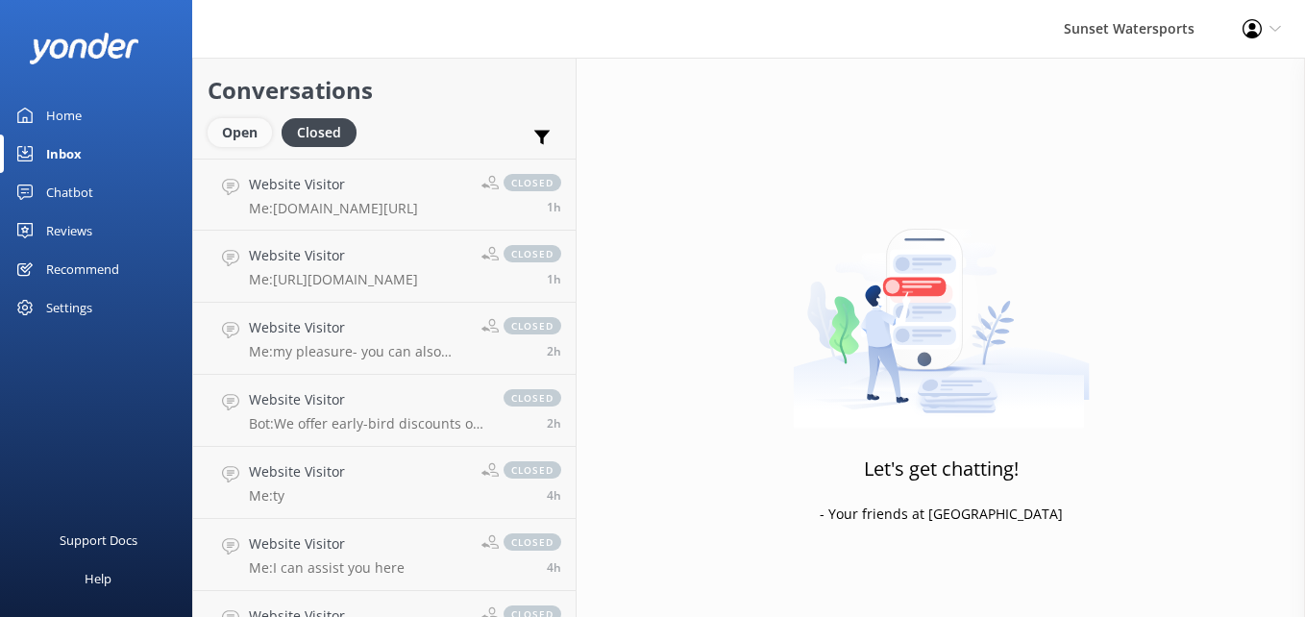
click at [245, 127] on div "Open" at bounding box center [240, 132] width 64 height 29
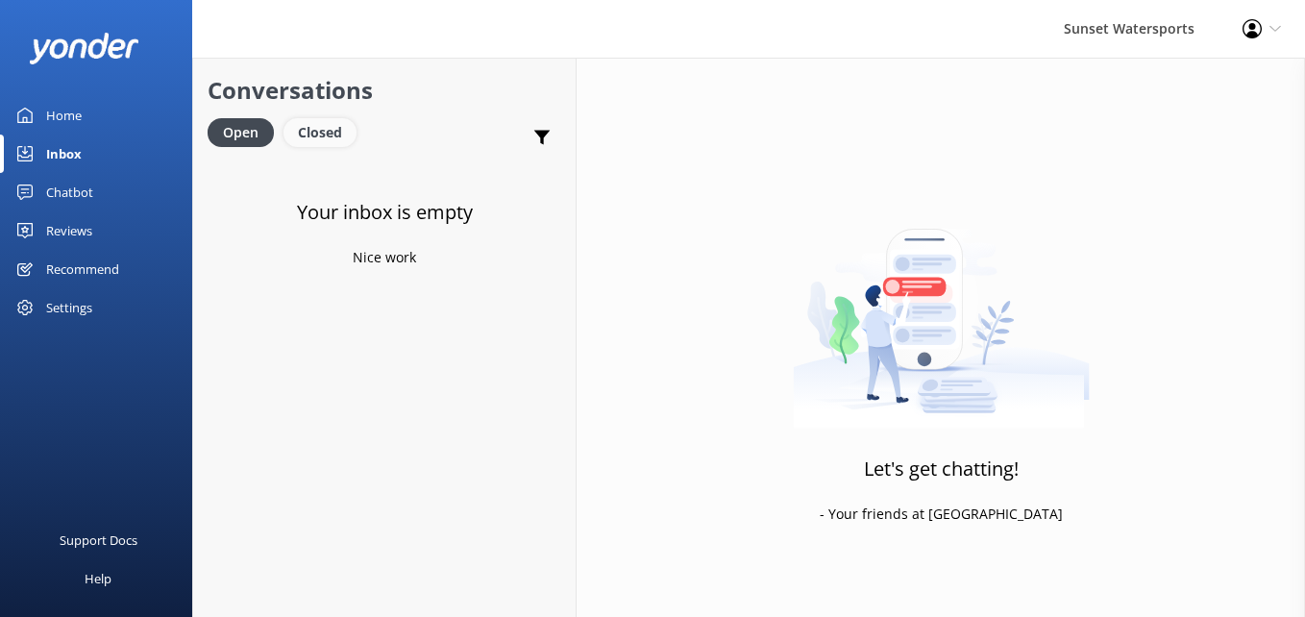
click at [299, 142] on div "Closed" at bounding box center [319, 132] width 73 height 29
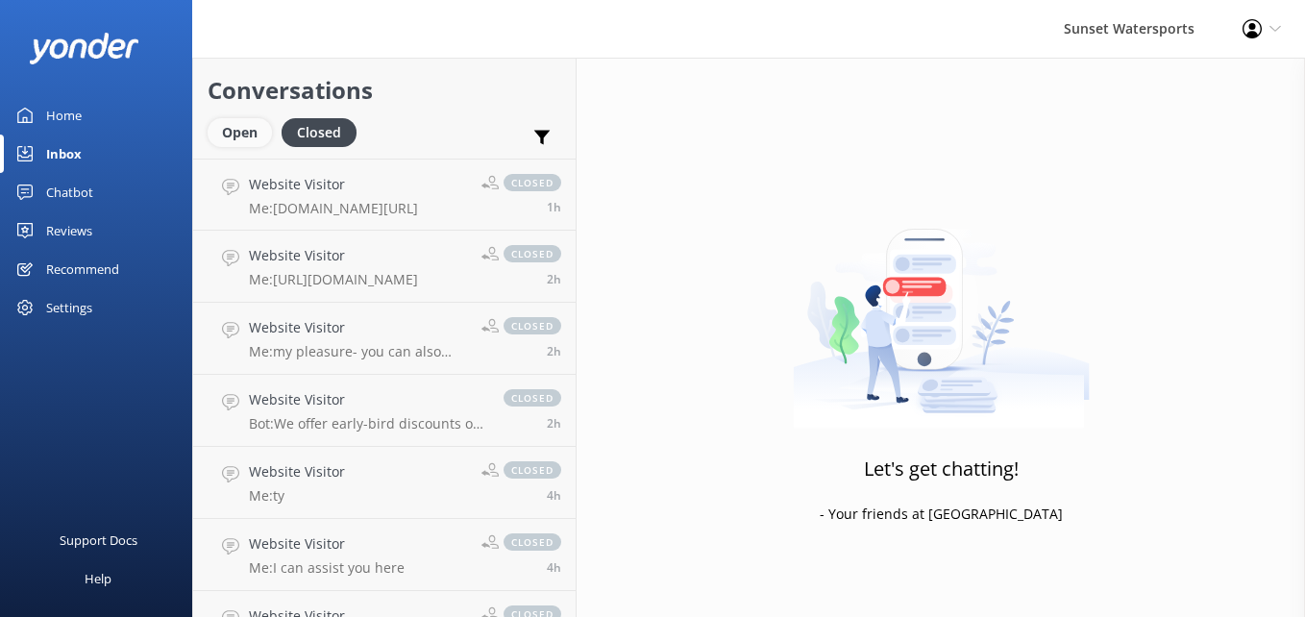
click at [233, 140] on div "Open" at bounding box center [240, 132] width 64 height 29
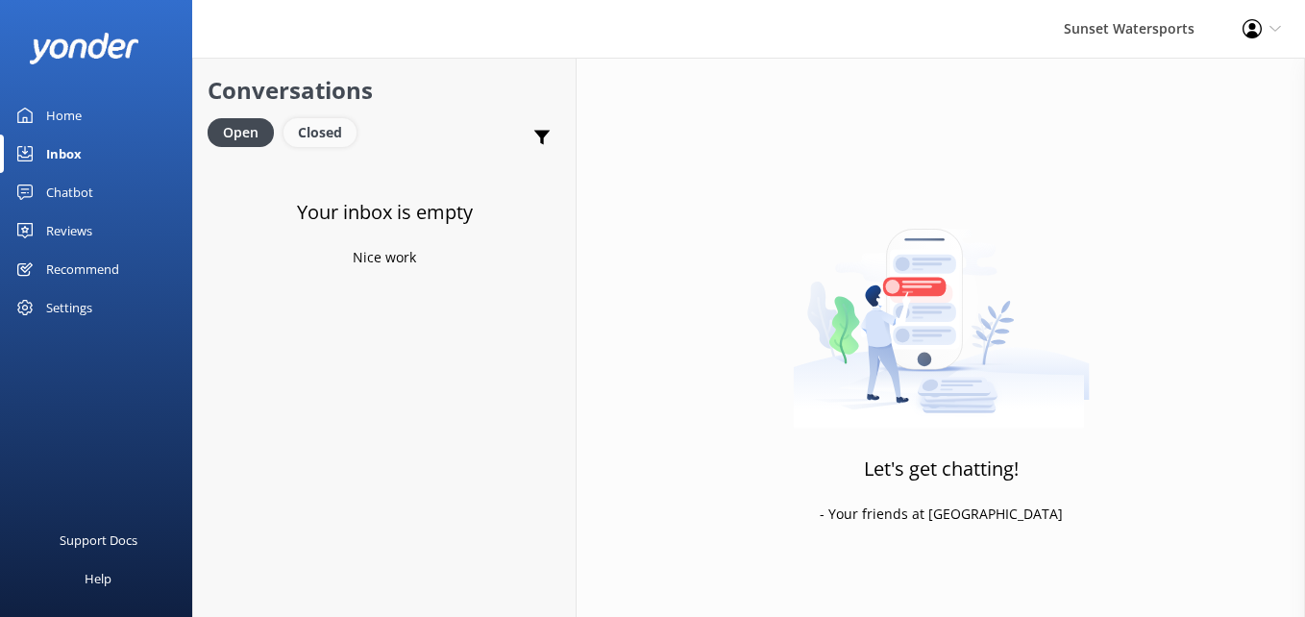
click at [312, 134] on div "Closed" at bounding box center [319, 132] width 73 height 29
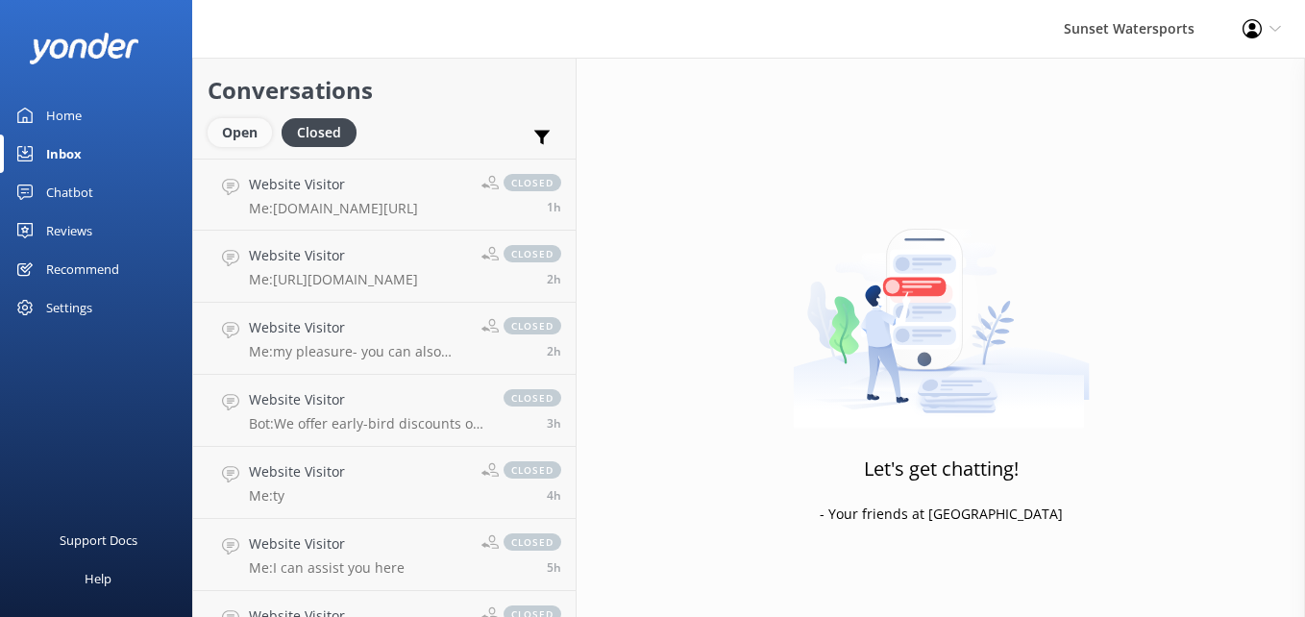
click at [243, 128] on div "Open" at bounding box center [240, 132] width 64 height 29
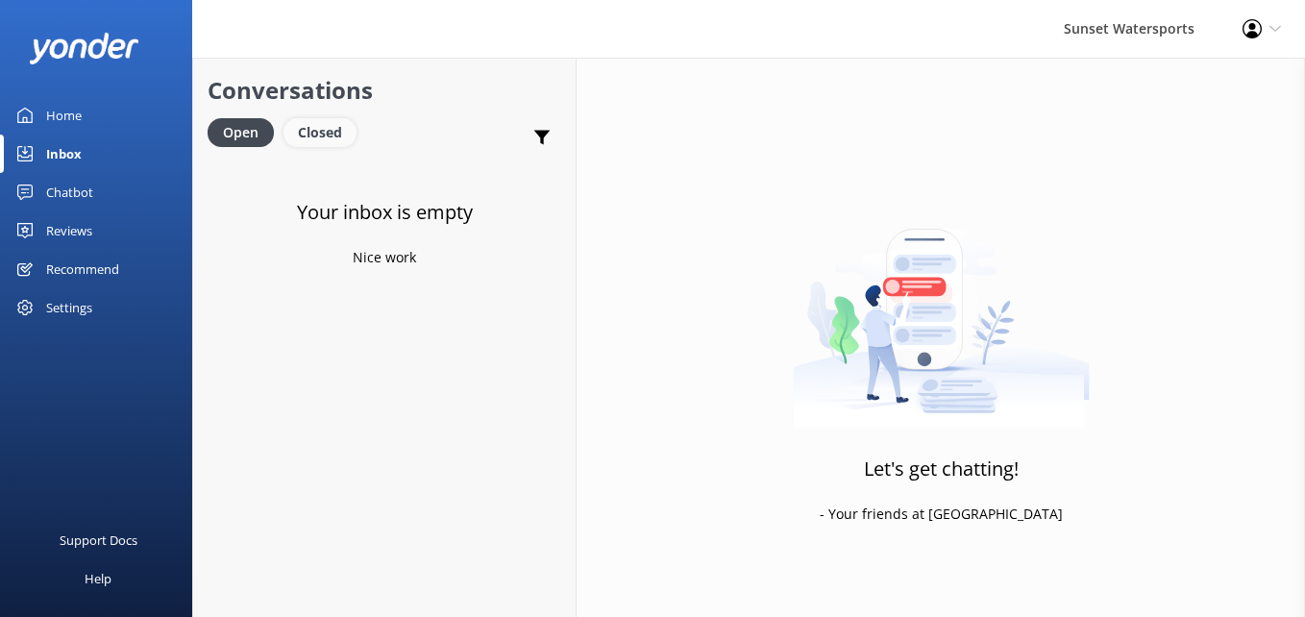
click at [312, 127] on div "Closed" at bounding box center [319, 132] width 73 height 29
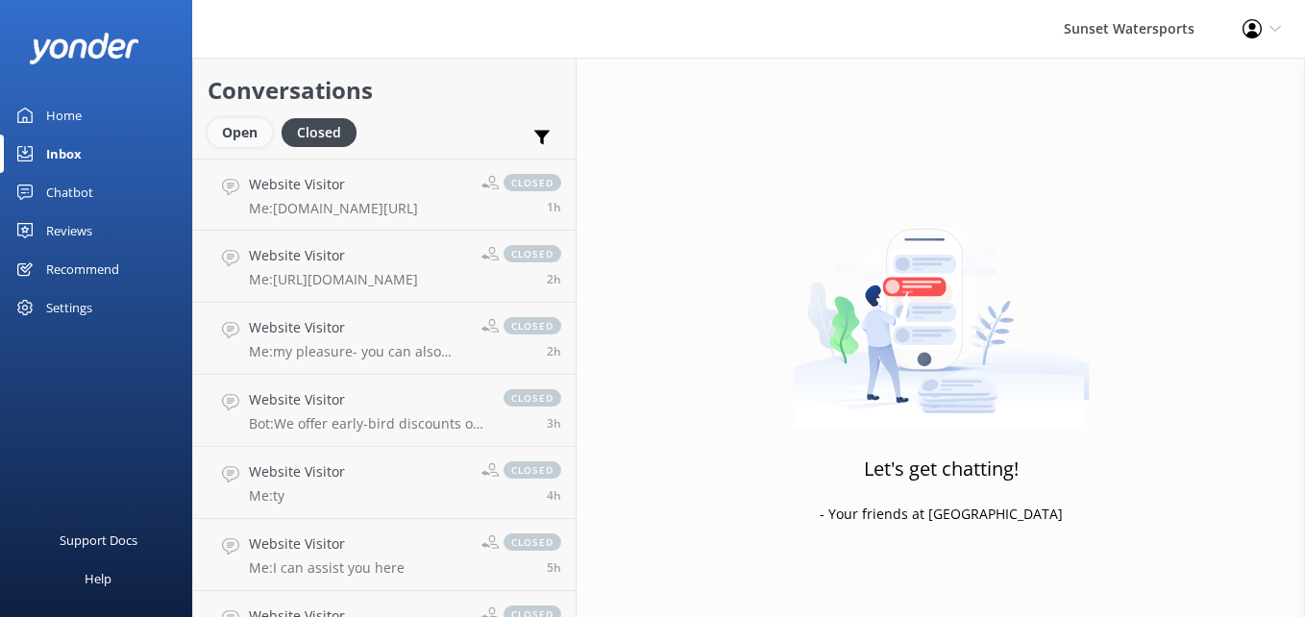
click at [243, 128] on div "Open" at bounding box center [240, 132] width 64 height 29
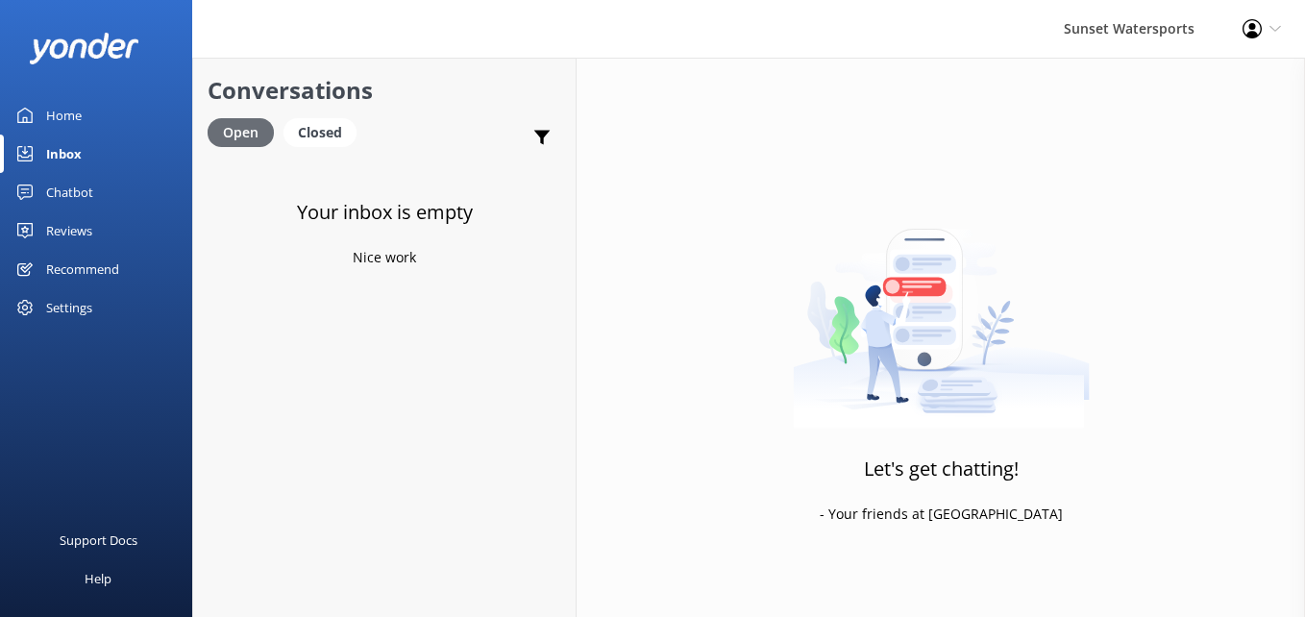
click at [243, 128] on div "Open" at bounding box center [241, 132] width 66 height 29
